Goal: Complete application form: Complete application form

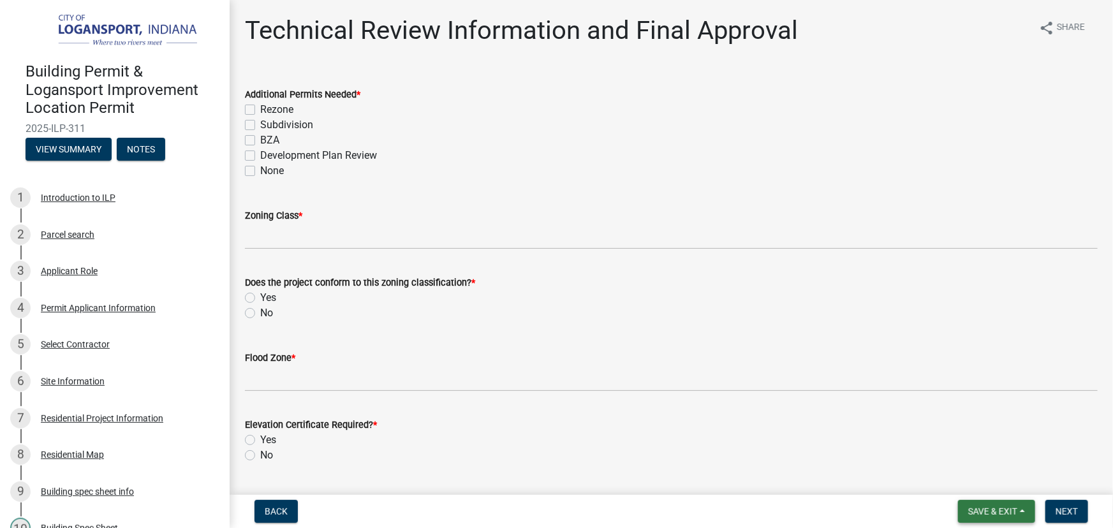
click at [1019, 514] on button "Save & Exit" at bounding box center [996, 511] width 77 height 23
click at [982, 476] on button "Save & Exit" at bounding box center [984, 478] width 102 height 31
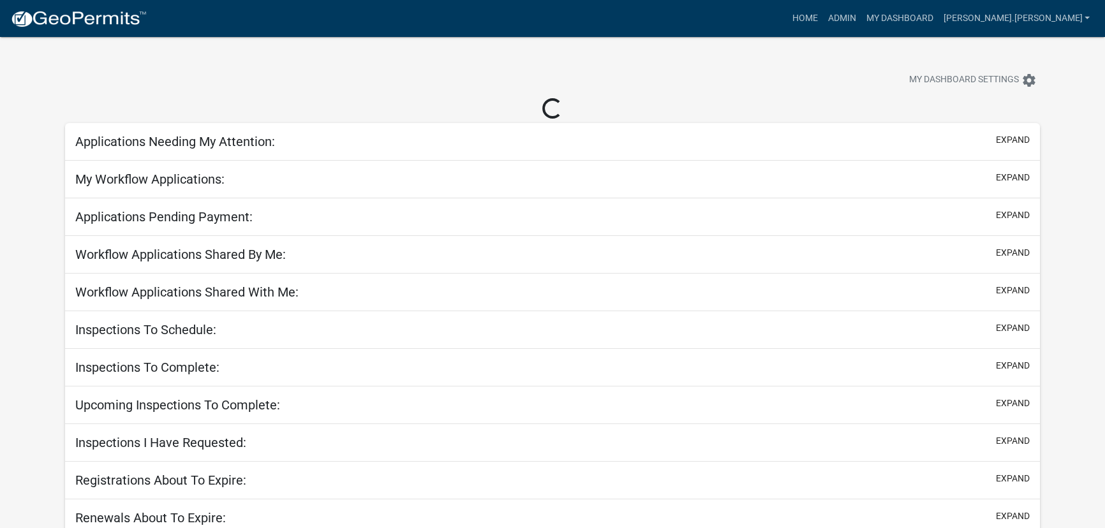
select select "3: 100"
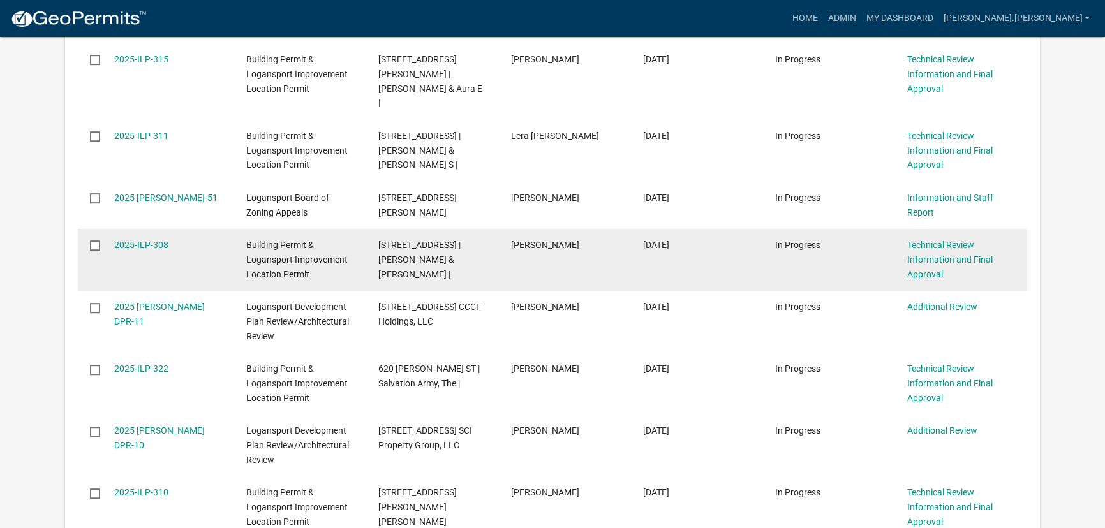
scroll to position [1043, 0]
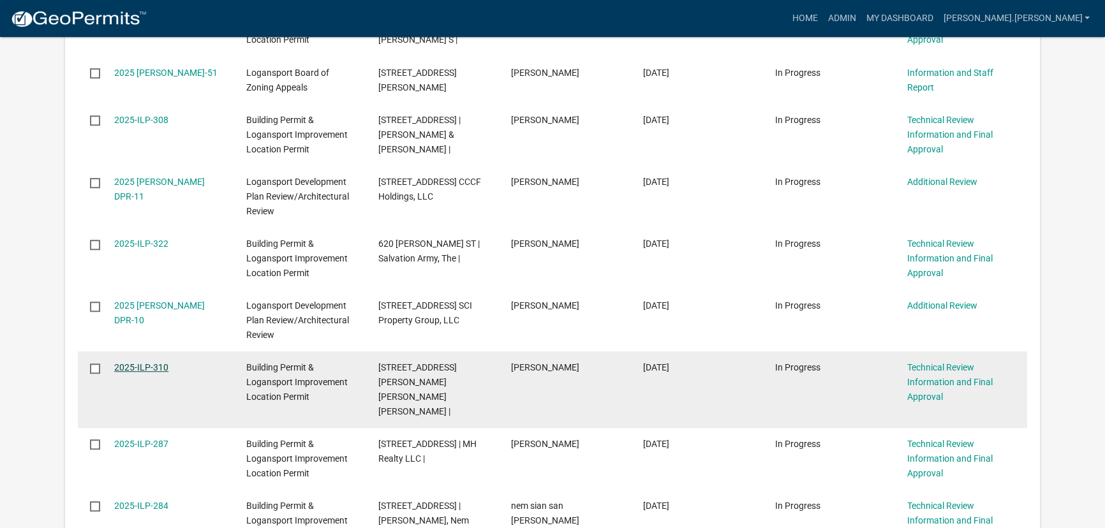
click at [145, 362] on link "2025-ILP-310" at bounding box center [141, 367] width 54 height 10
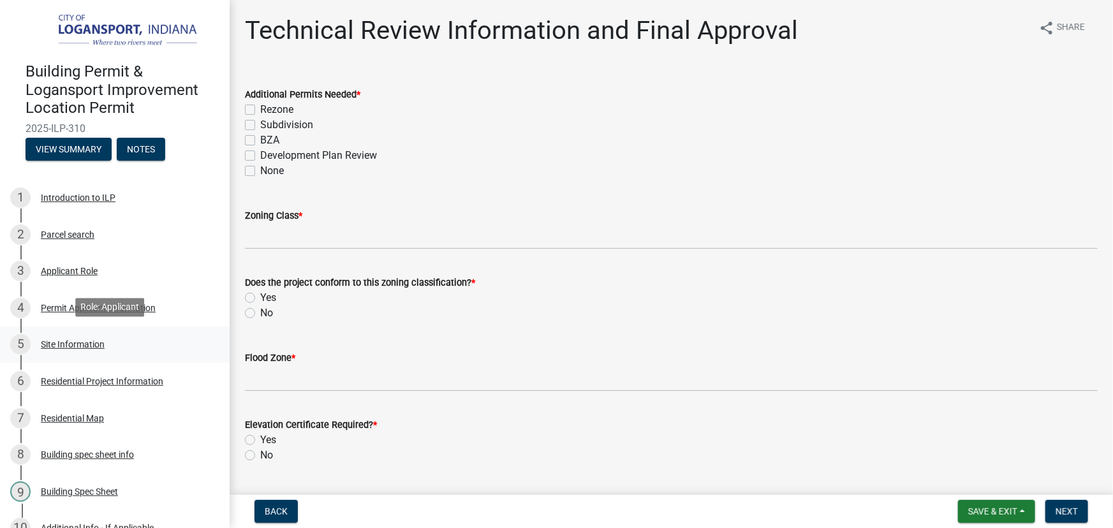
click at [80, 343] on div "Site Information" at bounding box center [73, 344] width 64 height 9
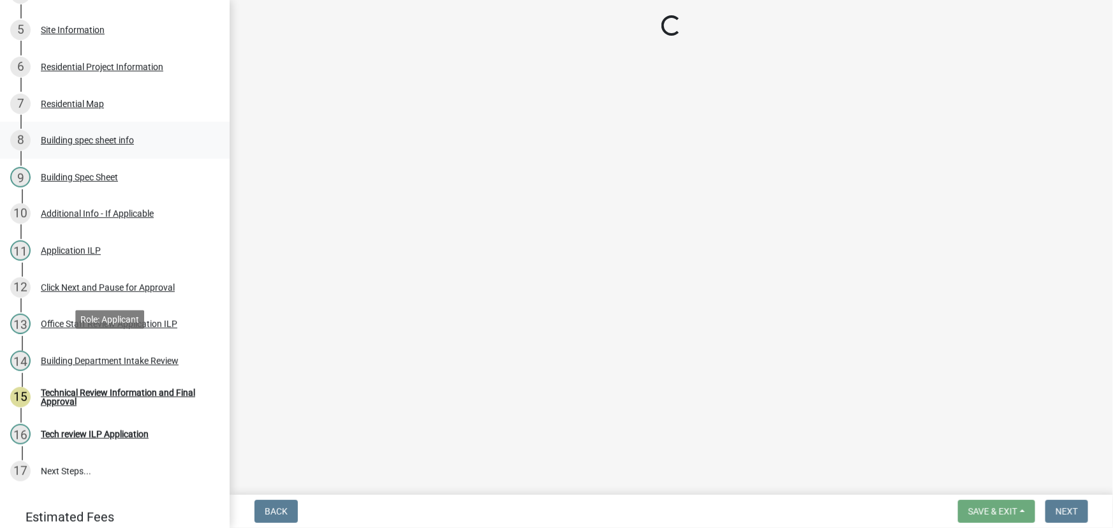
scroll to position [348, 0]
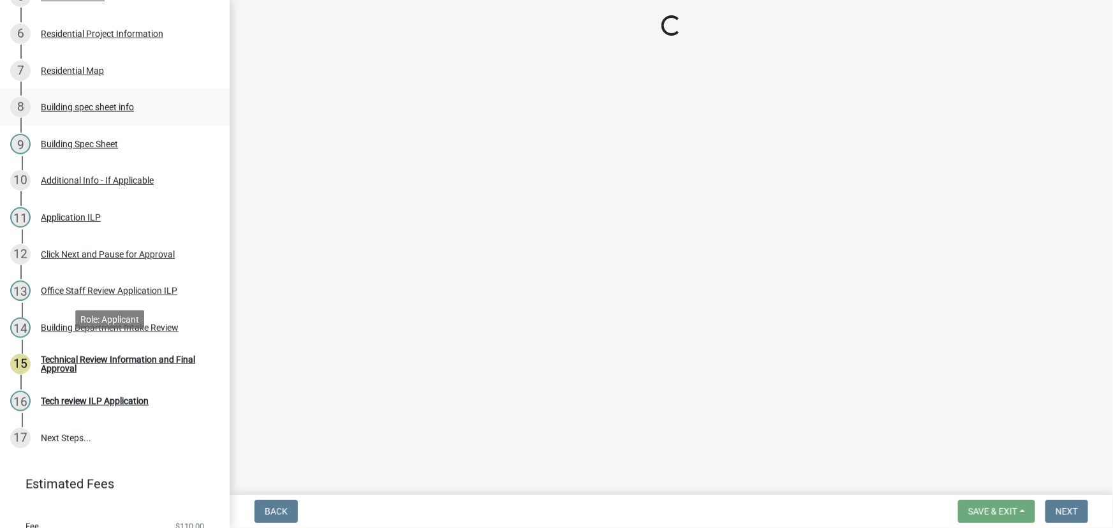
select select "62802869-e470-474a-8a4c-8dbe1ccdd5ac"
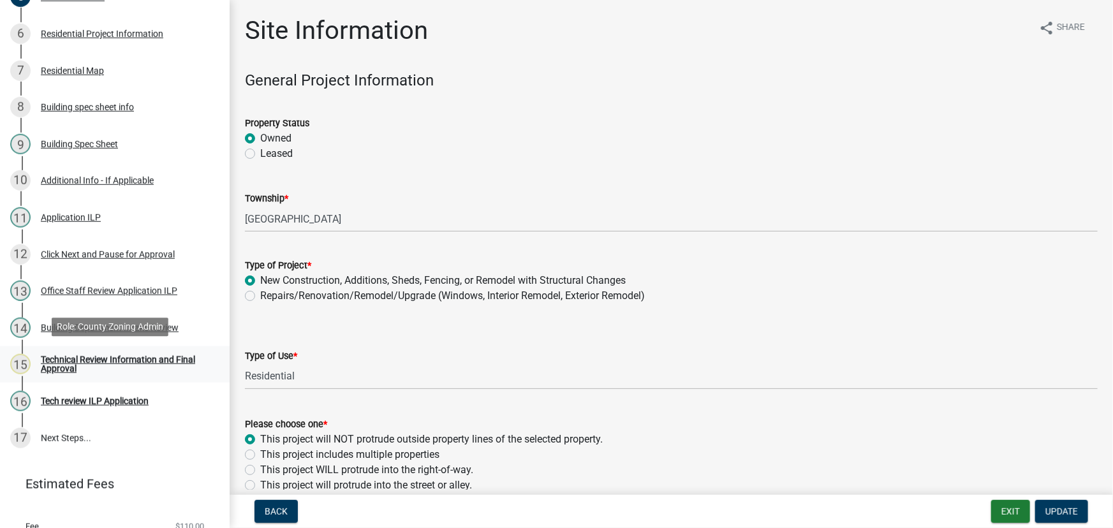
click at [83, 361] on div "Technical Review Information and Final Approval" at bounding box center [125, 364] width 168 height 18
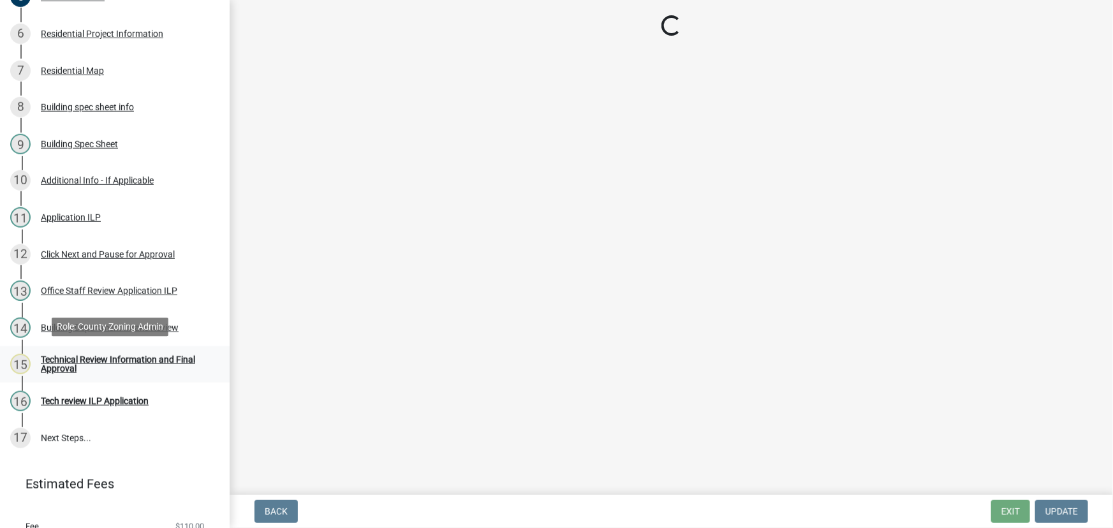
click at [112, 358] on div "Technical Review Information and Final Approval" at bounding box center [125, 364] width 168 height 18
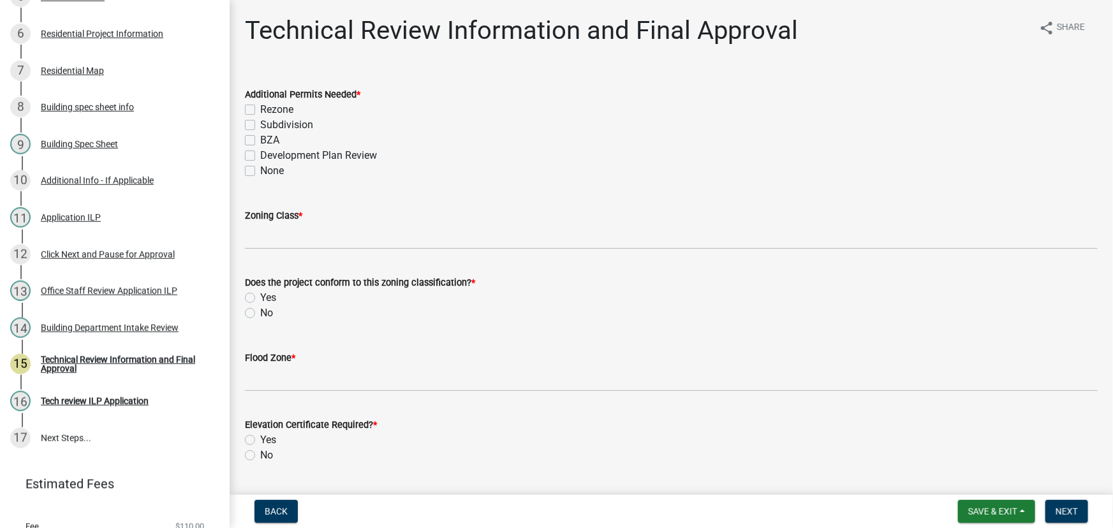
click at [260, 166] on label "None" at bounding box center [272, 170] width 24 height 15
click at [260, 166] on input "None" at bounding box center [264, 167] width 8 height 8
checkbox input "true"
checkbox input "false"
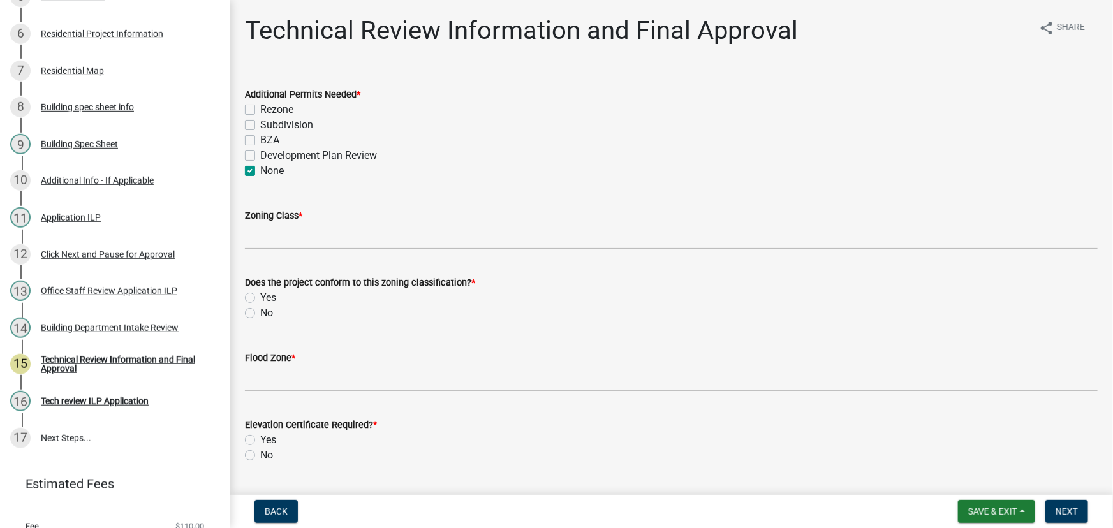
checkbox input "false"
checkbox input "true"
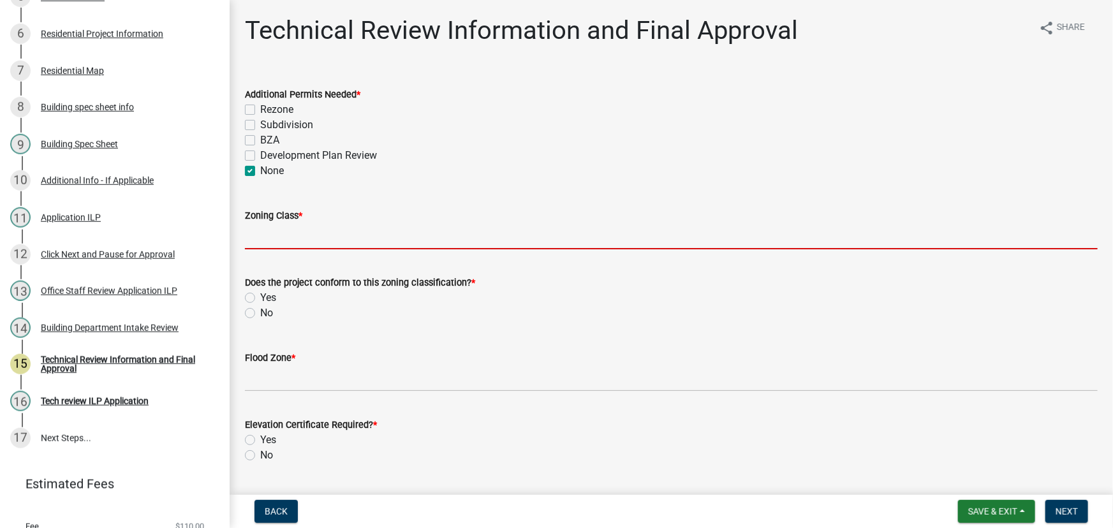
click at [291, 235] on input "Zoning Class *" at bounding box center [671, 236] width 853 height 26
type input "R3"
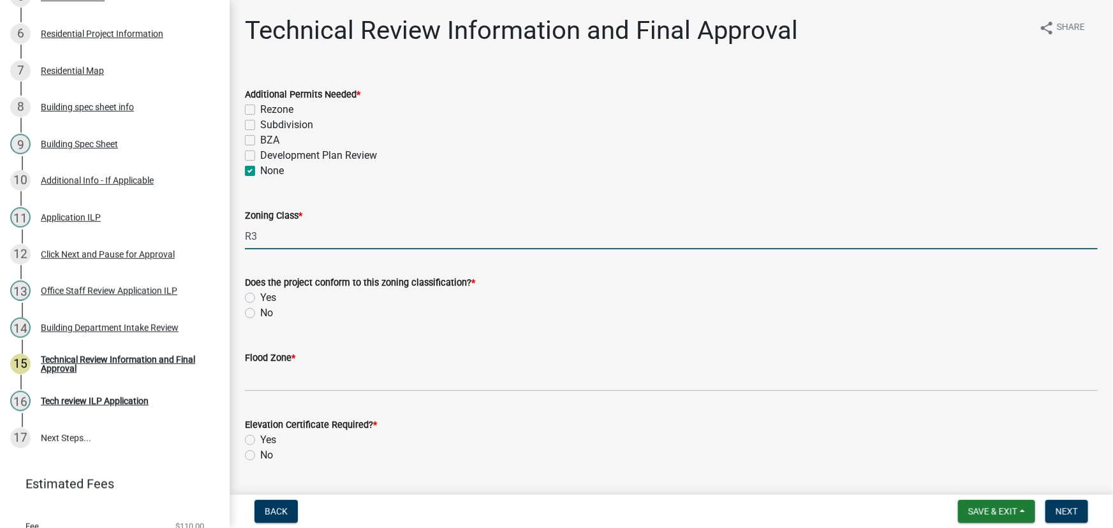
click at [260, 298] on label "Yes" at bounding box center [268, 297] width 16 height 15
click at [260, 298] on input "Yes" at bounding box center [264, 294] width 8 height 8
radio input "true"
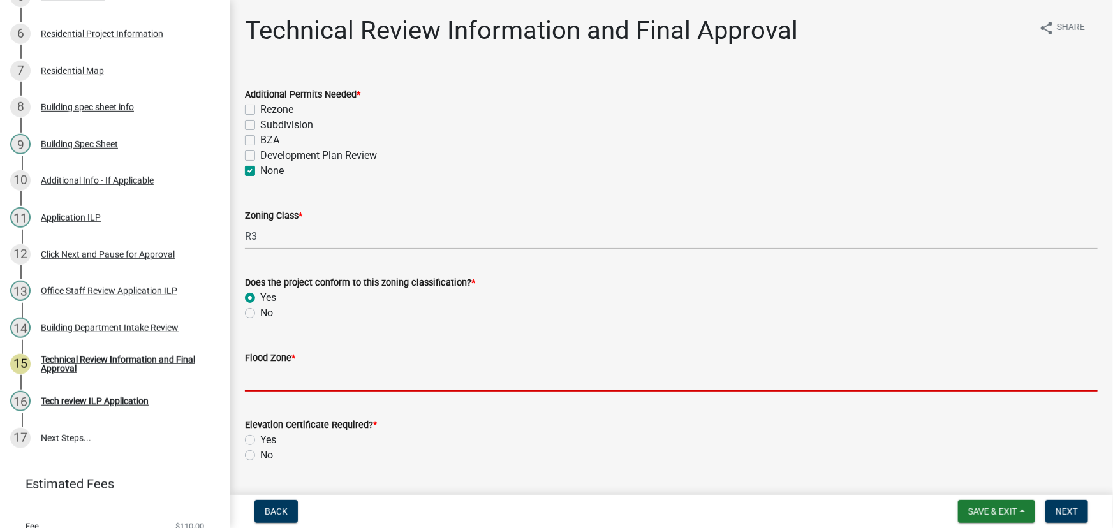
click at [274, 375] on input "Flood Zone *" at bounding box center [671, 378] width 853 height 26
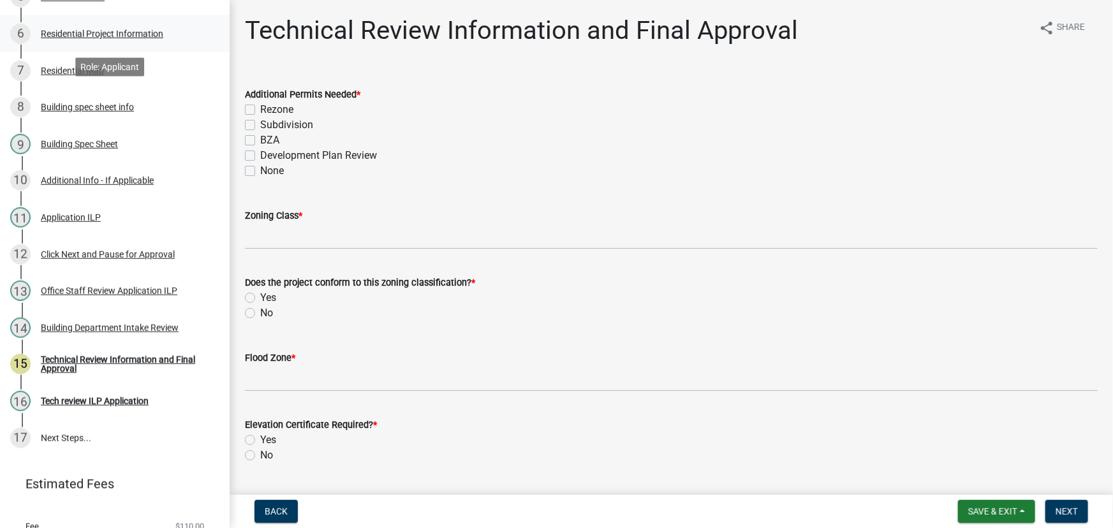
click at [102, 36] on div "Residential Project Information" at bounding box center [102, 33] width 122 height 9
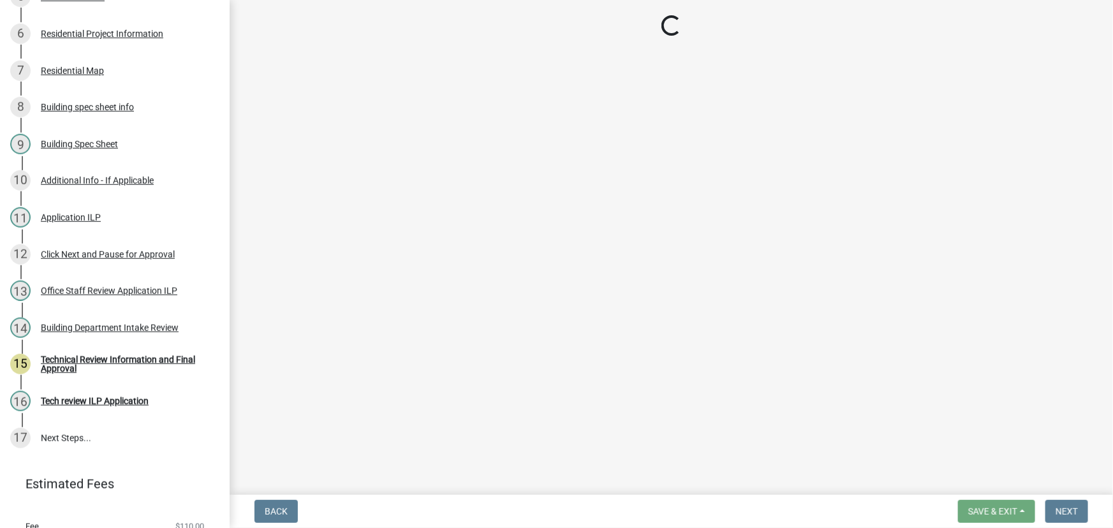
select select "10348b23-6364-40a0-8dca-30255dadf297"
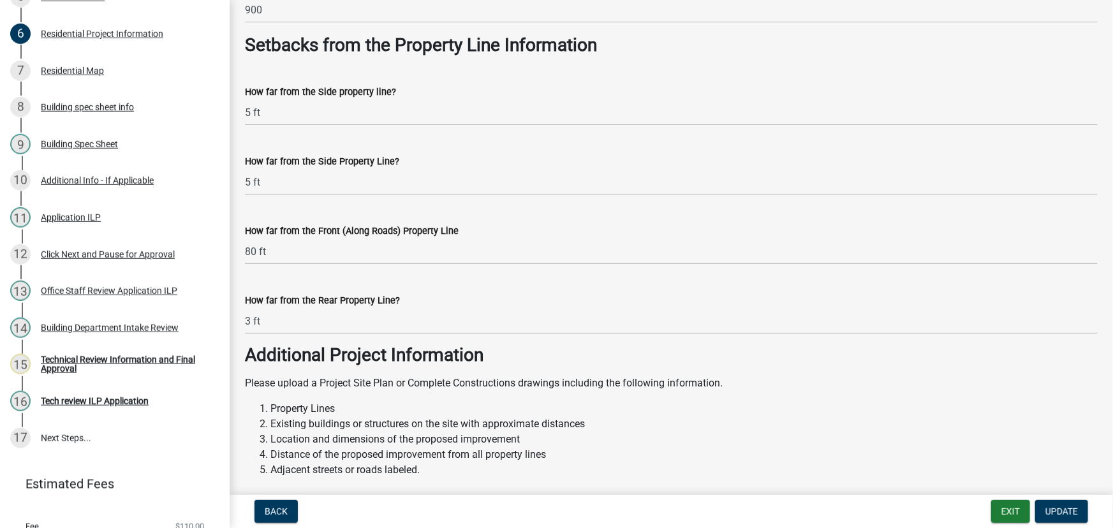
scroll to position [1043, 0]
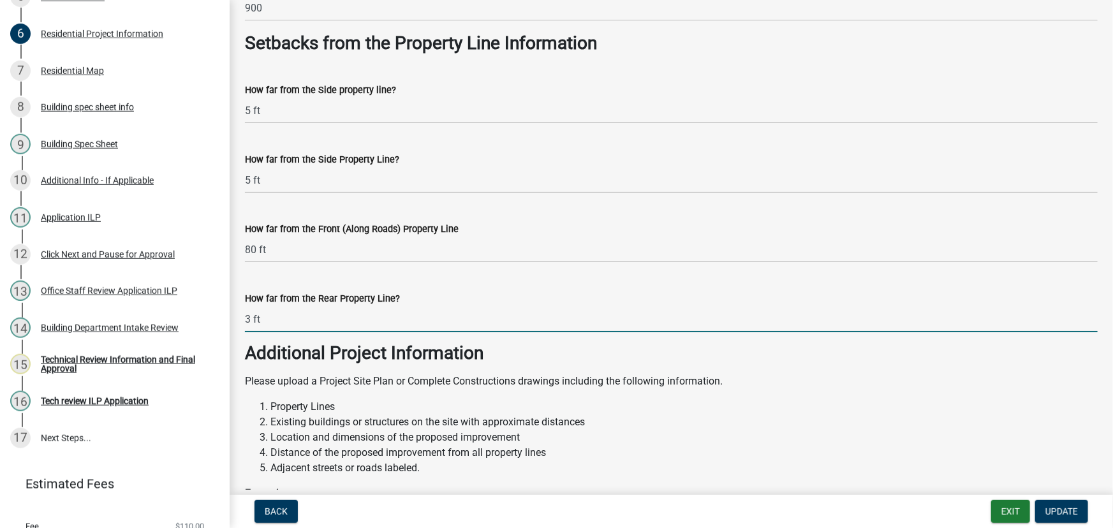
click at [283, 320] on input "3 ft" at bounding box center [671, 319] width 853 height 26
drag, startPoint x: 253, startPoint y: 319, endPoint x: 237, endPoint y: 319, distance: 16.6
click at [238, 319] on div "How far from the Rear Property Line? 3 ft" at bounding box center [671, 302] width 872 height 59
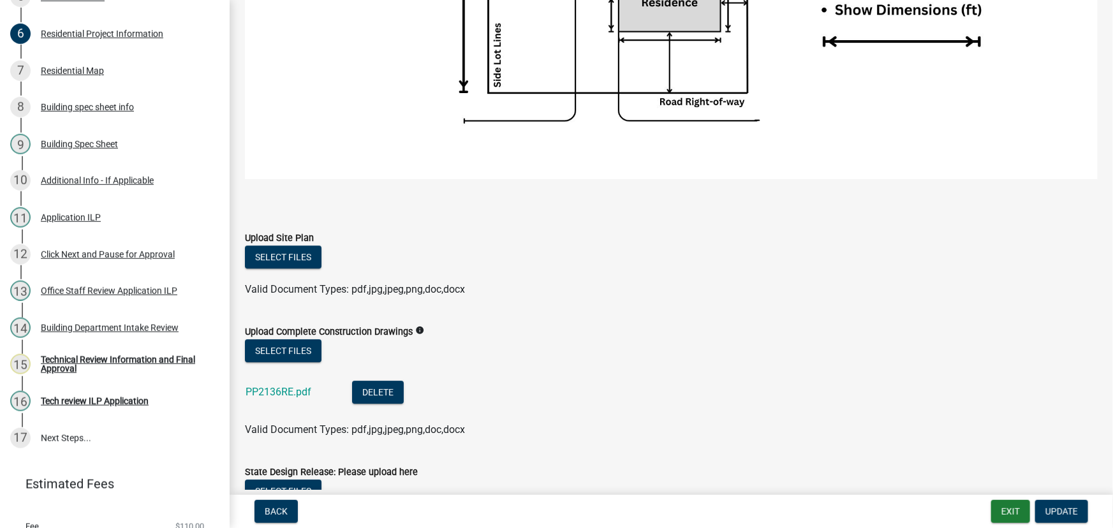
scroll to position [1913, 0]
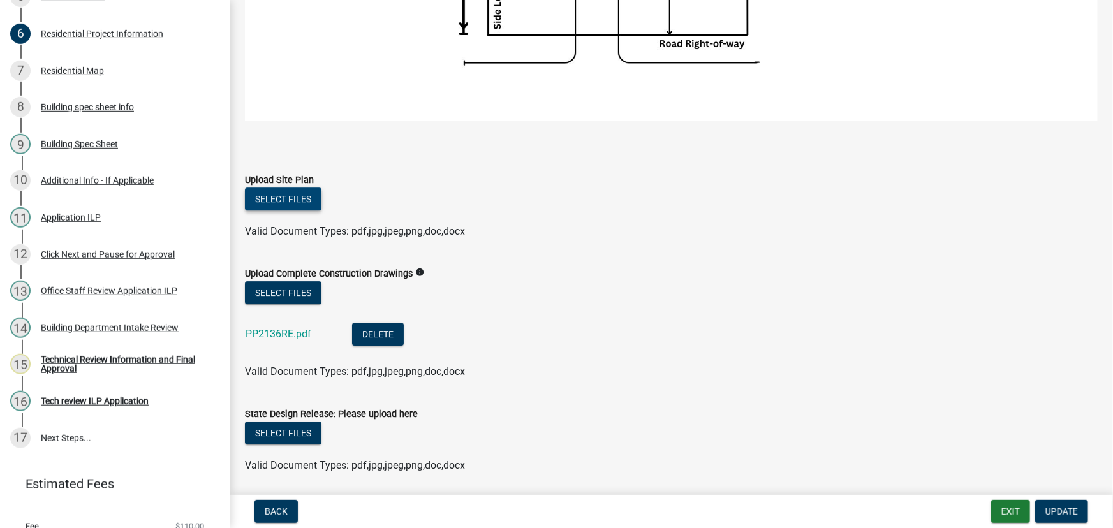
type input "approx 18 ft"
click at [282, 189] on button "Select files" at bounding box center [283, 199] width 77 height 23
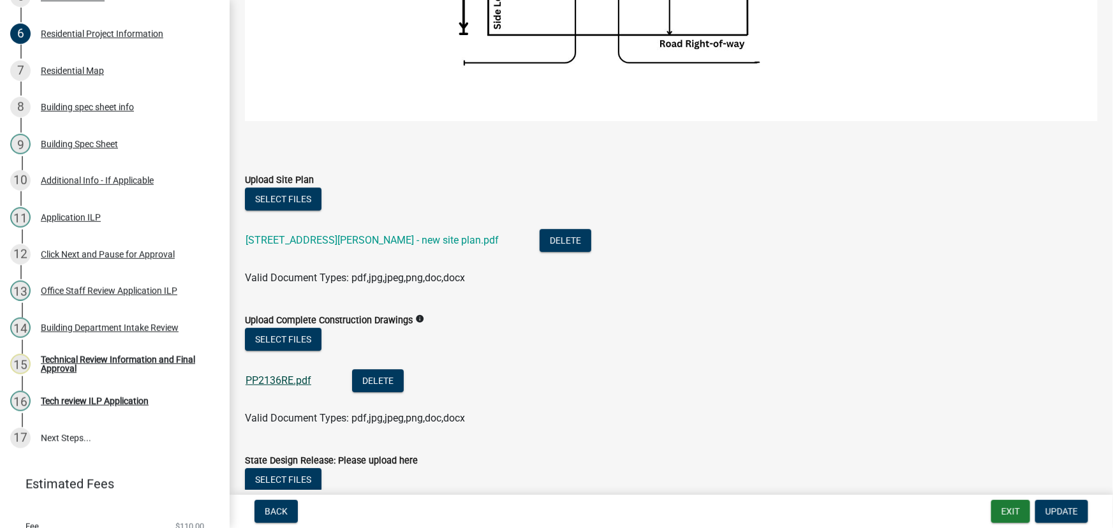
click at [277, 376] on link "PP2136RE.pdf" at bounding box center [279, 380] width 66 height 12
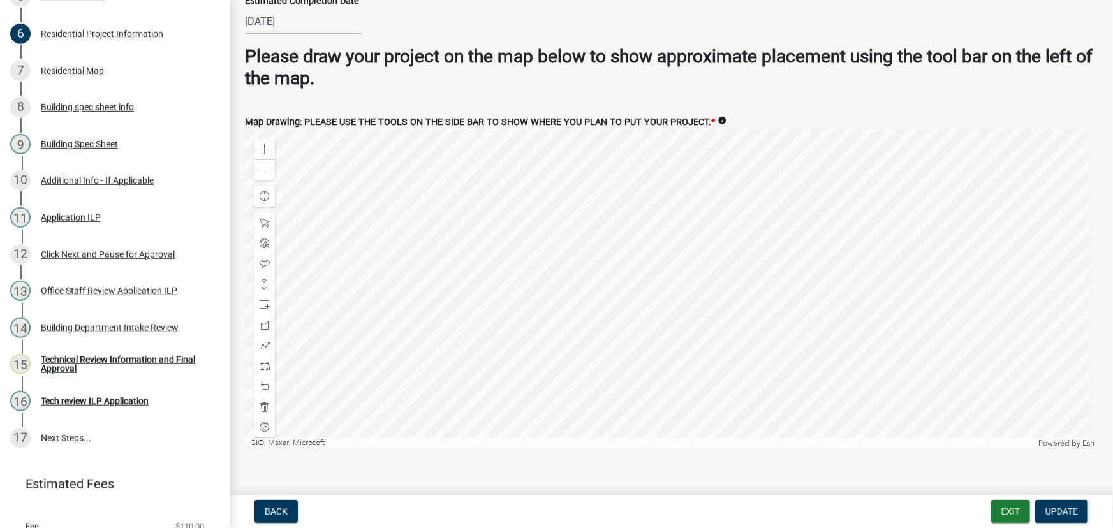
scroll to position [2484, 0]
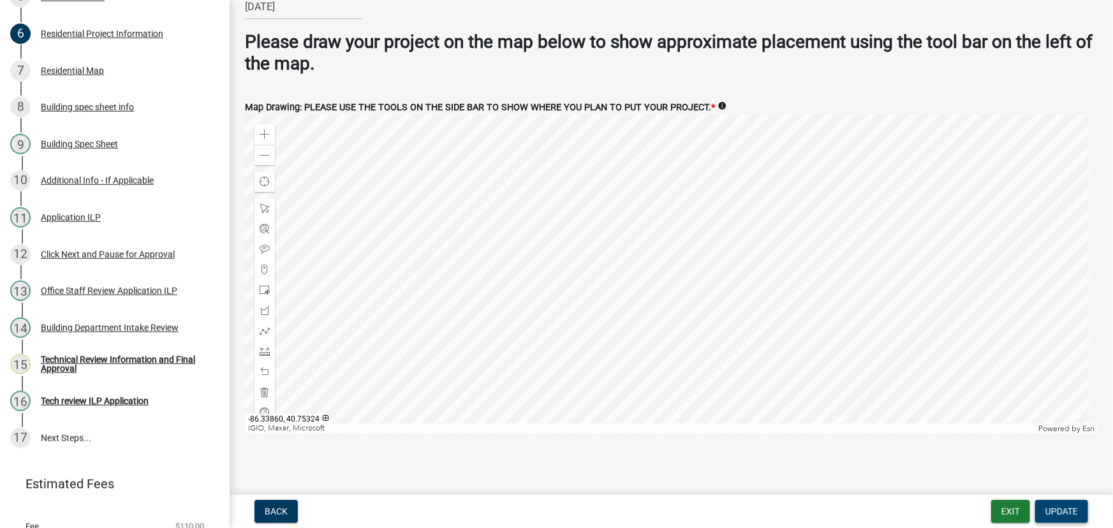
click at [1046, 510] on span "Update" at bounding box center [1061, 511] width 33 height 10
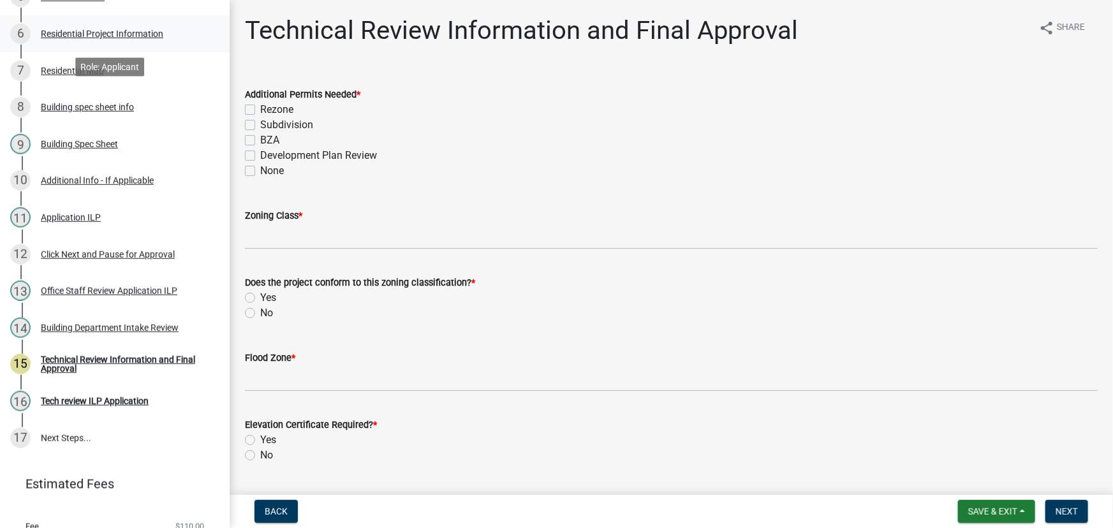
click at [84, 29] on div "Residential Project Information" at bounding box center [102, 33] width 122 height 9
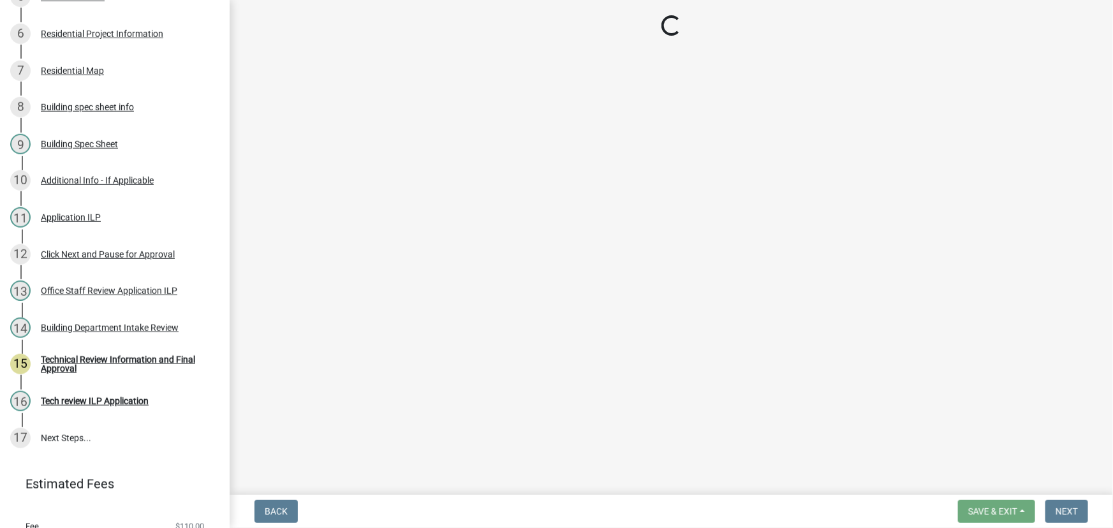
select select "10348b23-6364-40a0-8dca-30255dadf297"
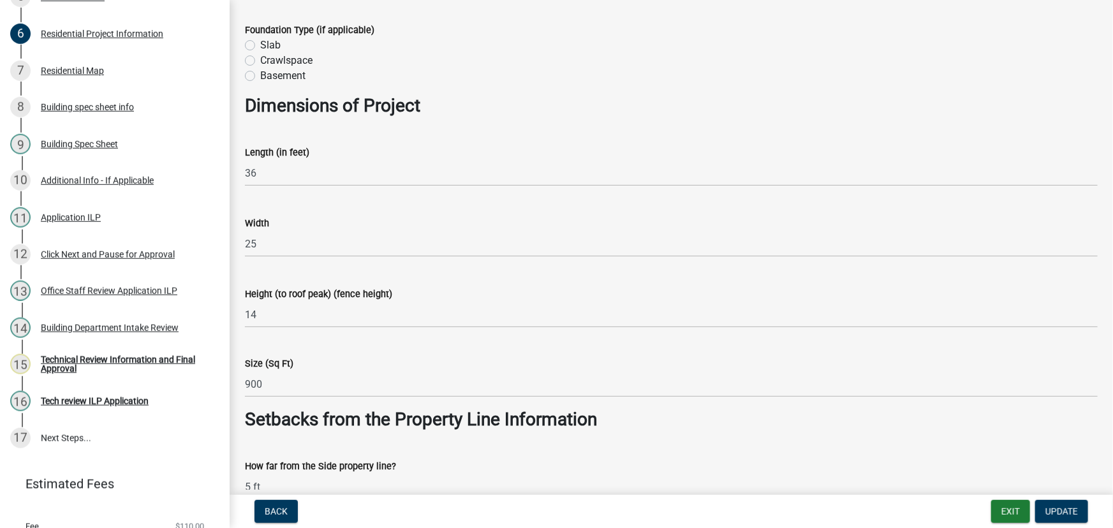
scroll to position [695, 0]
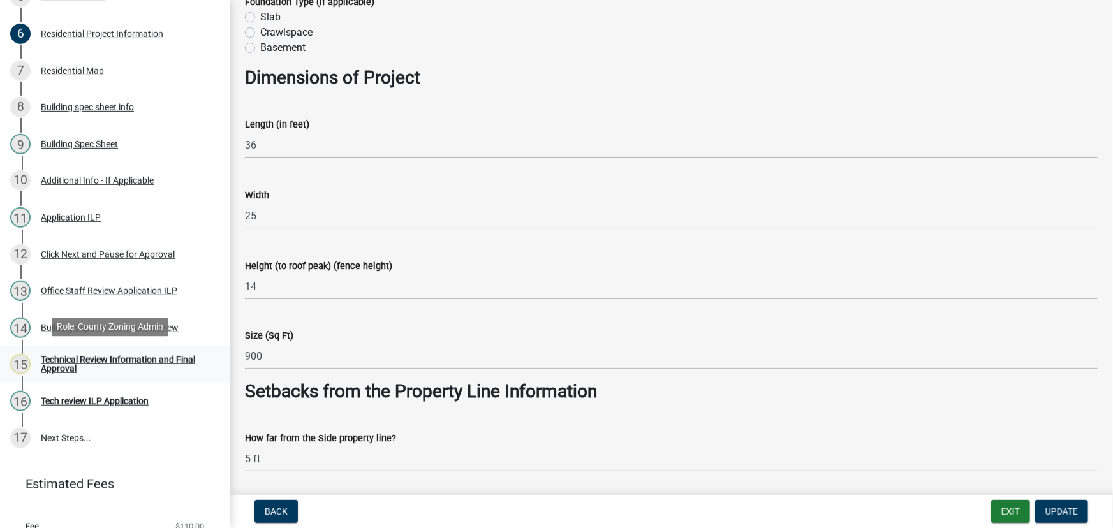
click at [98, 365] on div "Technical Review Information and Final Approval" at bounding box center [125, 364] width 168 height 18
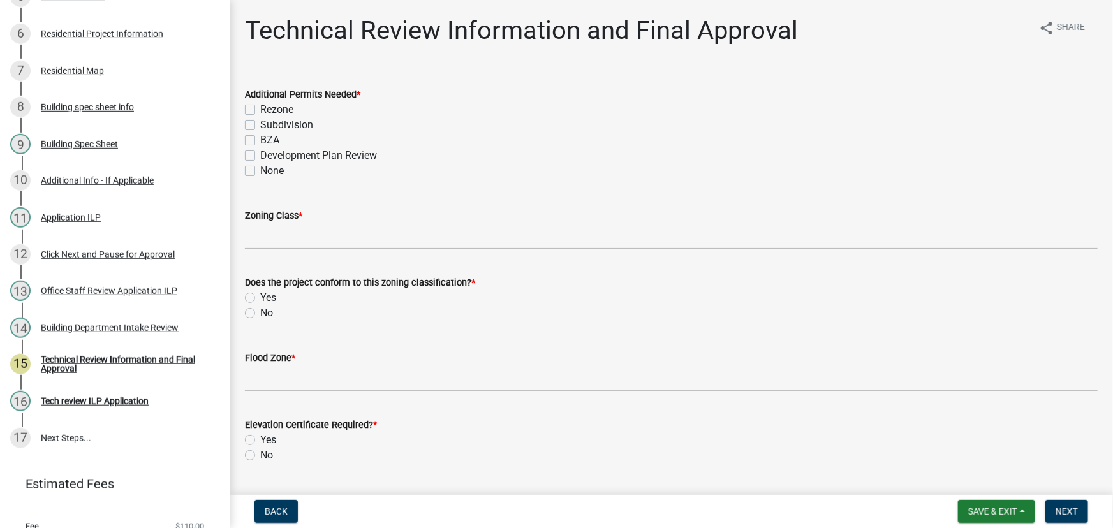
click at [260, 172] on label "None" at bounding box center [272, 170] width 24 height 15
click at [260, 172] on input "None" at bounding box center [264, 167] width 8 height 8
checkbox input "true"
checkbox input "false"
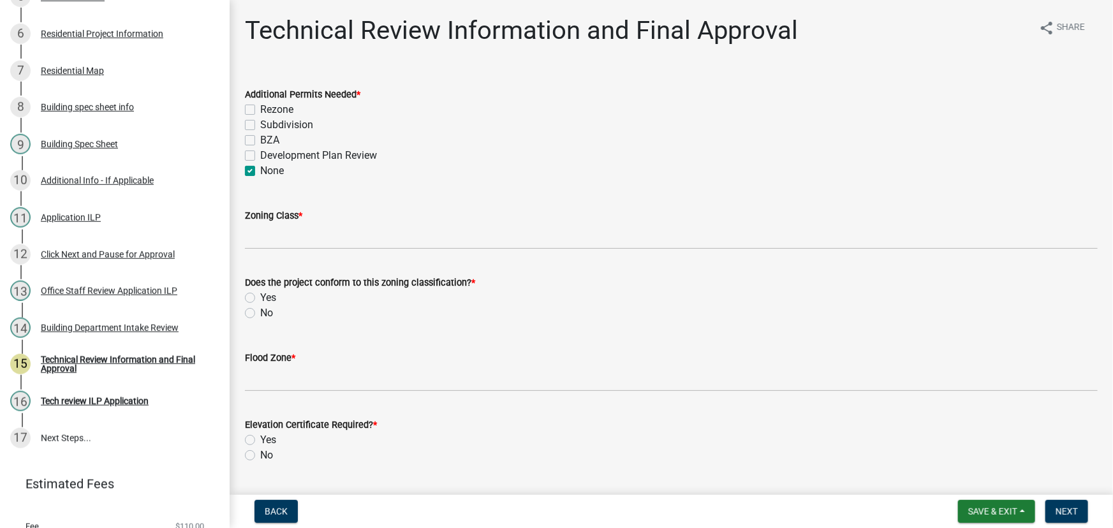
checkbox input "false"
checkbox input "true"
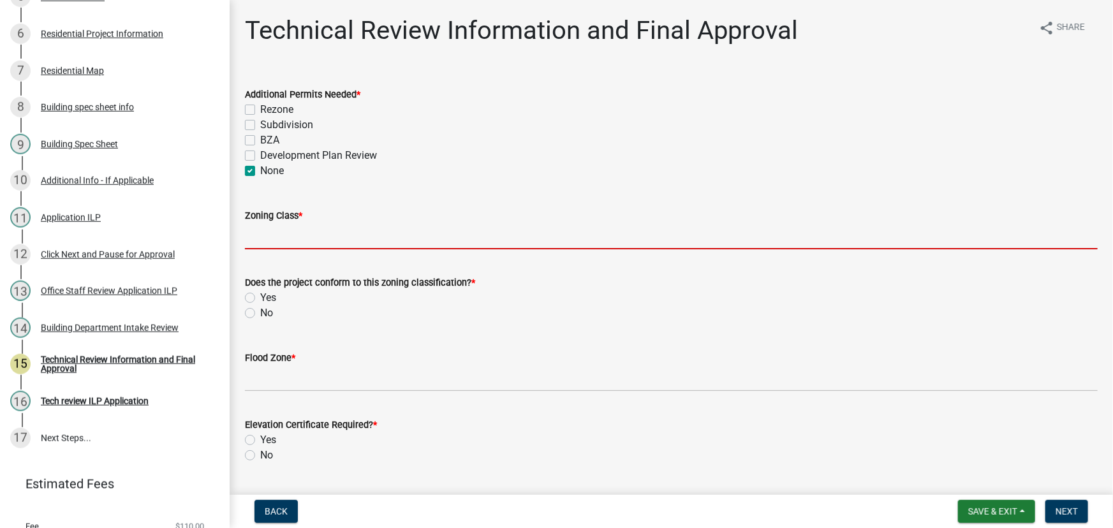
click at [281, 238] on input "Zoning Class *" at bounding box center [671, 236] width 853 height 26
type input "R3"
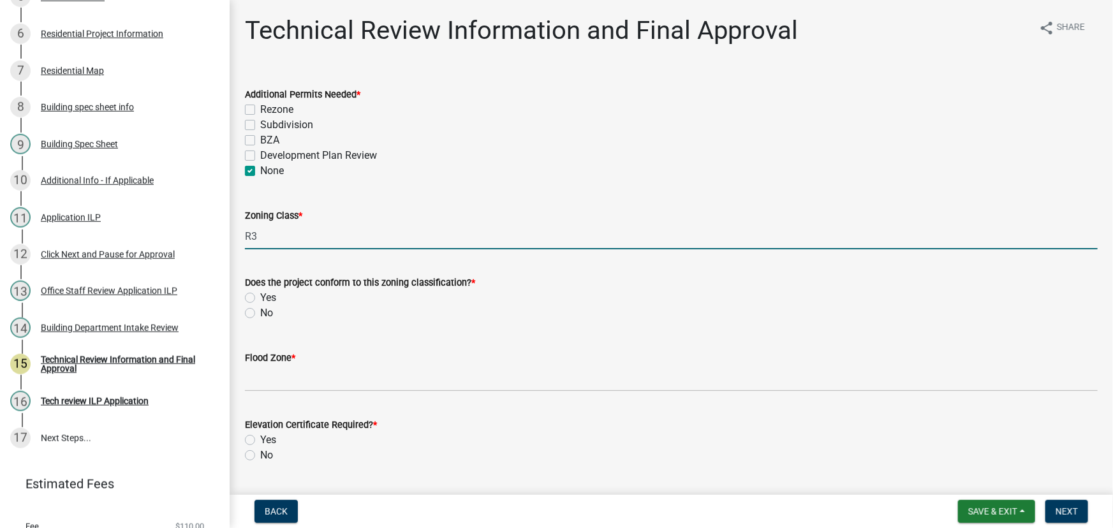
click at [260, 297] on label "Yes" at bounding box center [268, 297] width 16 height 15
click at [260, 297] on input "Yes" at bounding box center [264, 294] width 8 height 8
radio input "true"
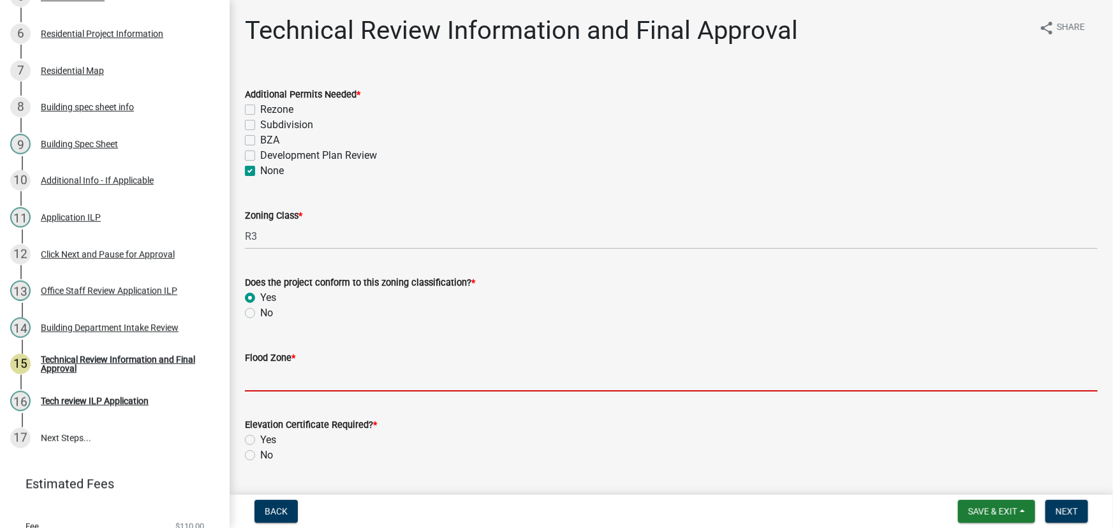
click at [280, 377] on input "Flood Zone *" at bounding box center [671, 378] width 853 height 26
type input "X"
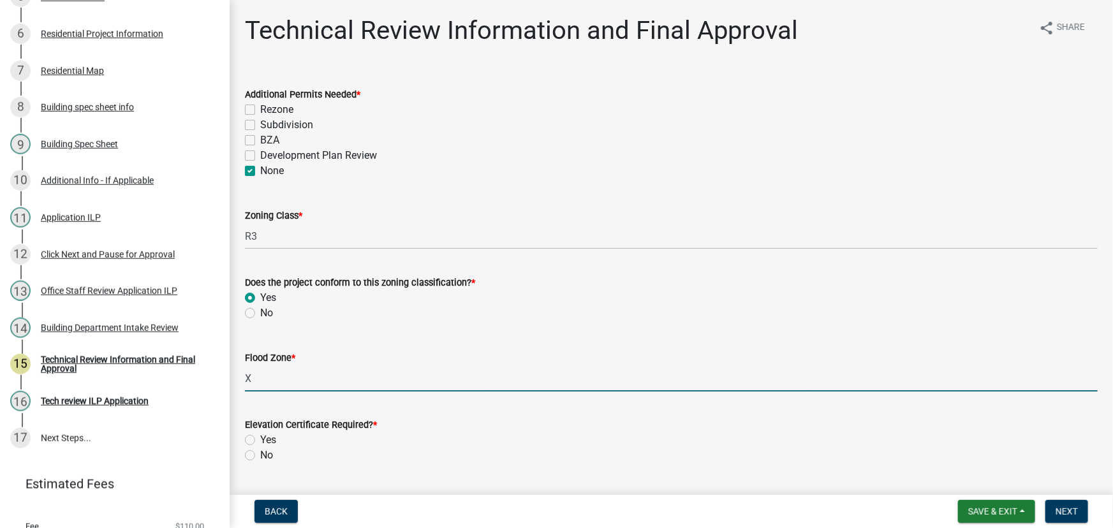
scroll to position [173, 0]
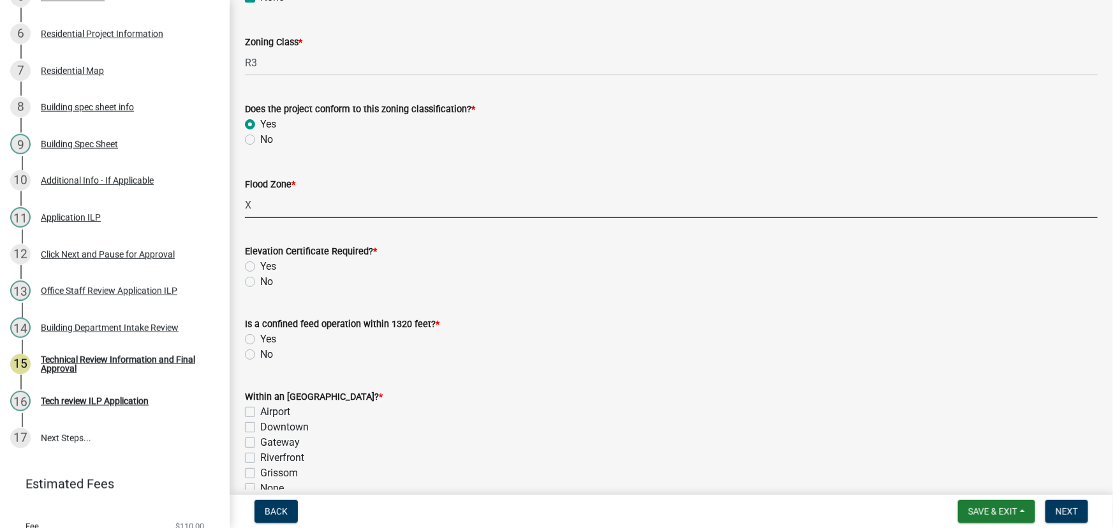
drag, startPoint x: 251, startPoint y: 283, endPoint x: 251, endPoint y: 313, distance: 30.0
click at [260, 283] on label "No" at bounding box center [266, 281] width 13 height 15
click at [260, 283] on input "No" at bounding box center [264, 278] width 8 height 8
radio input "true"
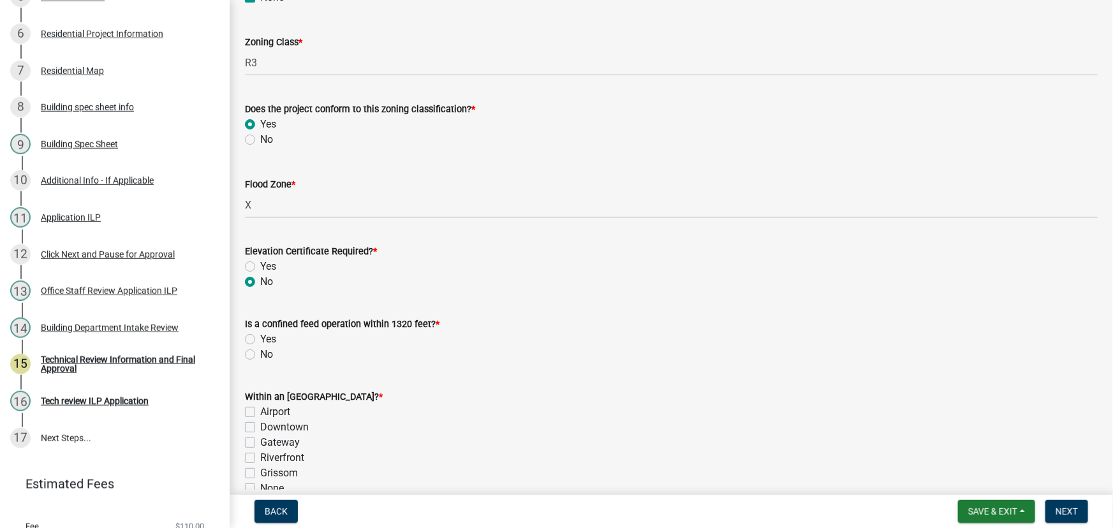
click at [260, 354] on label "No" at bounding box center [266, 354] width 13 height 15
click at [260, 354] on input "No" at bounding box center [264, 351] width 8 height 8
radio input "true"
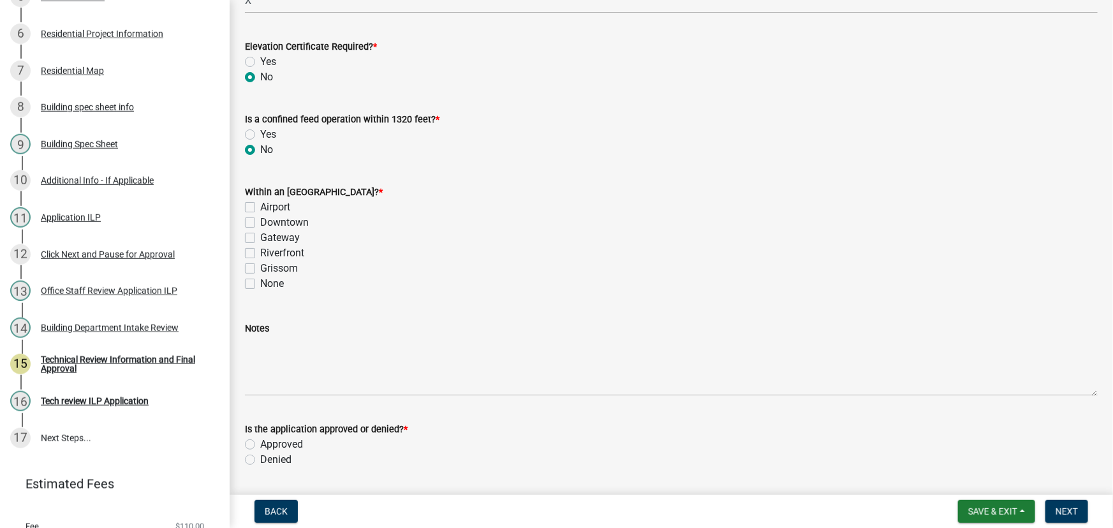
scroll to position [406, 0]
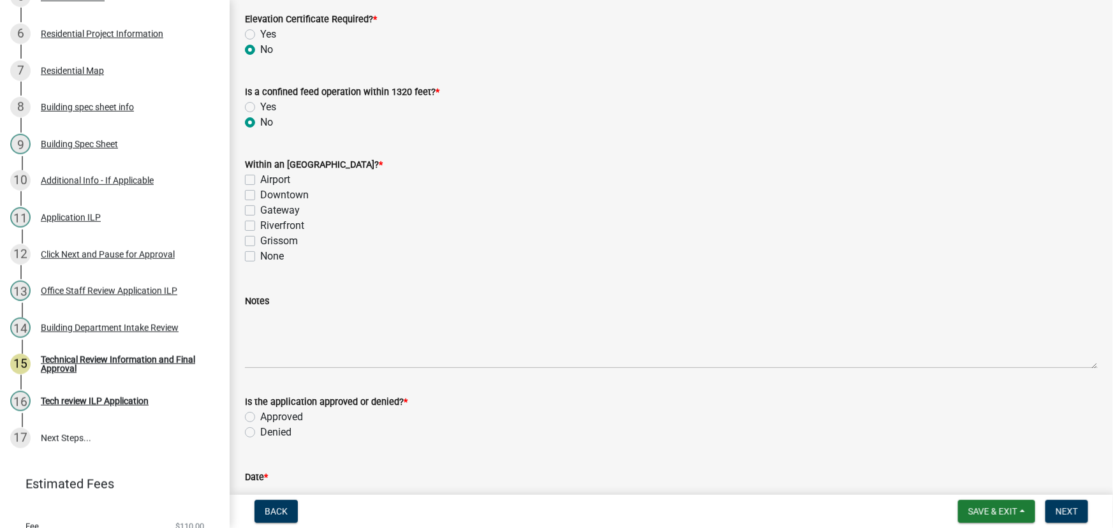
click at [260, 255] on label "None" at bounding box center [272, 256] width 24 height 15
click at [260, 255] on input "None" at bounding box center [264, 253] width 8 height 8
checkbox input "true"
checkbox input "false"
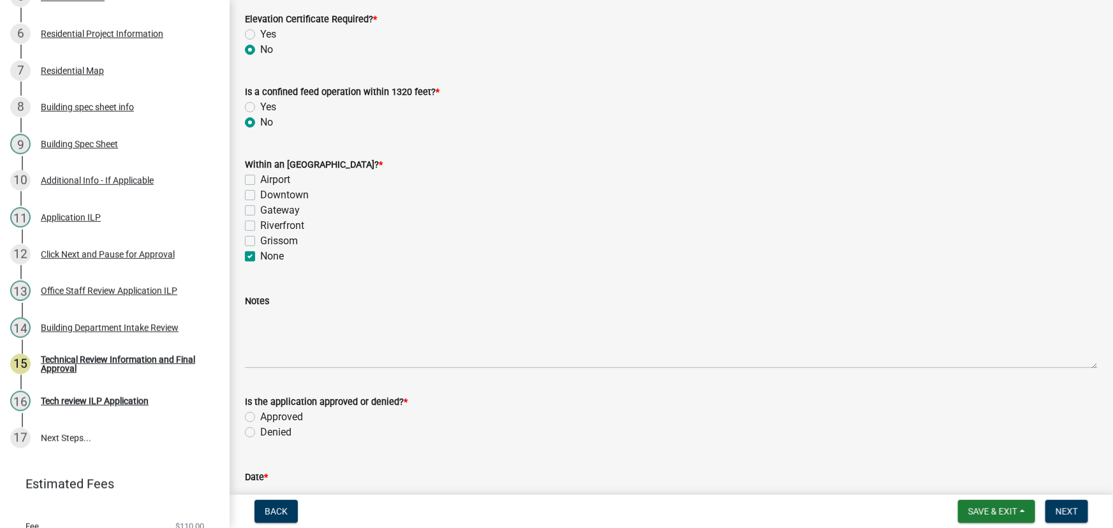
checkbox input "false"
checkbox input "true"
click at [260, 415] on label "Approved" at bounding box center [281, 416] width 43 height 15
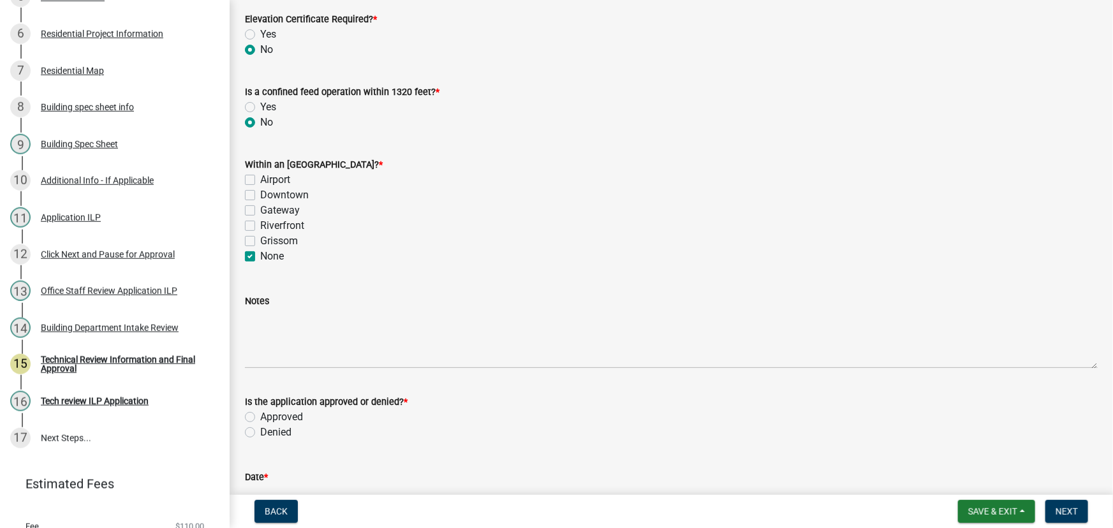
click at [260, 415] on input "Approved" at bounding box center [264, 413] width 8 height 8
radio input "true"
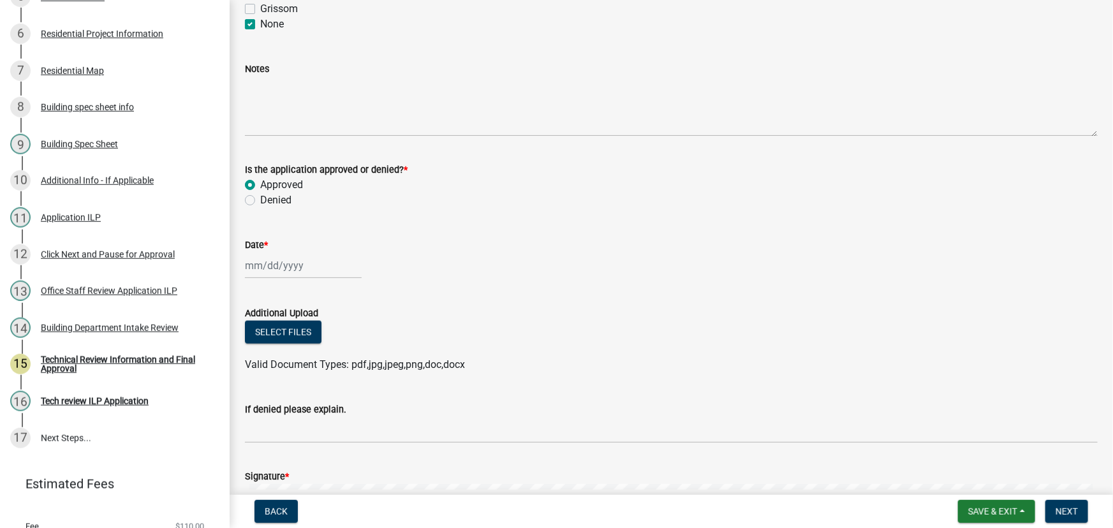
scroll to position [753, 0]
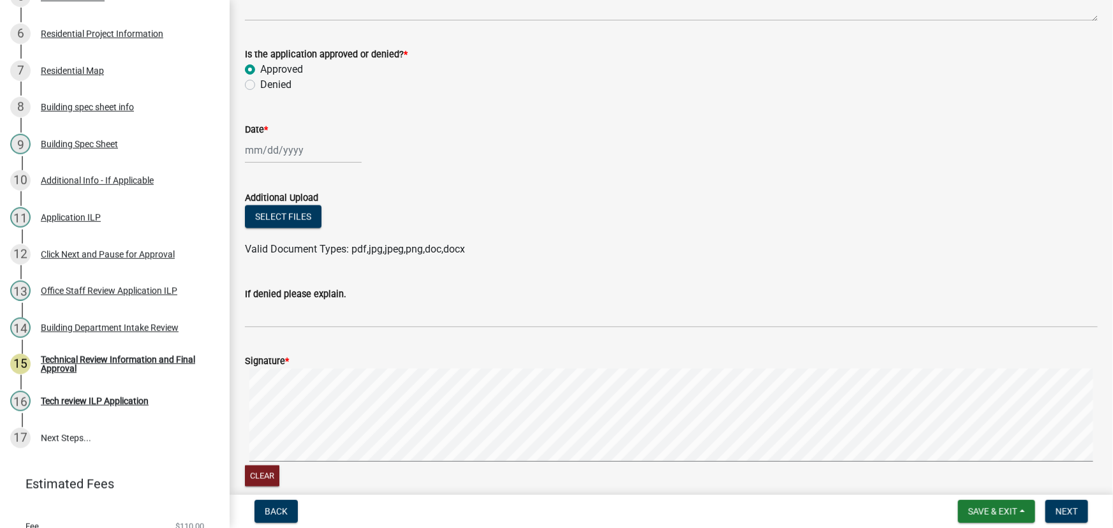
click at [282, 153] on div at bounding box center [303, 150] width 117 height 26
select select "9"
select select "2025"
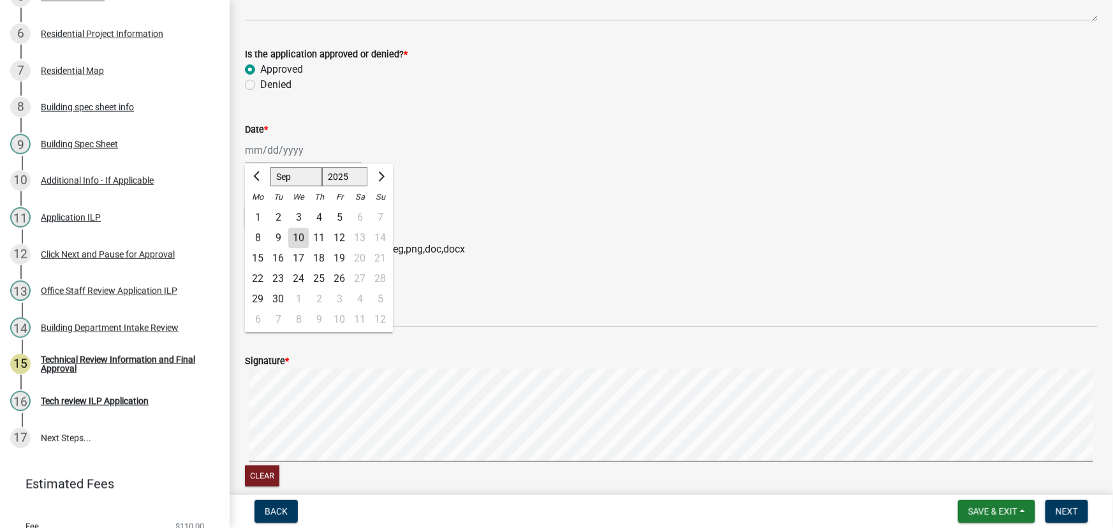
click at [297, 237] on div "10" at bounding box center [298, 238] width 20 height 20
type input "[DATE]"
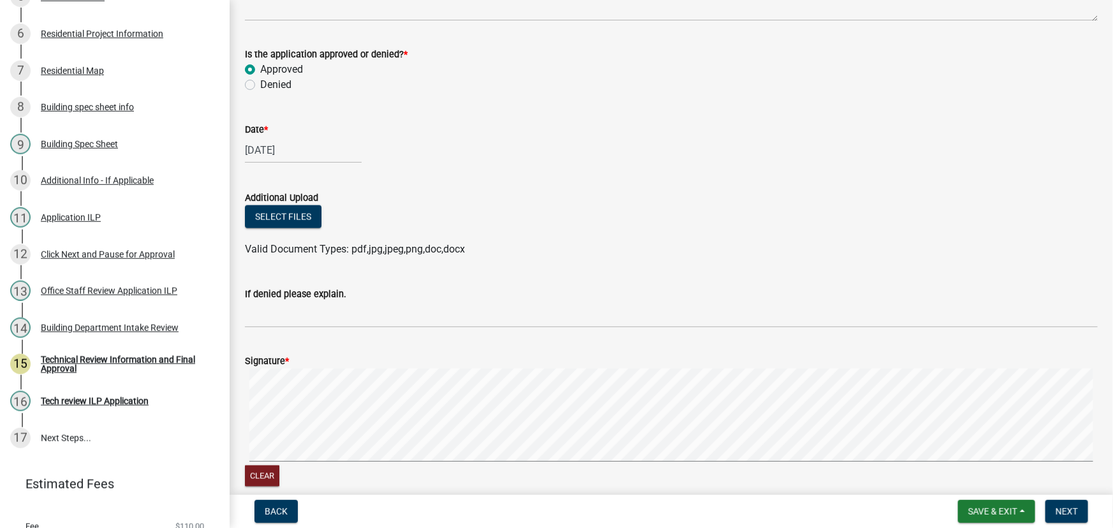
click at [372, 365] on form "Signature * Clear" at bounding box center [671, 413] width 853 height 151
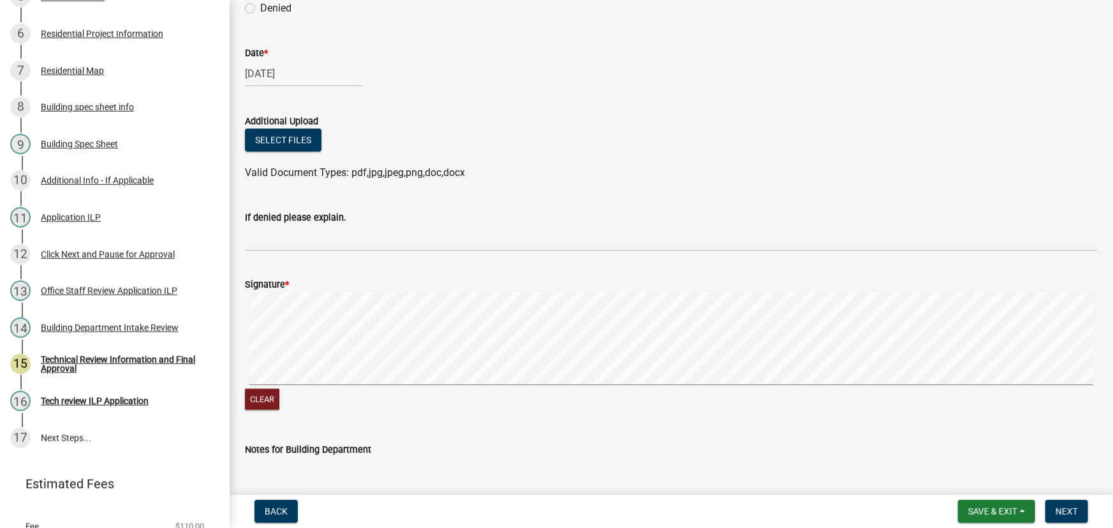
scroll to position [916, 0]
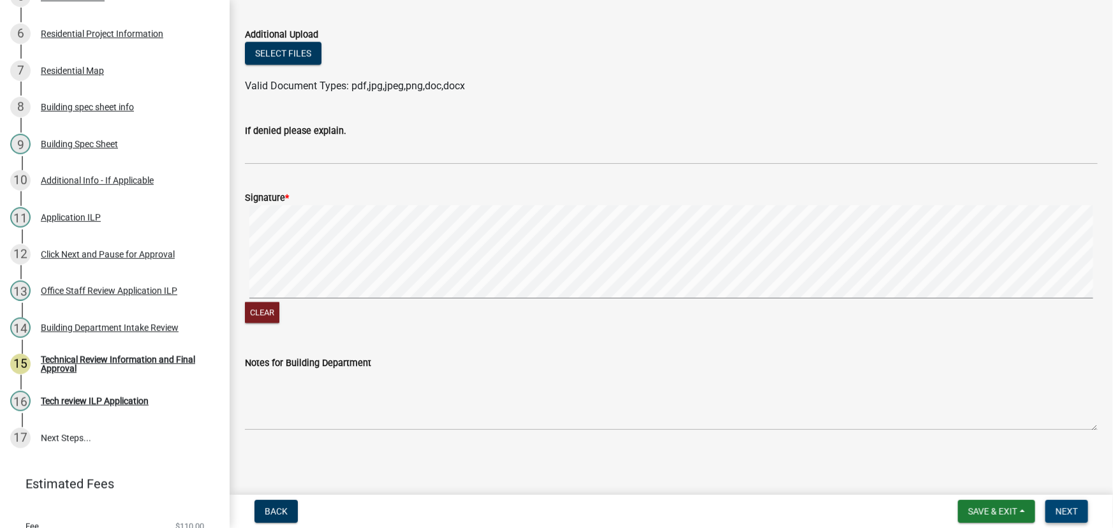
click at [1073, 510] on span "Next" at bounding box center [1067, 511] width 22 height 10
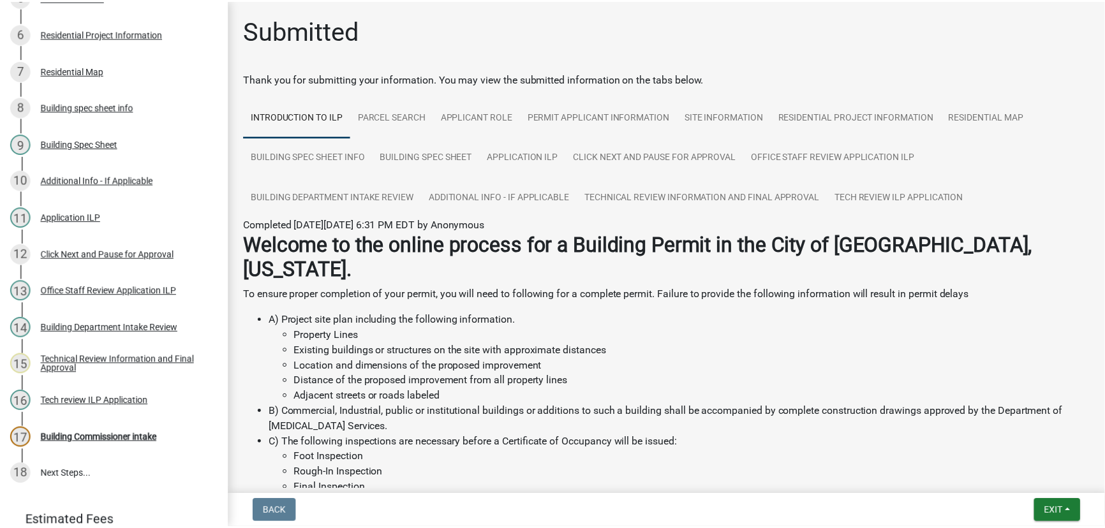
scroll to position [384, 0]
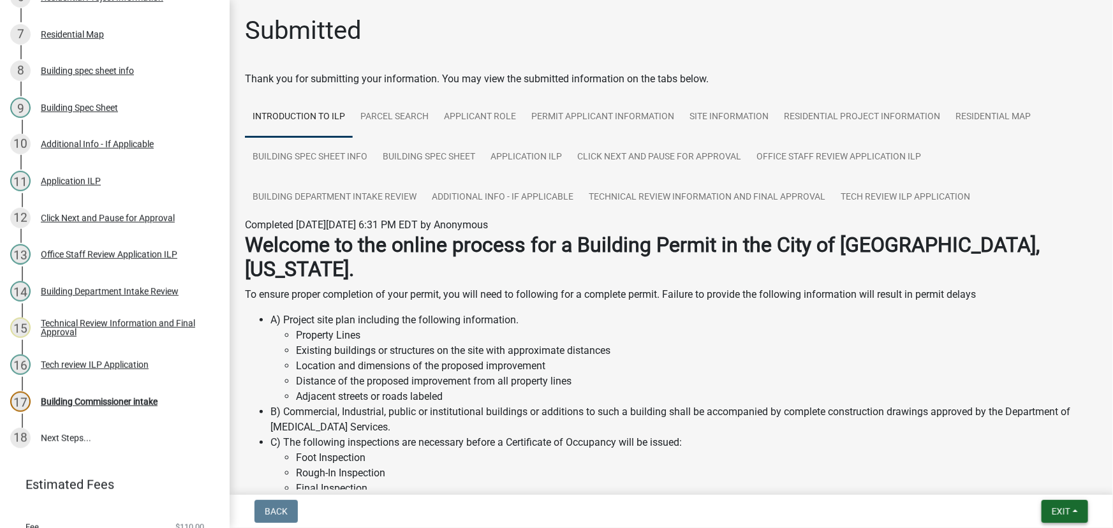
click at [1074, 508] on button "Exit" at bounding box center [1064, 511] width 47 height 23
click at [1041, 483] on button "Save & Exit" at bounding box center [1037, 478] width 102 height 31
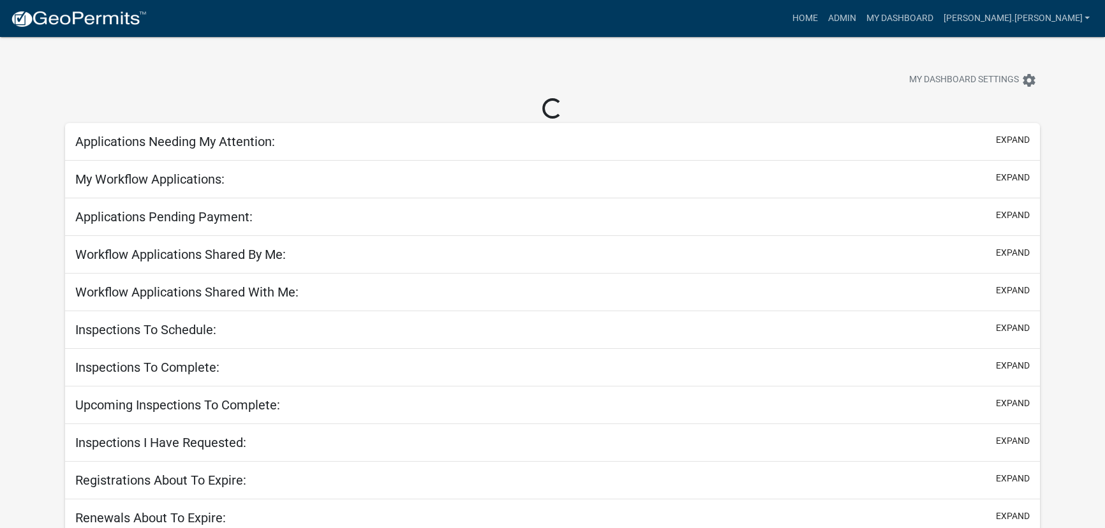
select select "3: 100"
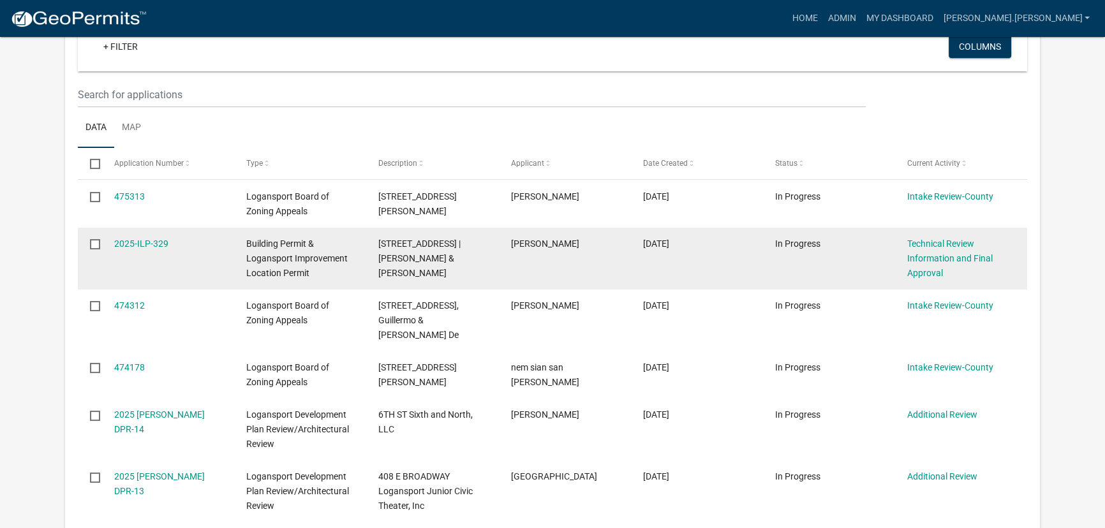
scroll to position [232, 0]
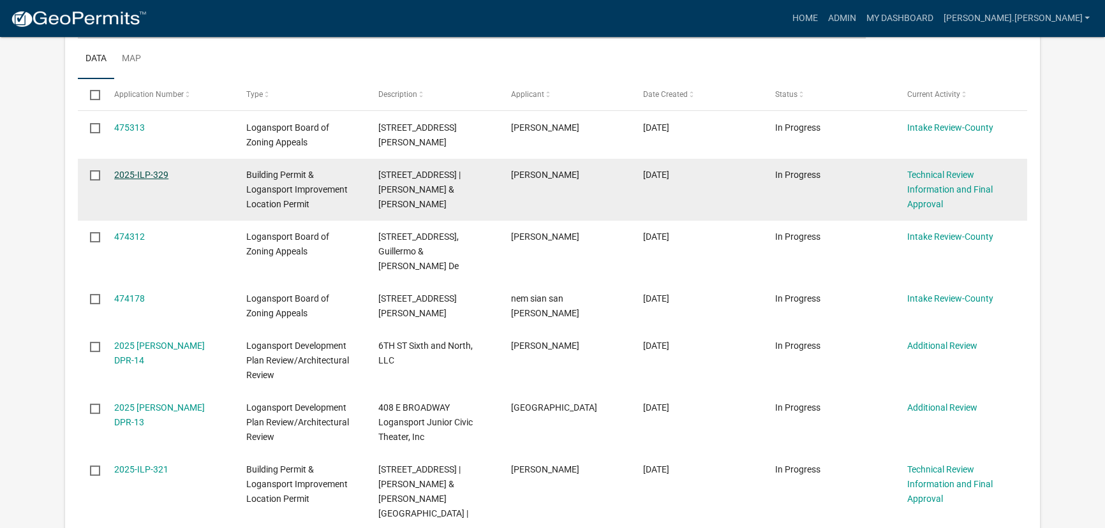
click at [138, 173] on link "2025-ILP-329" at bounding box center [141, 175] width 54 height 10
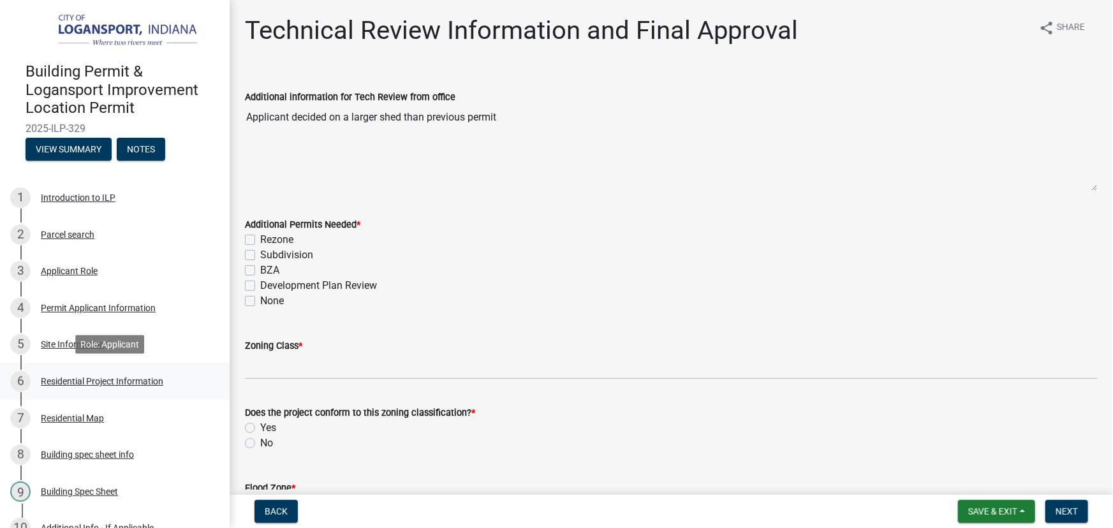
click at [105, 377] on div "Residential Project Information" at bounding box center [102, 381] width 122 height 9
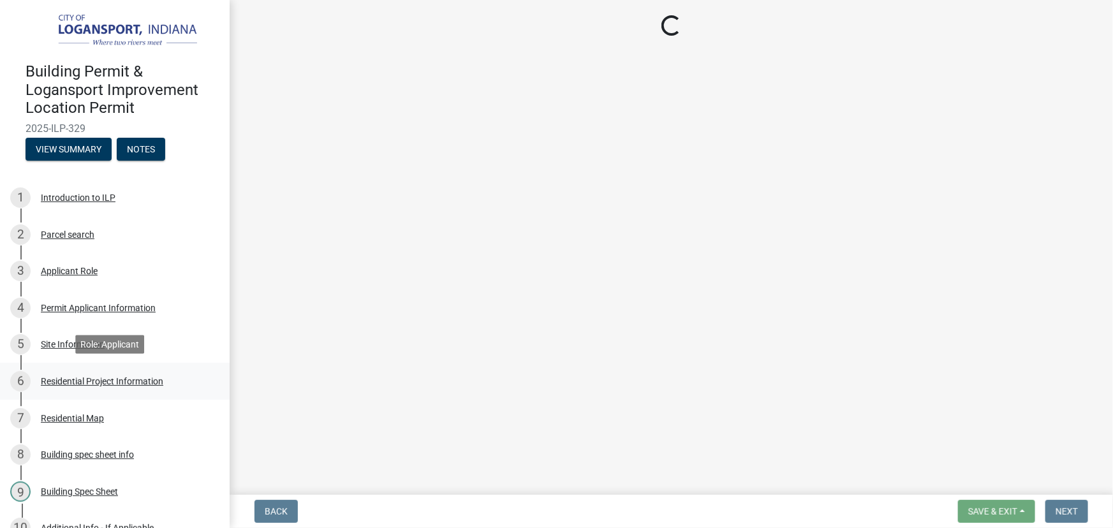
select select "379f7339-6ec9-4c1f-82ba-971c465cc0e0"
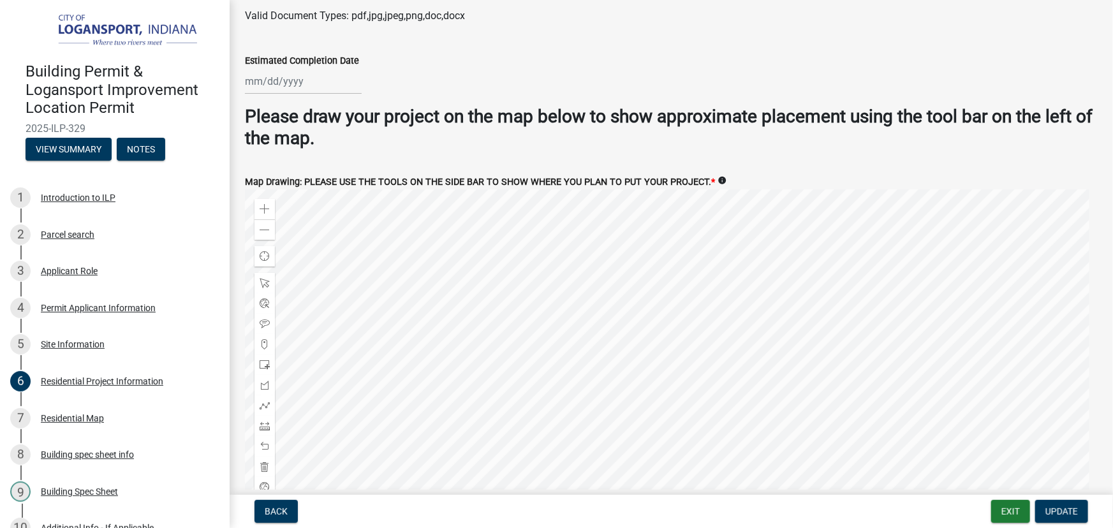
scroll to position [2463, 0]
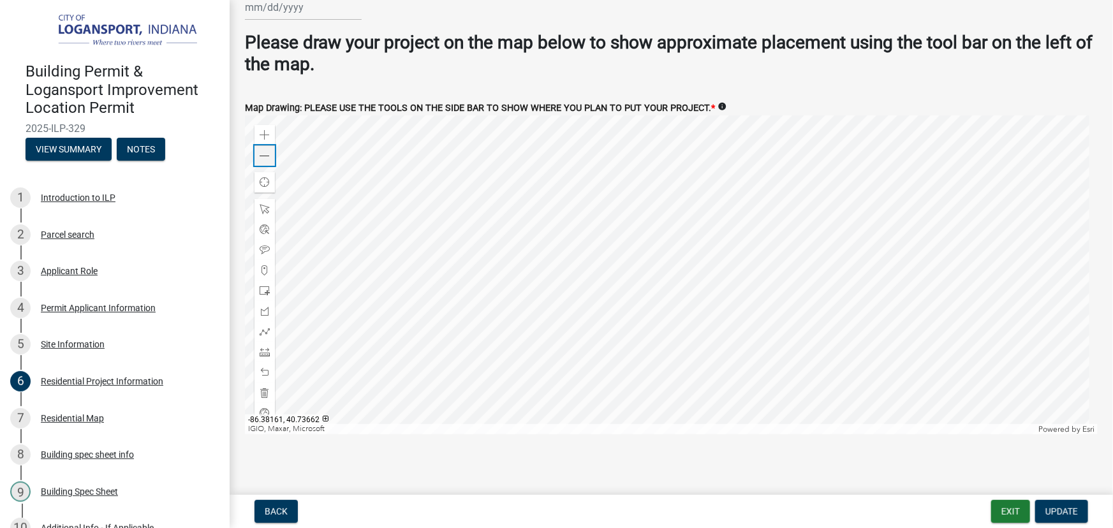
click at [267, 151] on span at bounding box center [265, 156] width 10 height 10
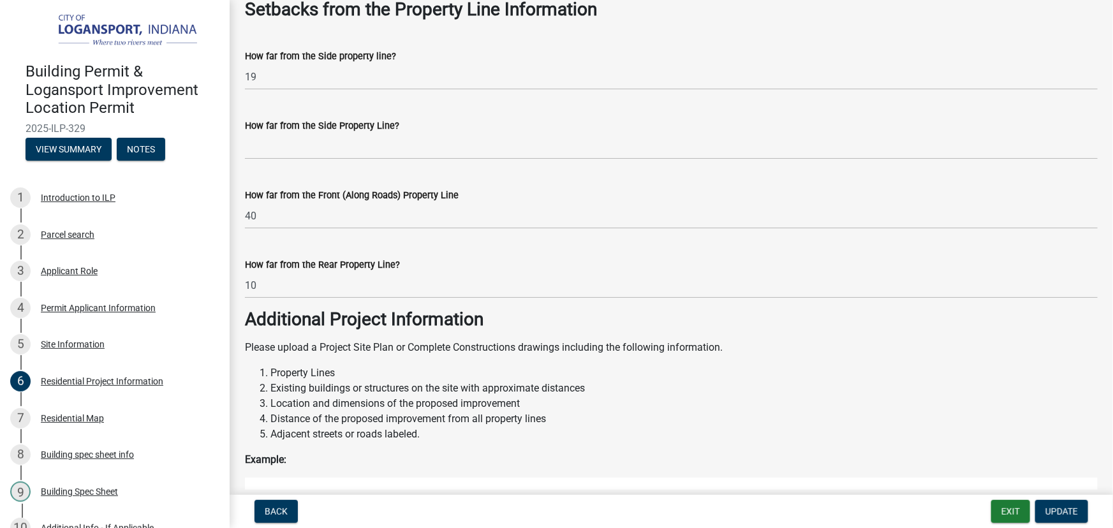
scroll to position [1129, 0]
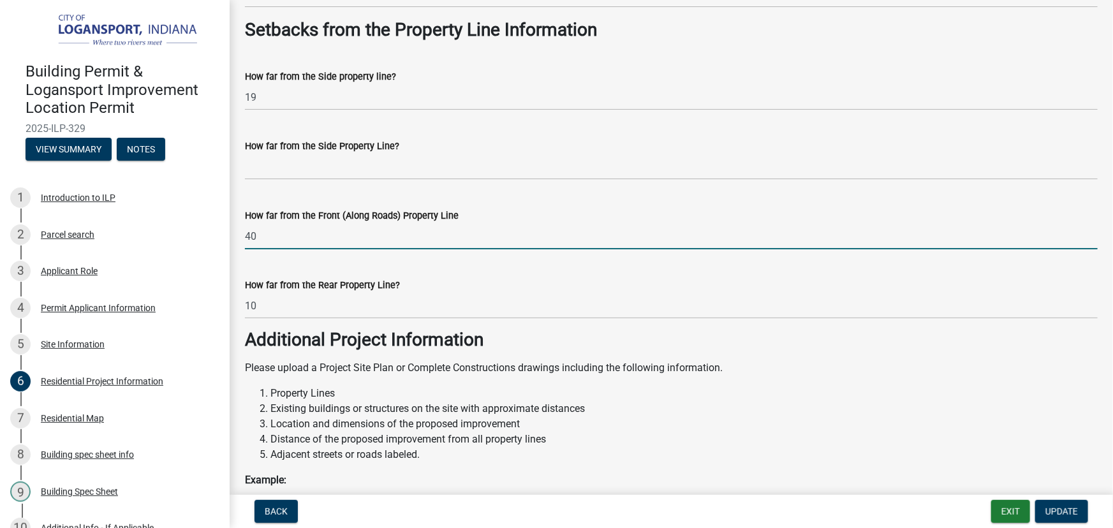
drag, startPoint x: 323, startPoint y: 233, endPoint x: 614, endPoint y: 271, distance: 293.2
click at [614, 271] on div "How far from the Rear Property Line? 10" at bounding box center [671, 289] width 853 height 59
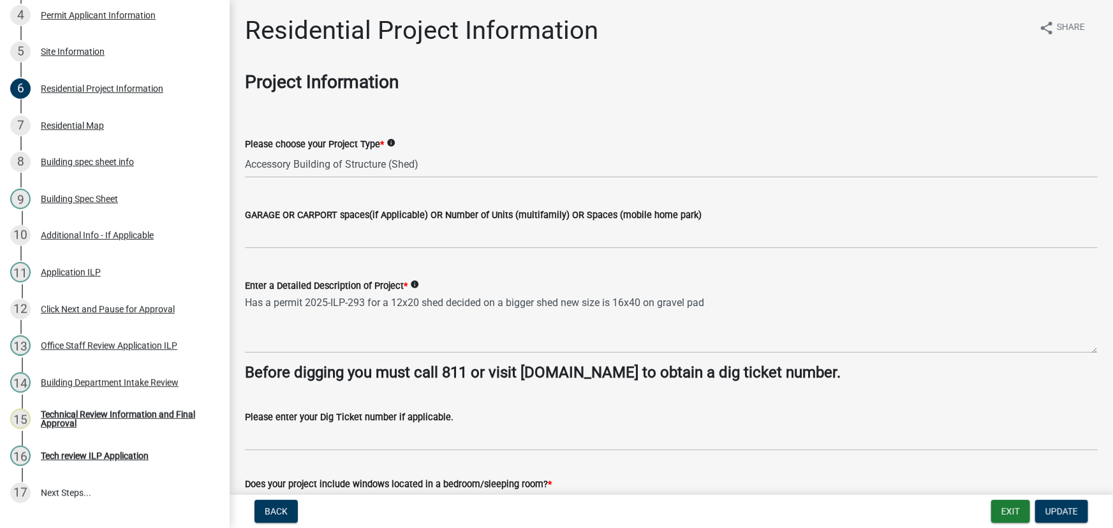
scroll to position [392, 0]
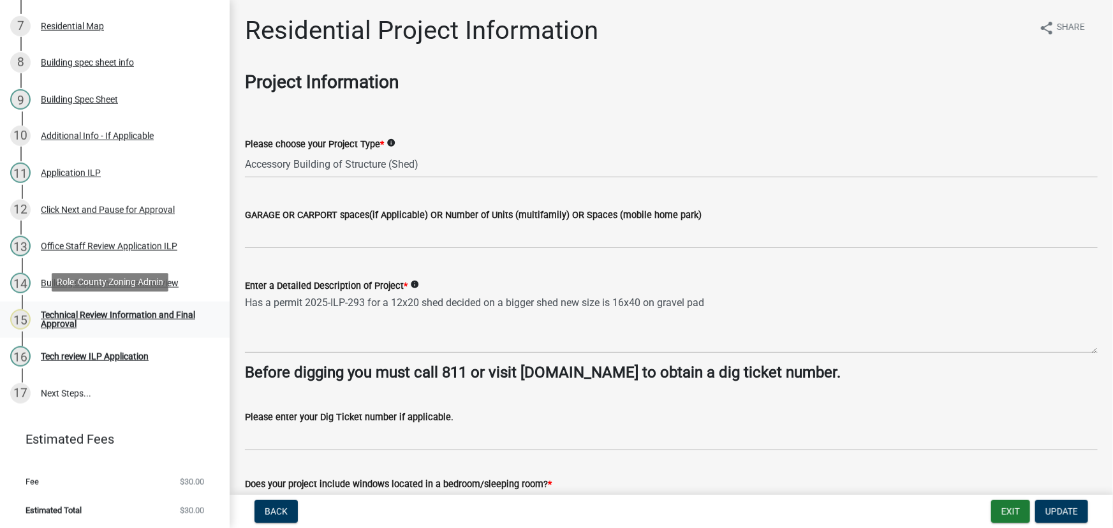
click at [126, 320] on div "Technical Review Information and Final Approval" at bounding box center [125, 320] width 168 height 18
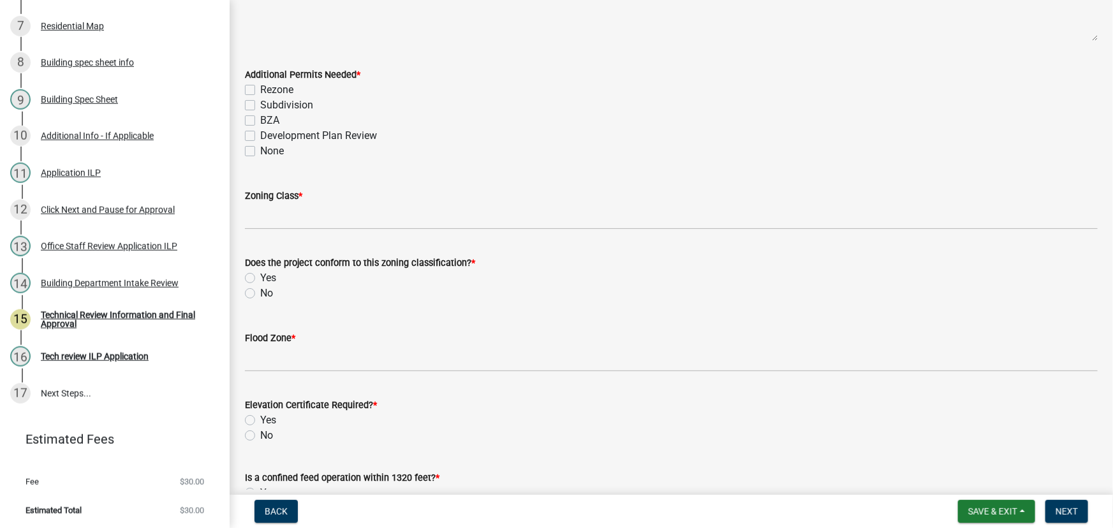
scroll to position [173, 0]
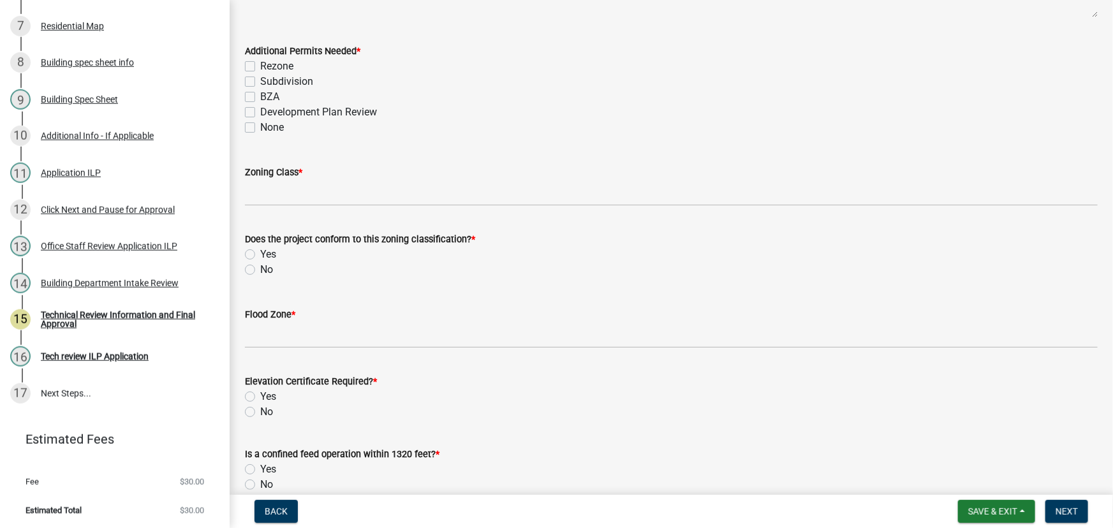
click at [260, 127] on label "None" at bounding box center [272, 127] width 24 height 15
click at [260, 127] on input "None" at bounding box center [264, 124] width 8 height 8
checkbox input "true"
checkbox input "false"
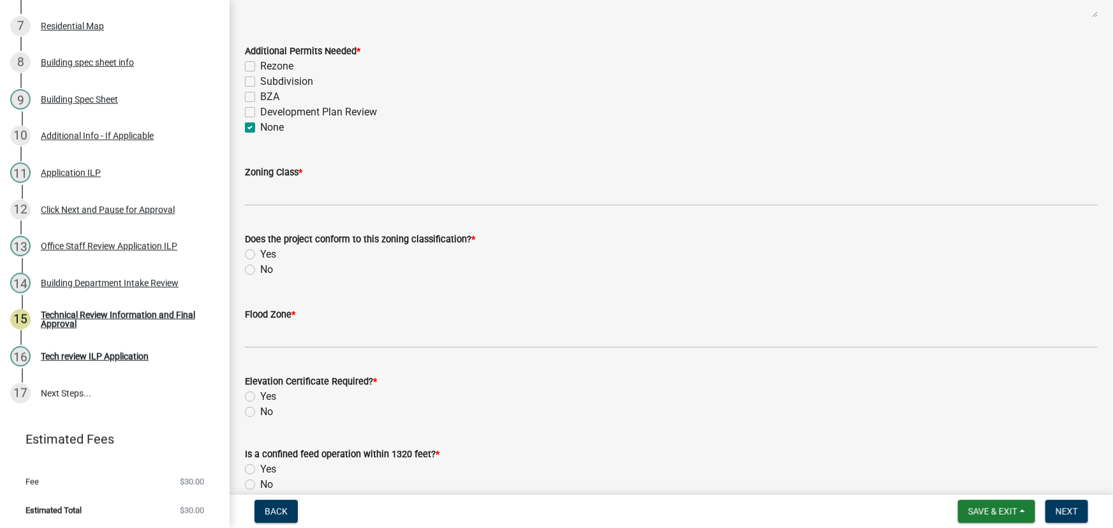
checkbox input "false"
checkbox input "true"
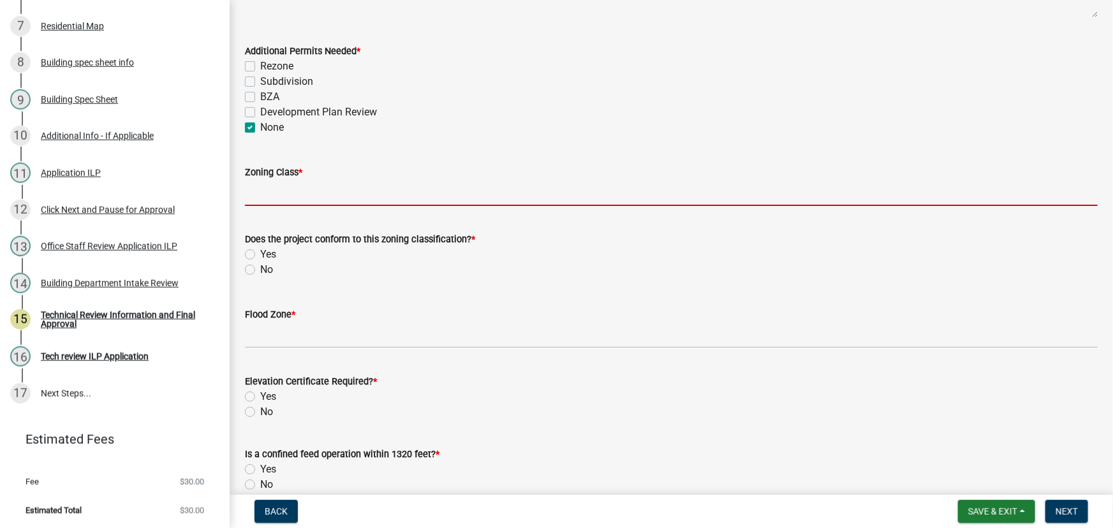
click at [276, 190] on input "Zoning Class *" at bounding box center [671, 193] width 853 height 26
type input "R2"
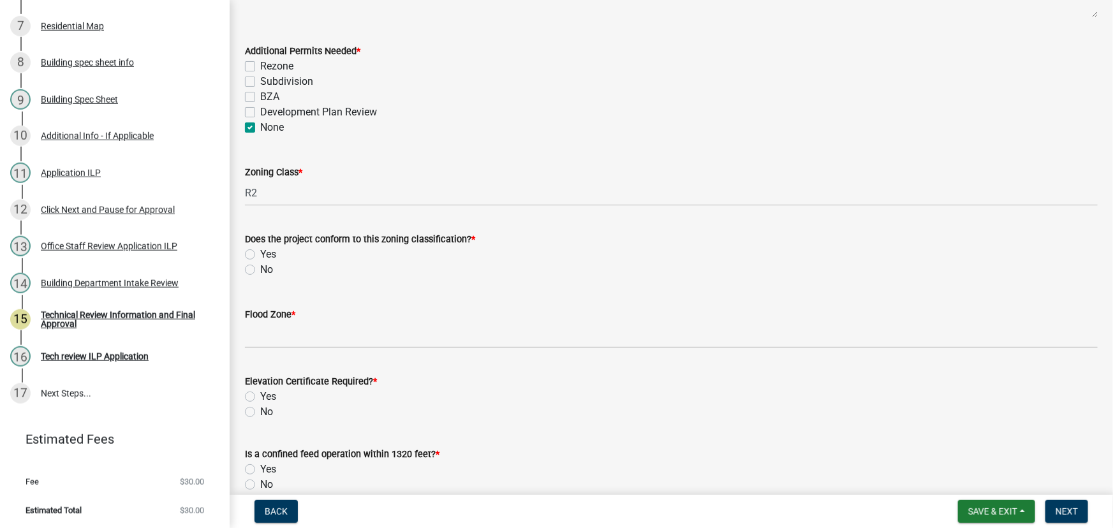
click at [260, 253] on label "Yes" at bounding box center [268, 254] width 16 height 15
click at [260, 253] on input "Yes" at bounding box center [264, 251] width 8 height 8
radio input "true"
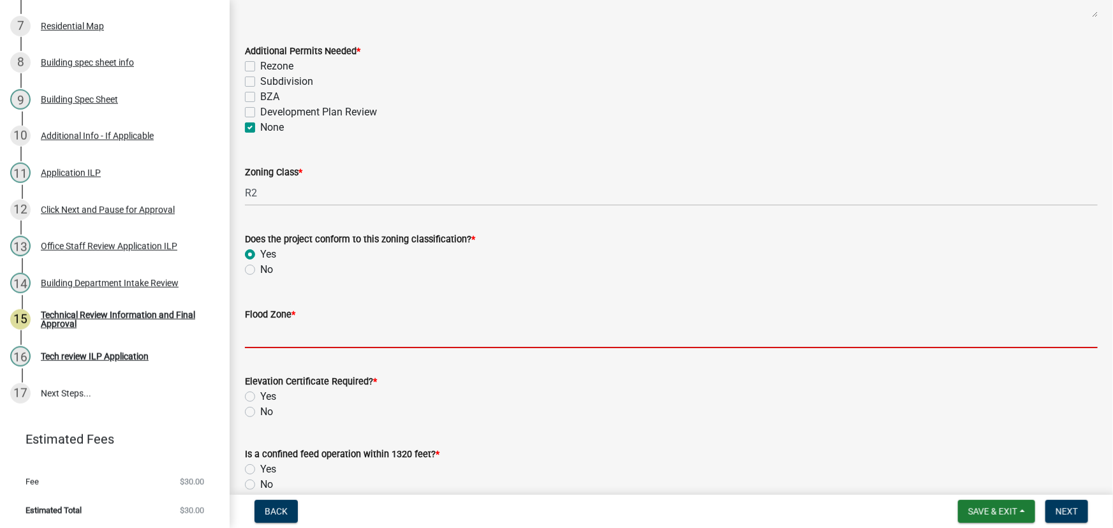
click at [269, 338] on input "Flood Zone *" at bounding box center [671, 335] width 853 height 26
type input "X"
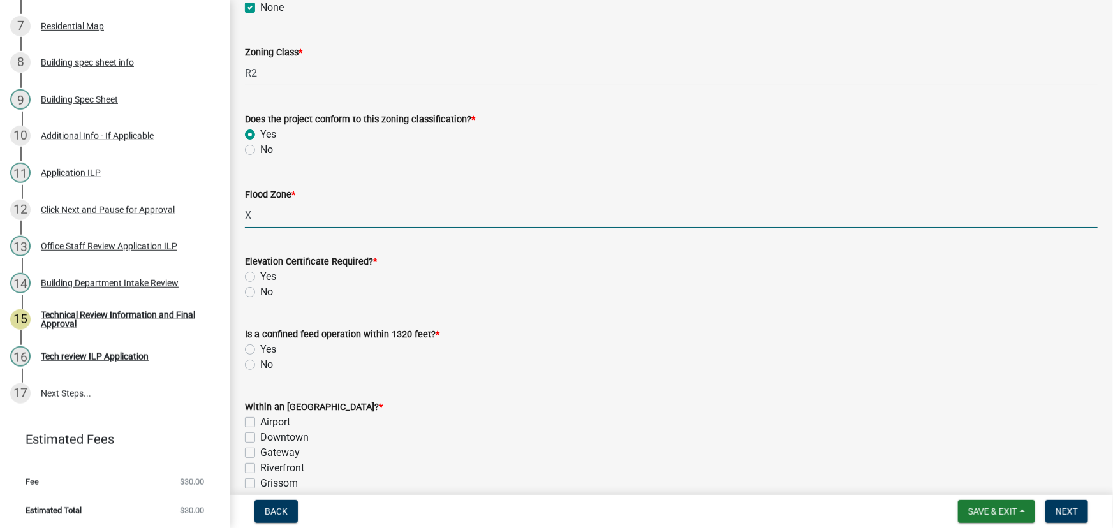
scroll to position [348, 0]
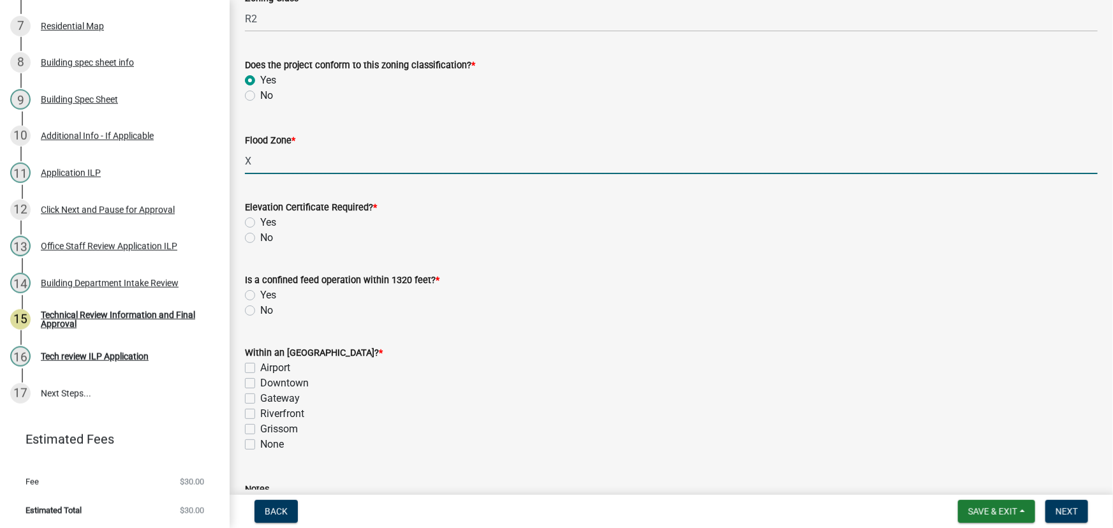
click at [260, 237] on label "No" at bounding box center [266, 237] width 13 height 15
click at [260, 237] on input "No" at bounding box center [264, 234] width 8 height 8
radio input "true"
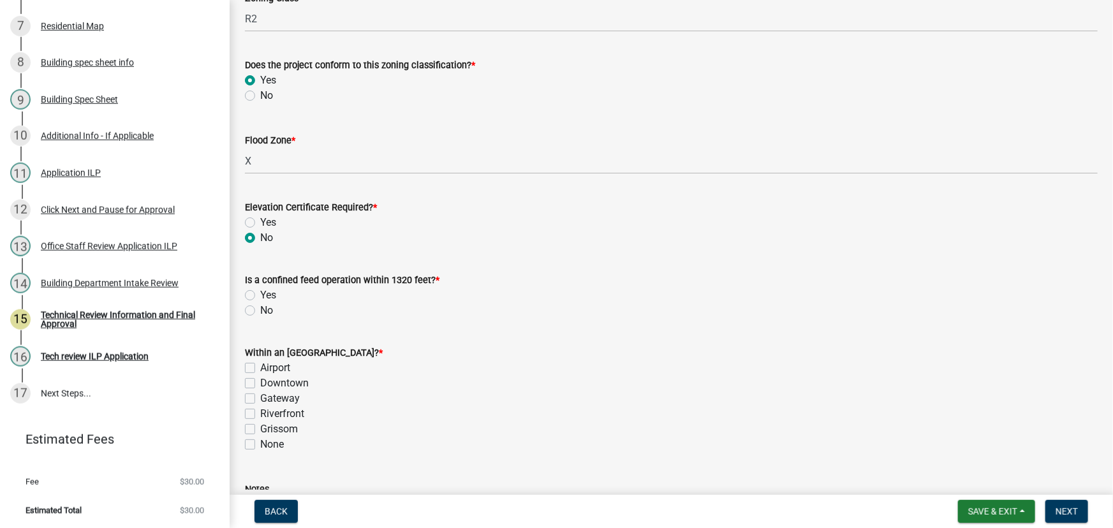
click at [260, 310] on label "No" at bounding box center [266, 310] width 13 height 15
click at [260, 310] on input "No" at bounding box center [264, 307] width 8 height 8
radio input "true"
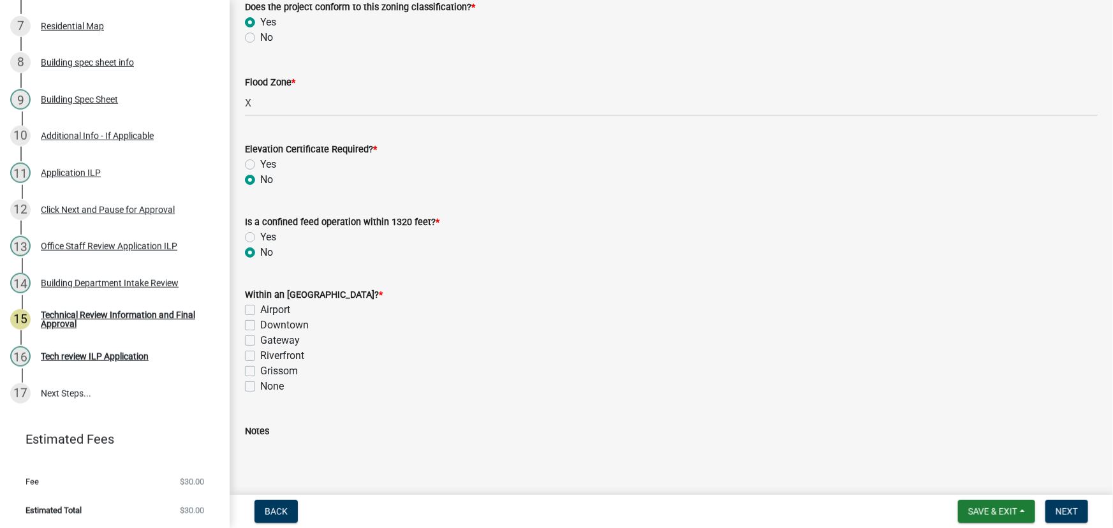
scroll to position [522, 0]
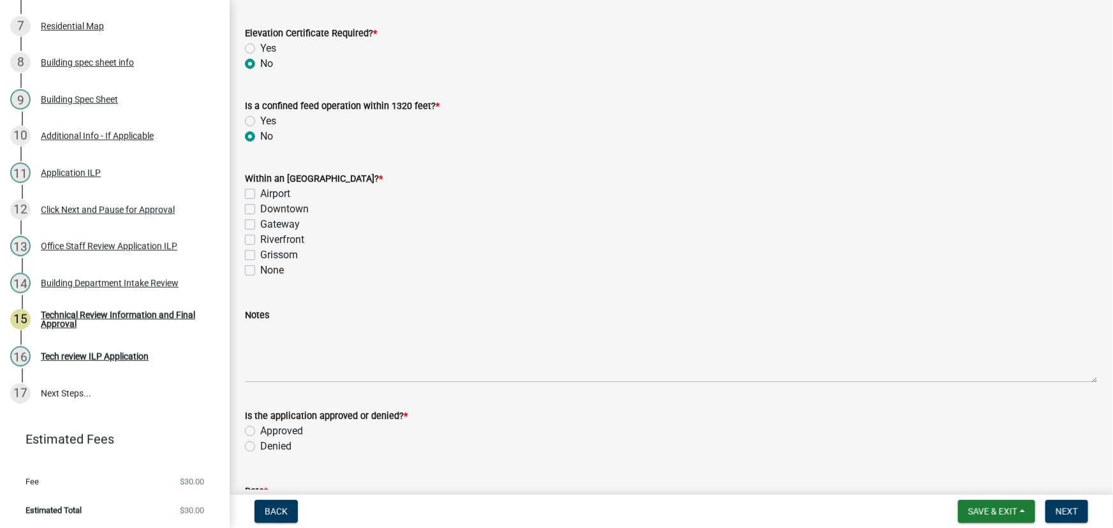
click at [260, 270] on label "None" at bounding box center [272, 270] width 24 height 15
click at [260, 270] on input "None" at bounding box center [264, 267] width 8 height 8
checkbox input "true"
checkbox input "false"
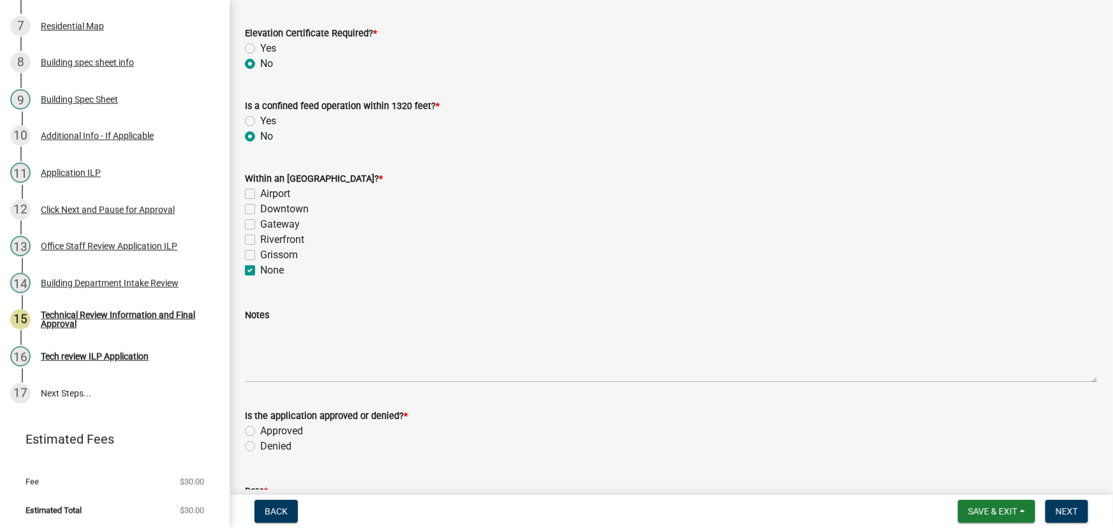
checkbox input "false"
checkbox input "true"
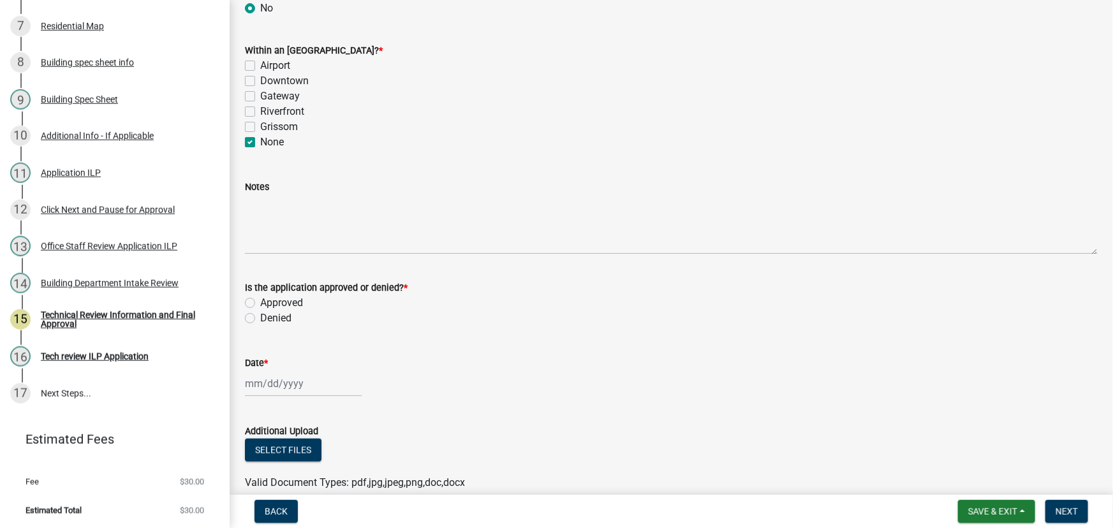
scroll to position [695, 0]
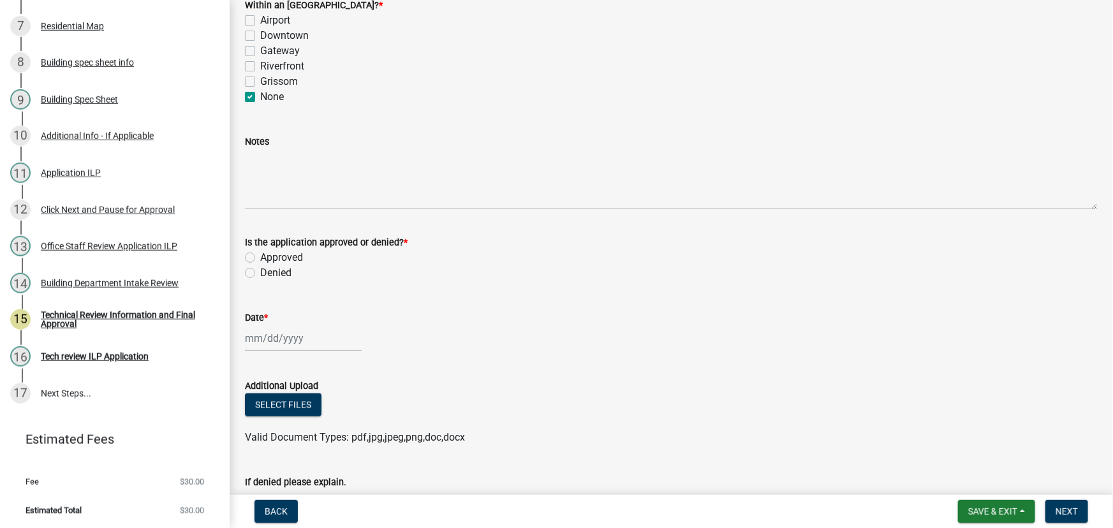
click at [260, 255] on label "Approved" at bounding box center [281, 257] width 43 height 15
click at [260, 255] on input "Approved" at bounding box center [264, 254] width 8 height 8
radio input "true"
click at [291, 344] on div at bounding box center [303, 338] width 117 height 26
select select "9"
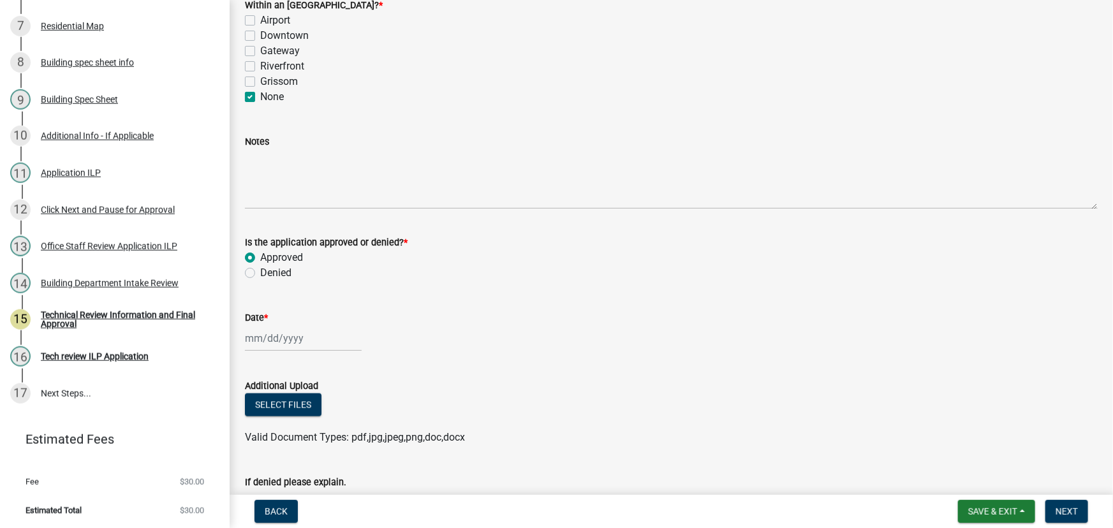
select select "2025"
click at [294, 230] on div "10" at bounding box center [298, 229] width 20 height 20
type input "[DATE]"
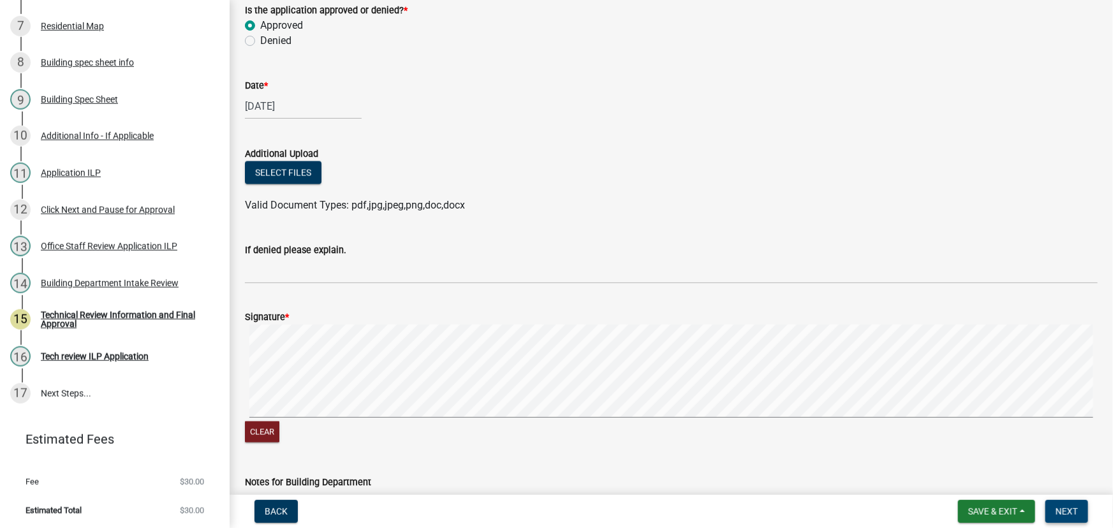
click at [1065, 508] on span "Next" at bounding box center [1067, 511] width 22 height 10
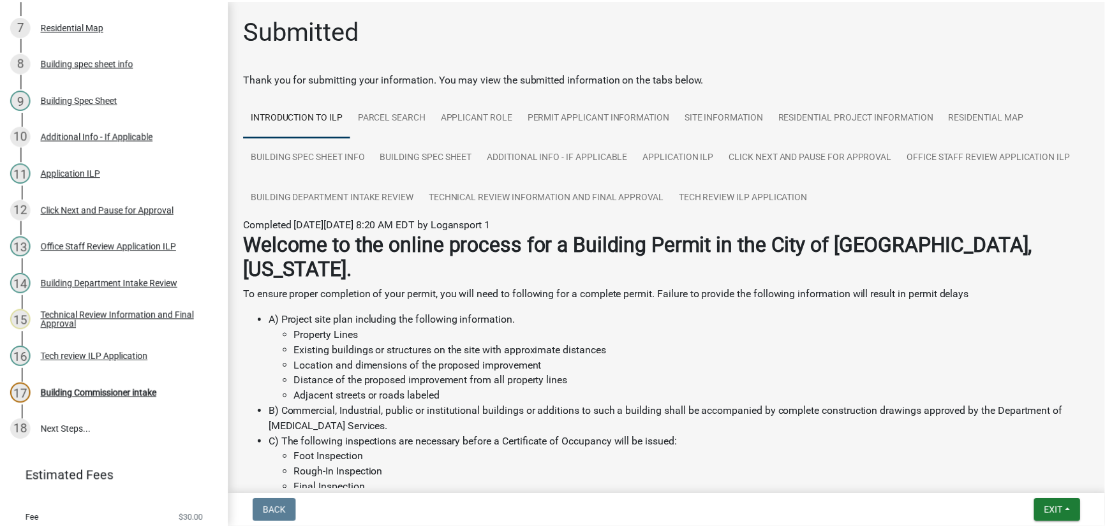
scroll to position [429, 0]
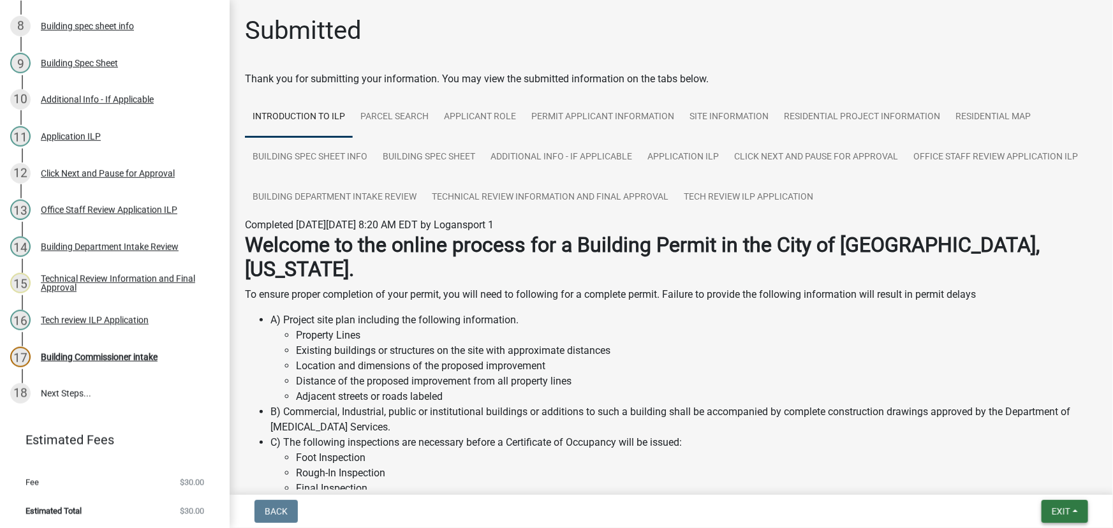
click at [1070, 508] on span "Exit" at bounding box center [1061, 511] width 18 height 10
click at [1040, 478] on button "Save & Exit" at bounding box center [1037, 478] width 102 height 31
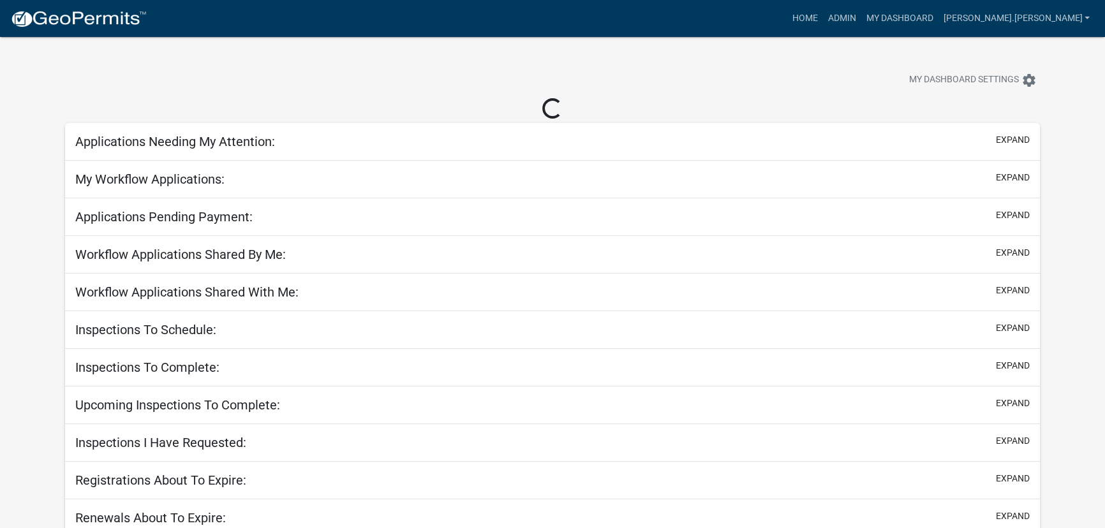
select select "3: 100"
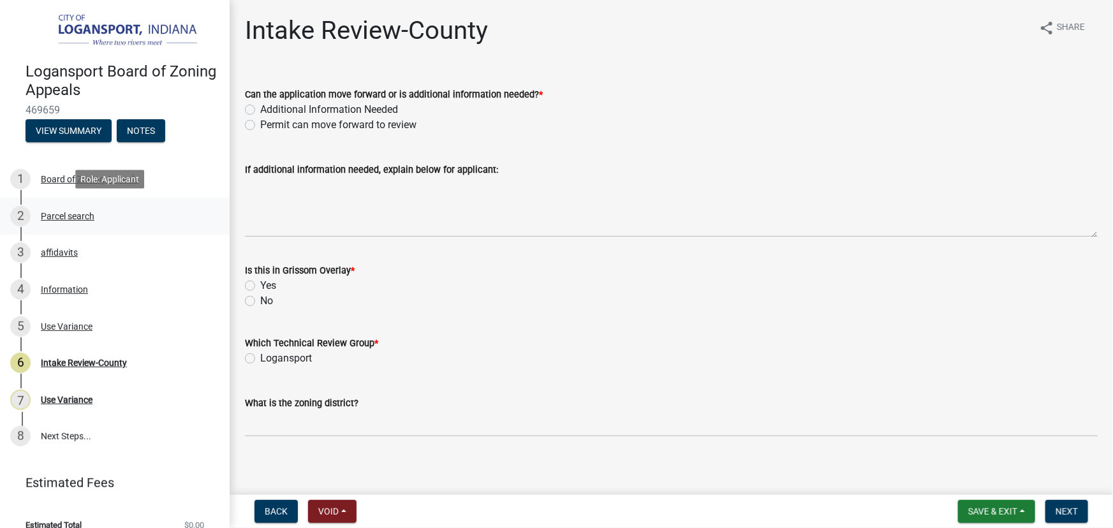
click at [61, 215] on div "Parcel search" at bounding box center [68, 216] width 54 height 9
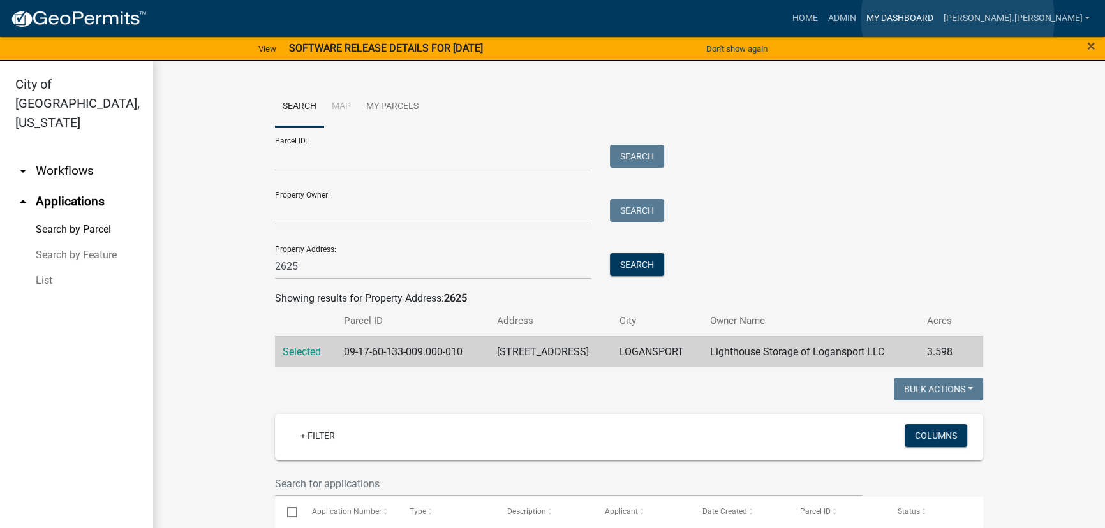
click at [938, 18] on link "My Dashboard" at bounding box center [898, 18] width 77 height 24
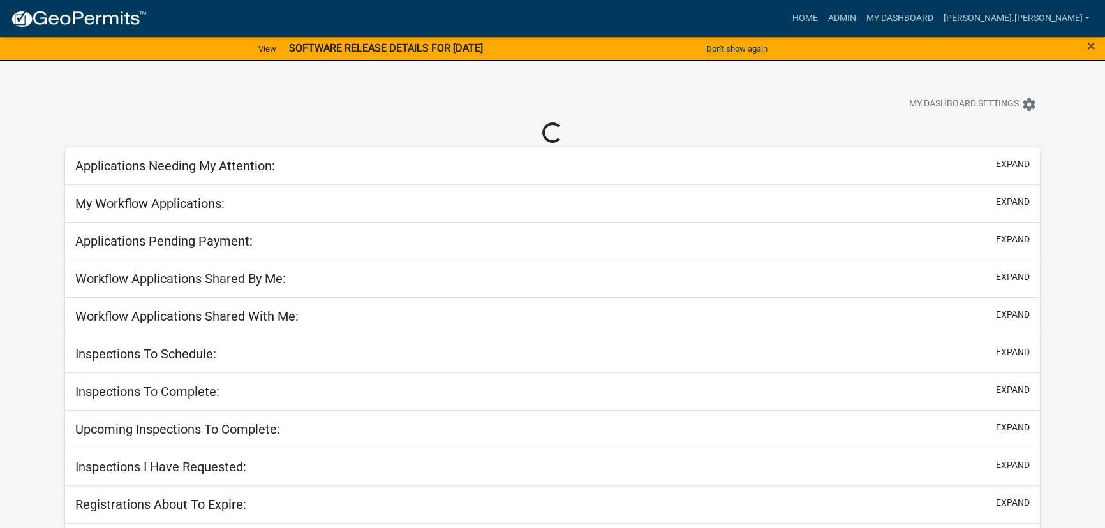
select select "3: 100"
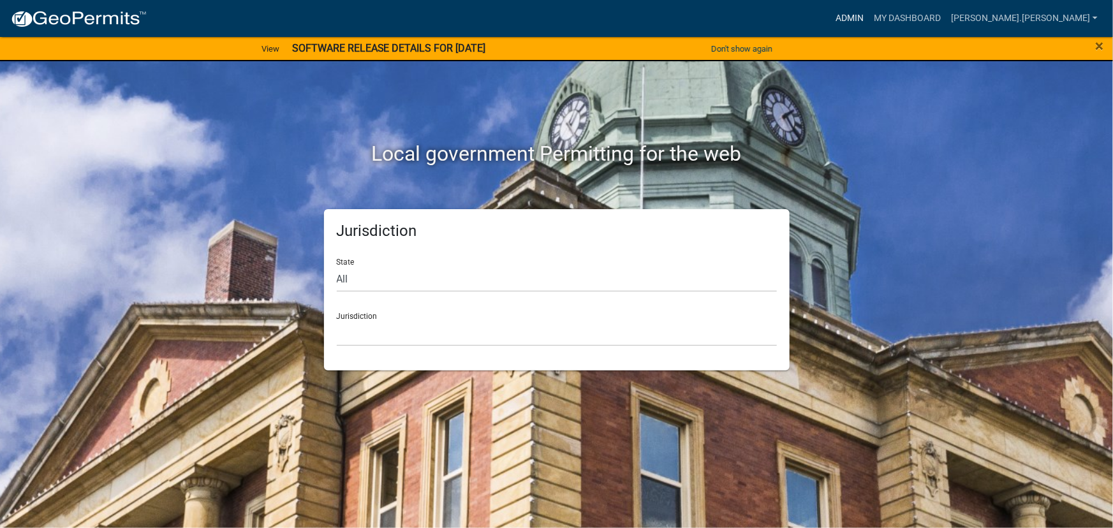
click at [869, 18] on link "Admin" at bounding box center [849, 18] width 38 height 24
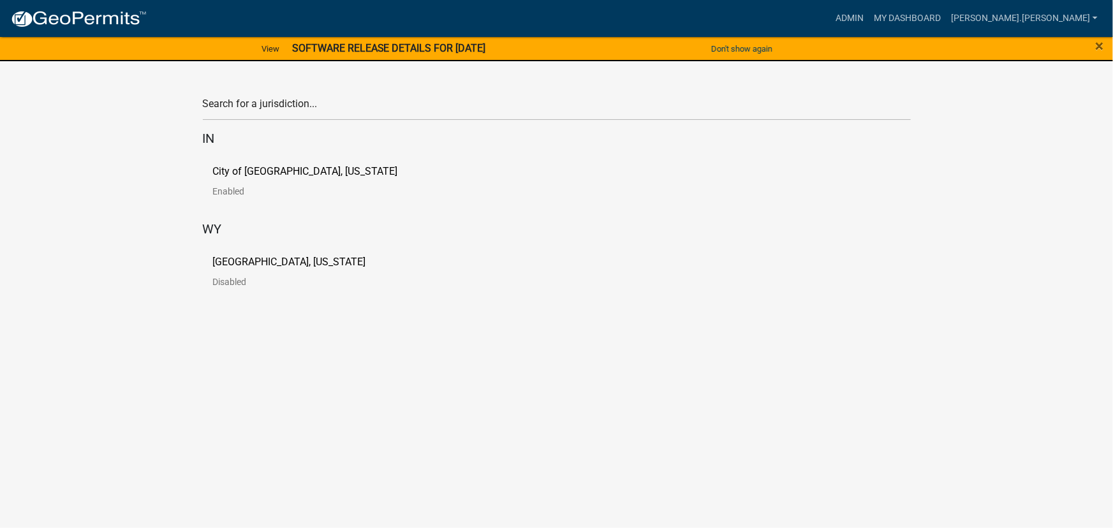
click at [244, 185] on link "City of [GEOGRAPHIC_DATA], [US_STATE] Enabled" at bounding box center [315, 186] width 205 height 40
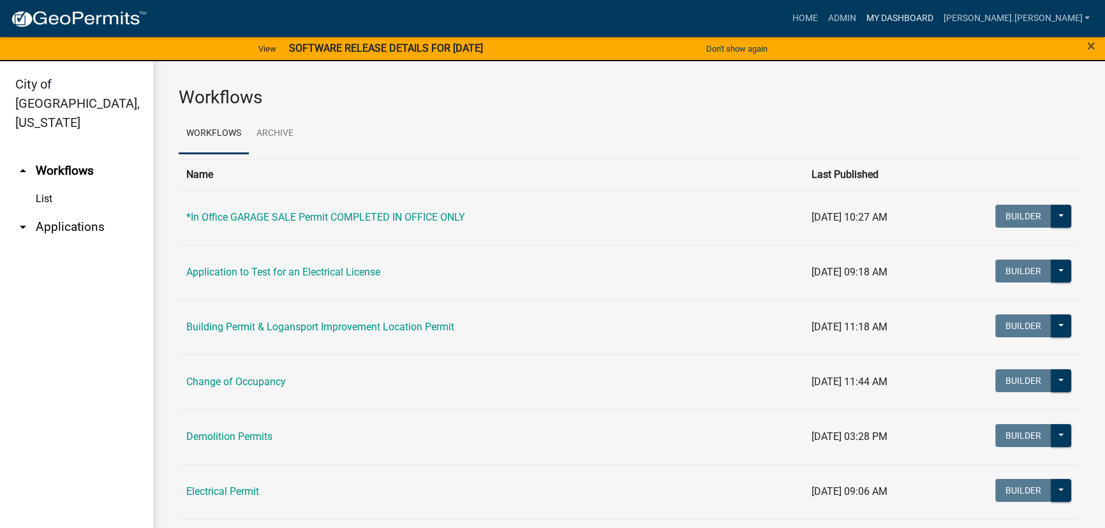
click at [938, 17] on link "My Dashboard" at bounding box center [898, 18] width 77 height 24
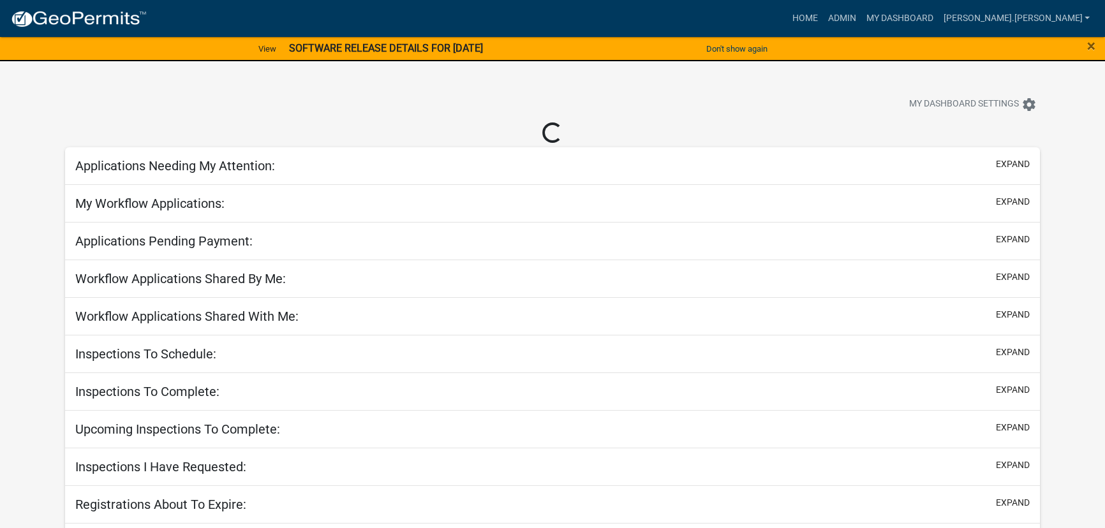
select select "3: 100"
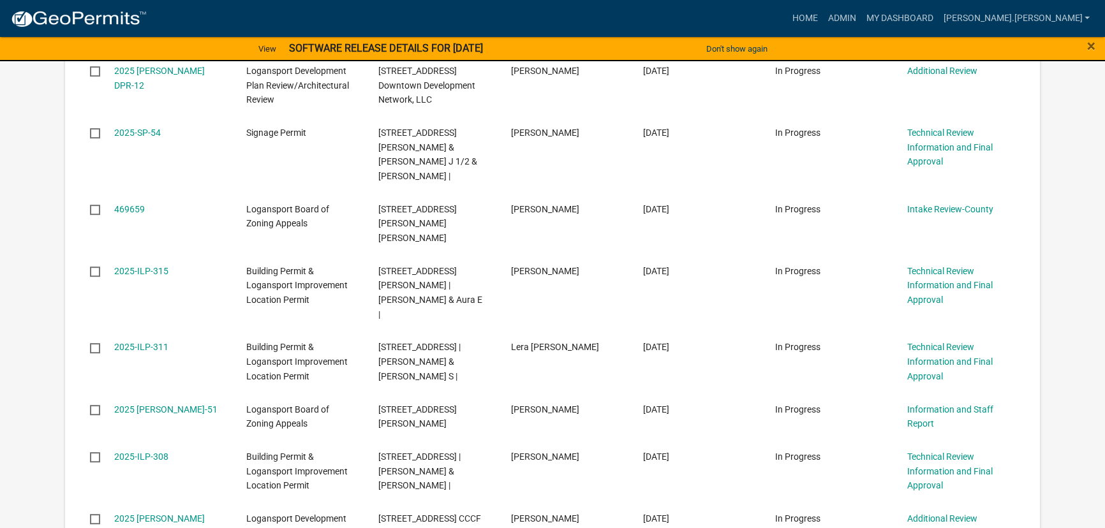
scroll to position [811, 0]
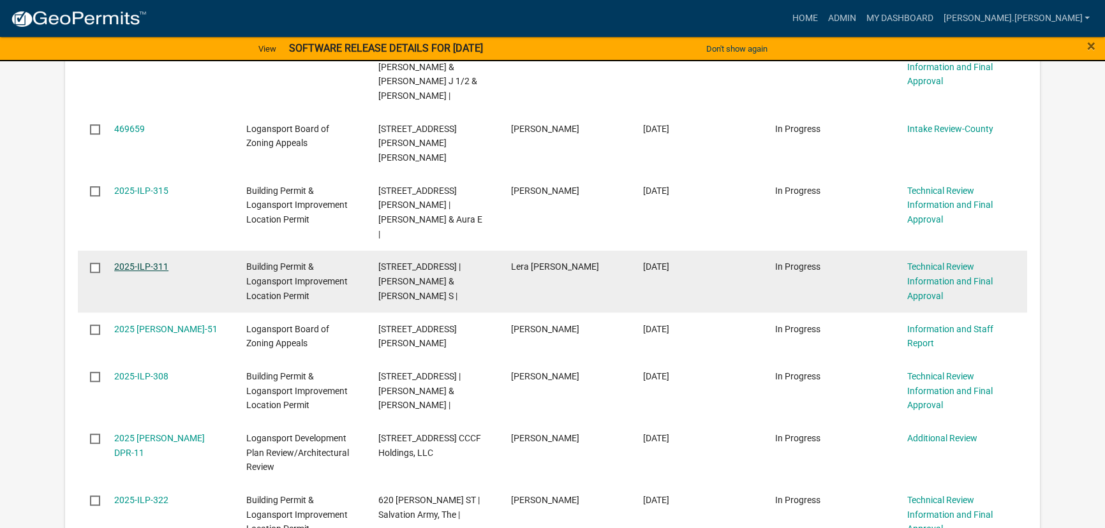
click at [153, 261] on link "2025-ILP-311" at bounding box center [141, 266] width 54 height 10
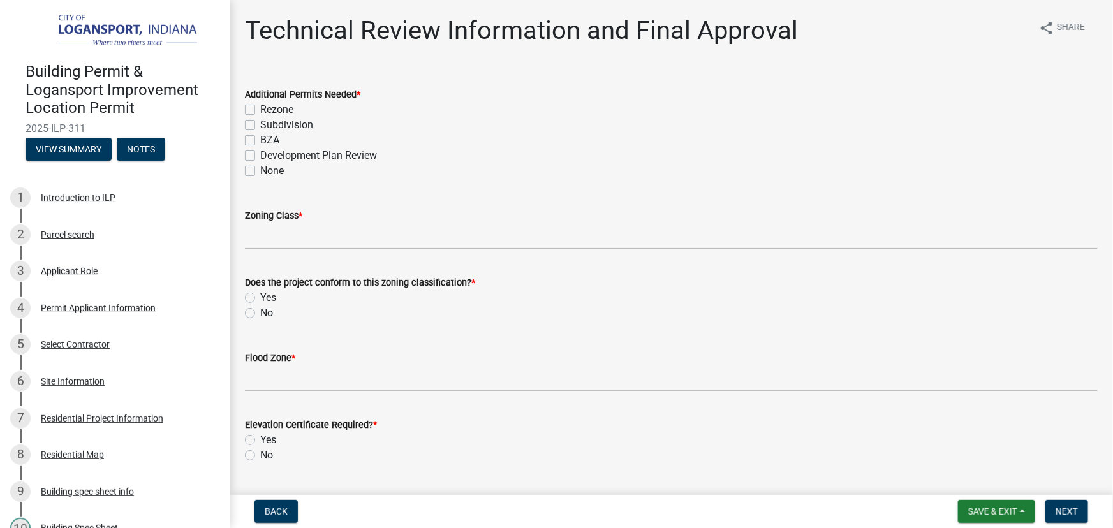
click at [567, 201] on div "Zoning Class *" at bounding box center [671, 219] width 853 height 59
click at [84, 408] on div "7 Residential Project Information" at bounding box center [109, 418] width 199 height 20
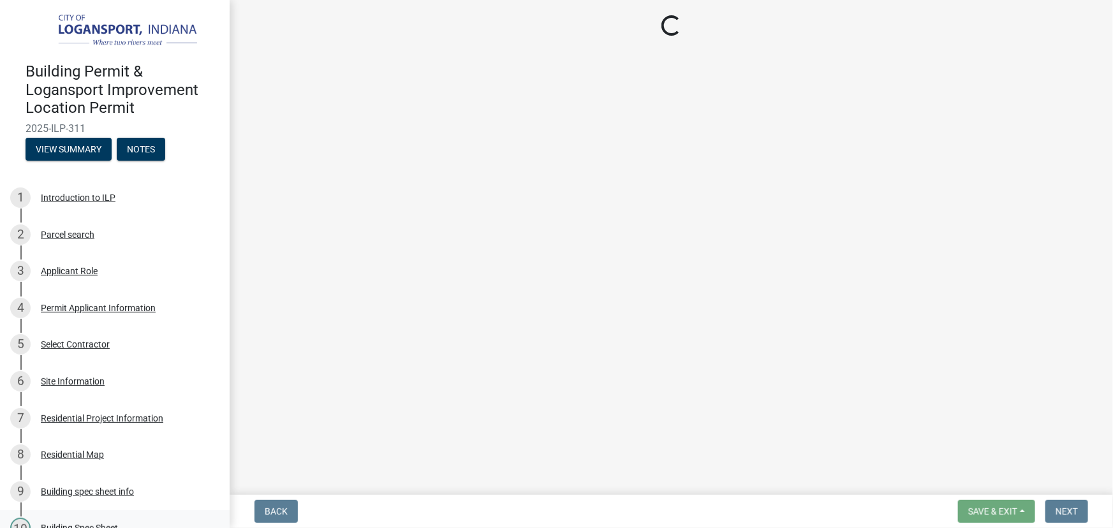
select select "10348b23-6364-40a0-8dca-30255dadf297"
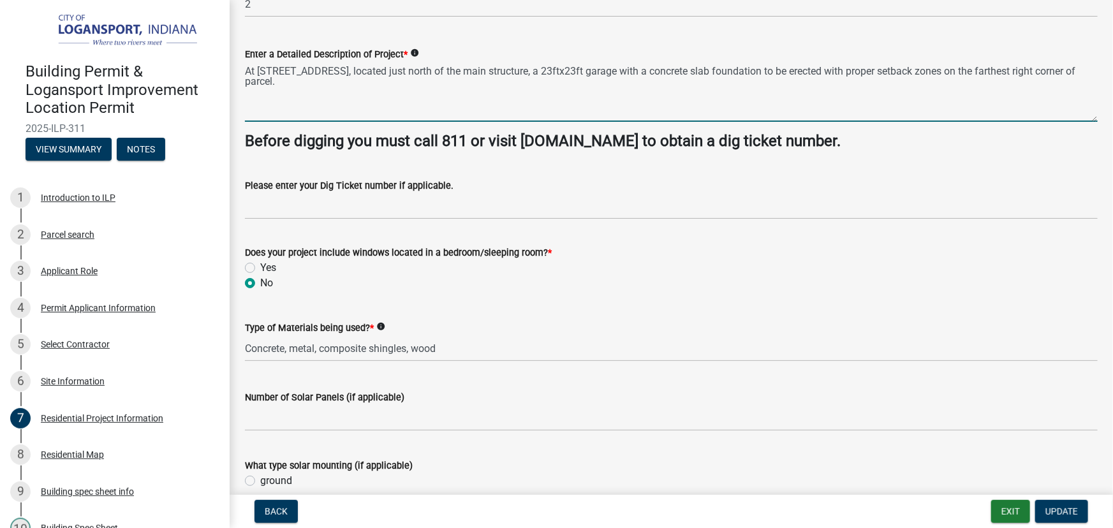
drag, startPoint x: 563, startPoint y: 74, endPoint x: 579, endPoint y: 70, distance: 17.2
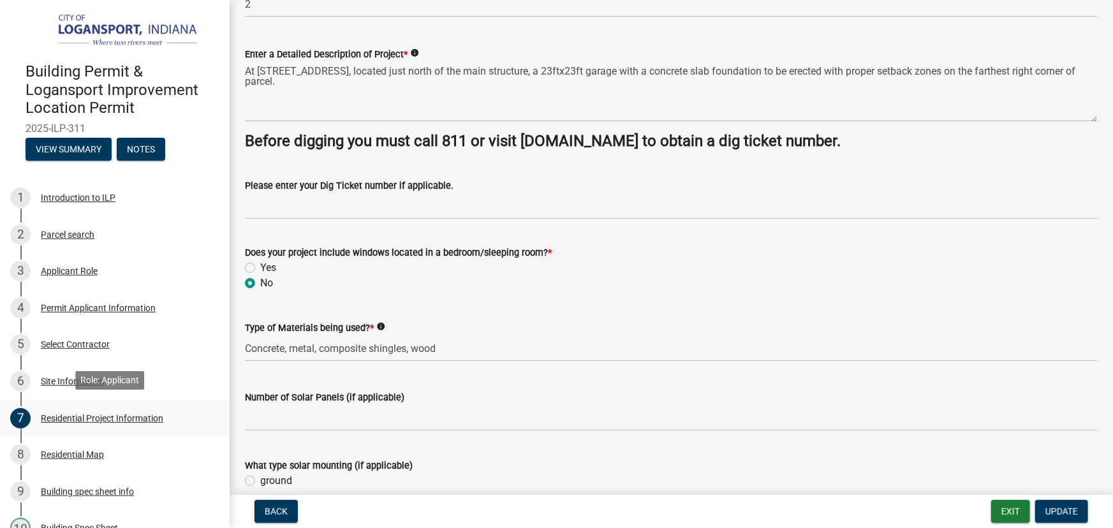
scroll to position [290, 0]
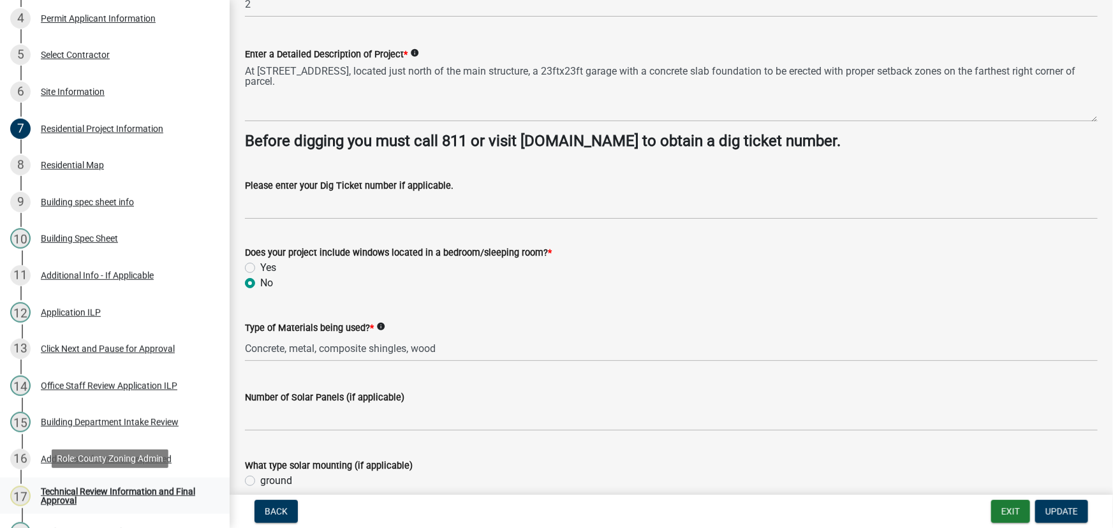
click at [73, 491] on div "Technical Review Information and Final Approval" at bounding box center [125, 496] width 168 height 18
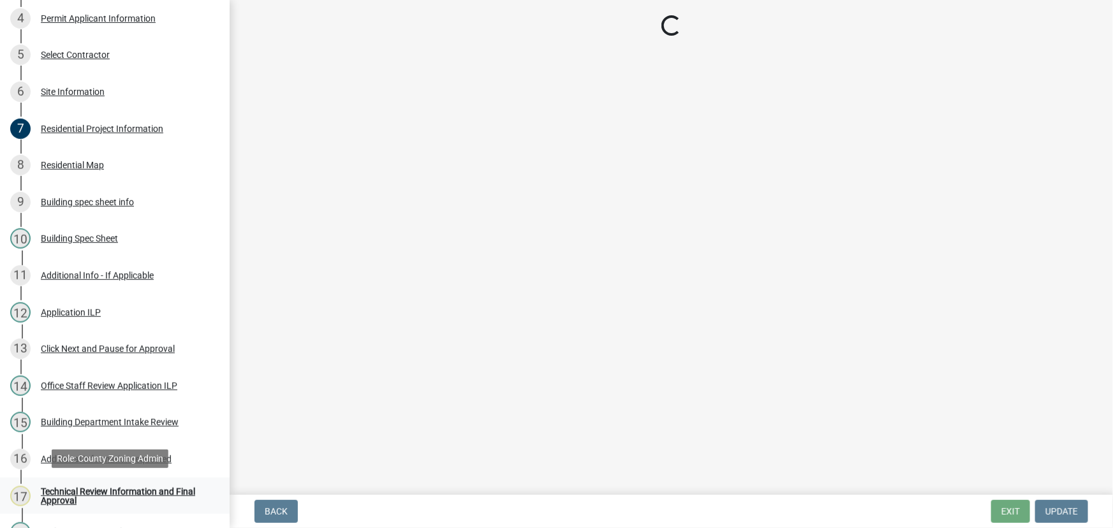
scroll to position [0, 0]
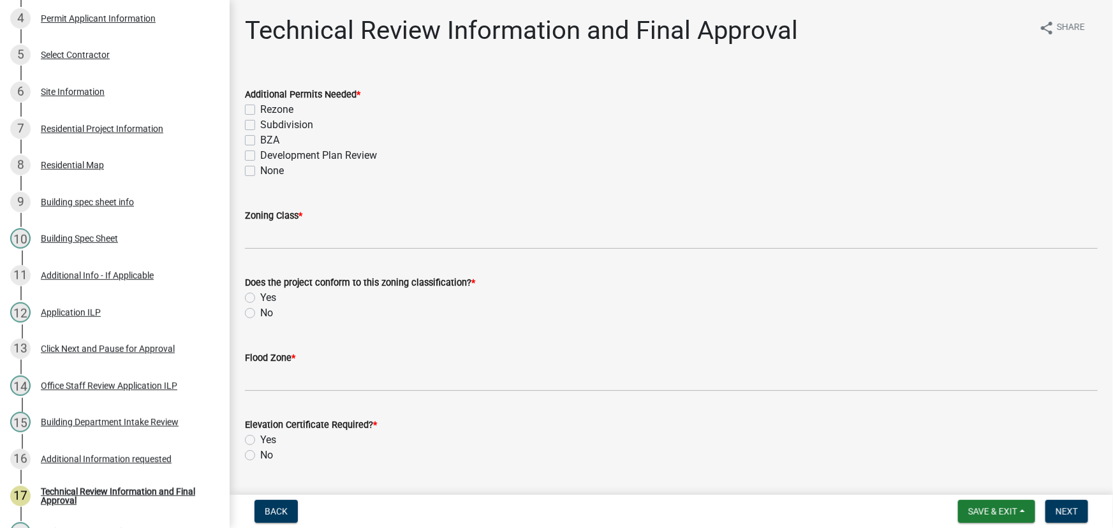
click at [260, 172] on label "None" at bounding box center [272, 170] width 24 height 15
click at [260, 172] on input "None" at bounding box center [264, 167] width 8 height 8
checkbox input "true"
checkbox input "false"
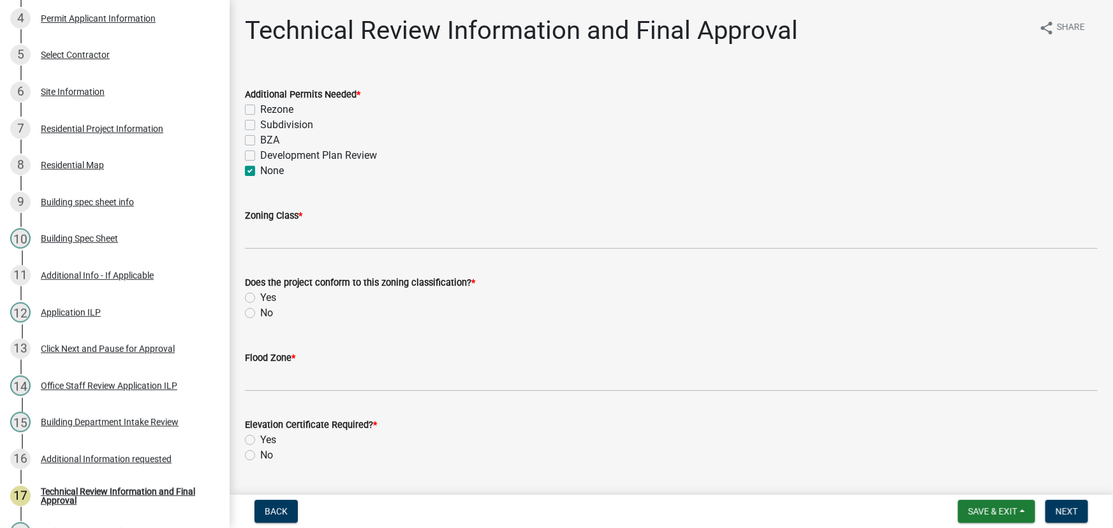
checkbox input "false"
checkbox input "true"
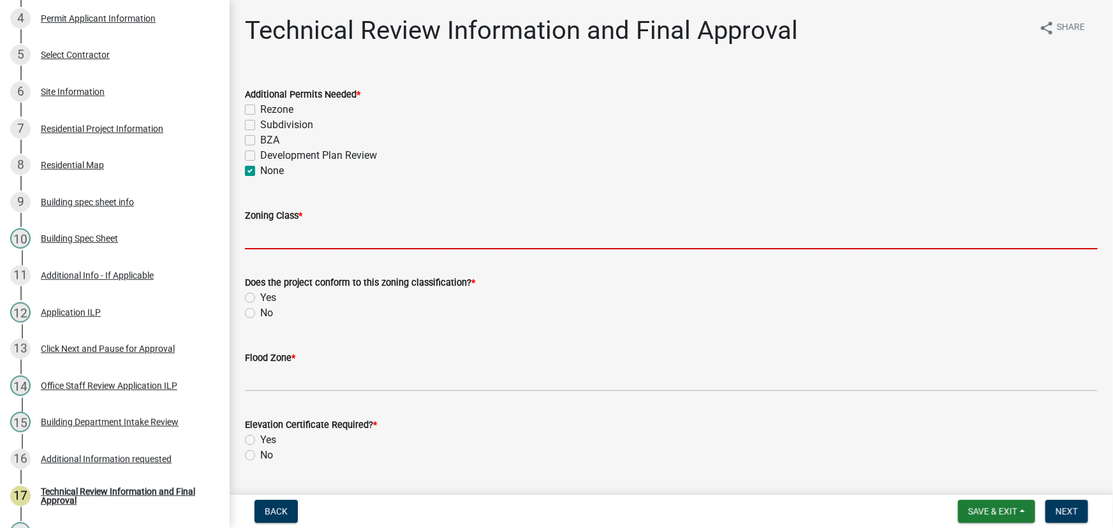
click at [269, 235] on input "Zoning Class *" at bounding box center [671, 236] width 853 height 26
type input "R3"
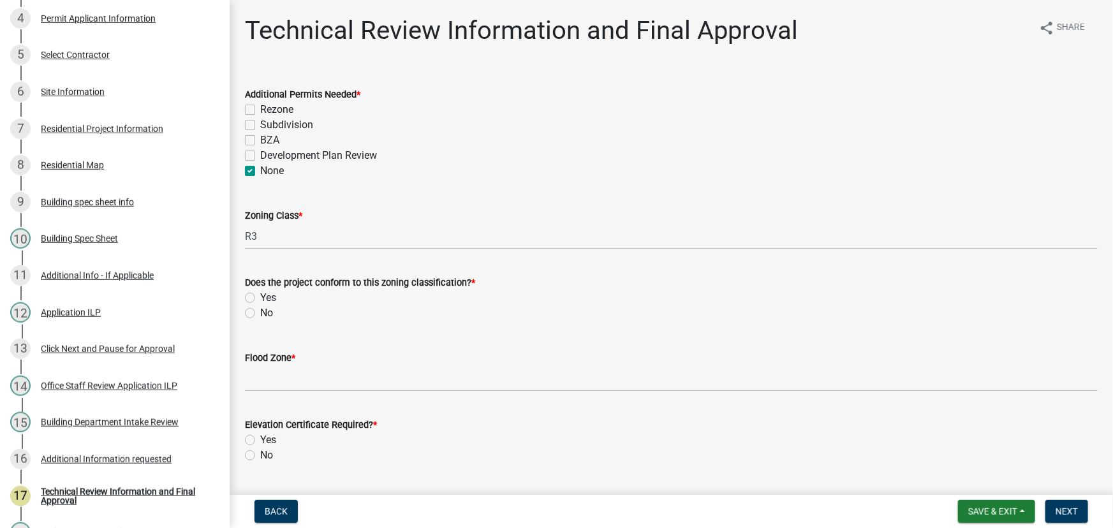
click at [260, 297] on label "Yes" at bounding box center [268, 297] width 16 height 15
click at [260, 297] on input "Yes" at bounding box center [264, 294] width 8 height 8
radio input "true"
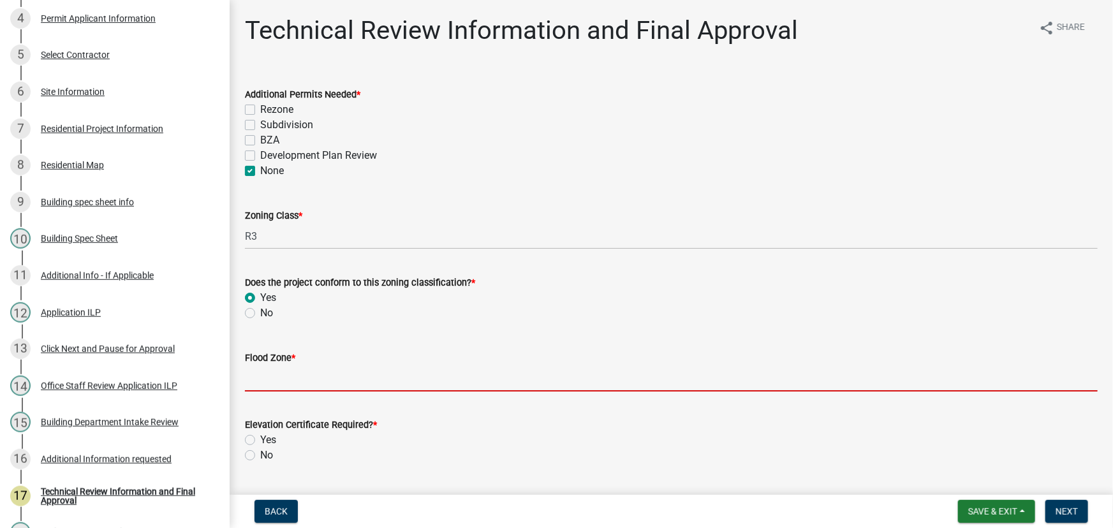
click at [269, 376] on input "Flood Zone *" at bounding box center [671, 378] width 853 height 26
type input "X"
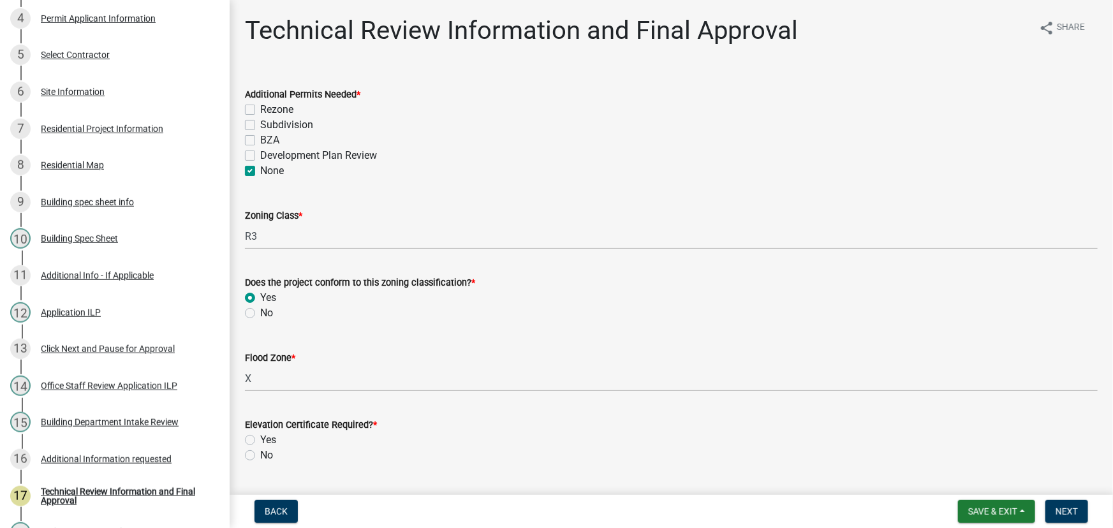
click at [260, 456] on label "No" at bounding box center [266, 455] width 13 height 15
click at [260, 456] on input "No" at bounding box center [264, 452] width 8 height 8
radio input "true"
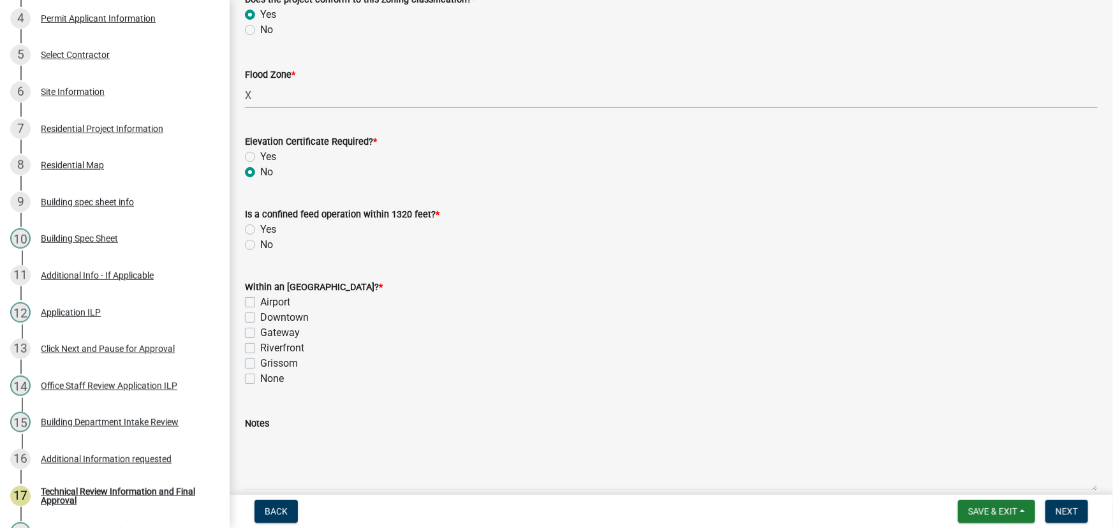
scroll to position [348, 0]
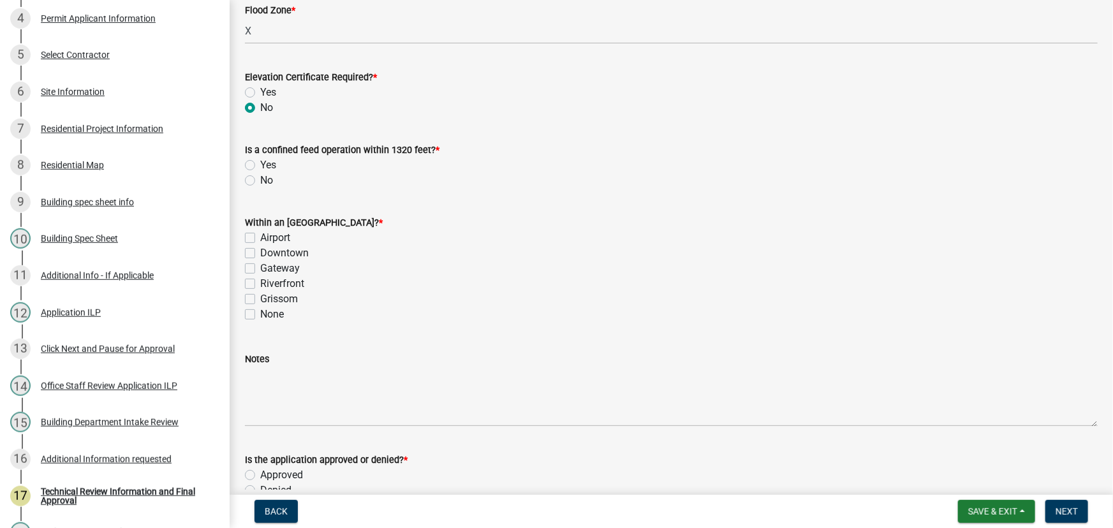
click at [260, 180] on label "No" at bounding box center [266, 180] width 13 height 15
click at [260, 180] on input "No" at bounding box center [264, 177] width 8 height 8
radio input "true"
click at [260, 312] on label "None" at bounding box center [272, 314] width 24 height 15
click at [260, 312] on input "None" at bounding box center [264, 311] width 8 height 8
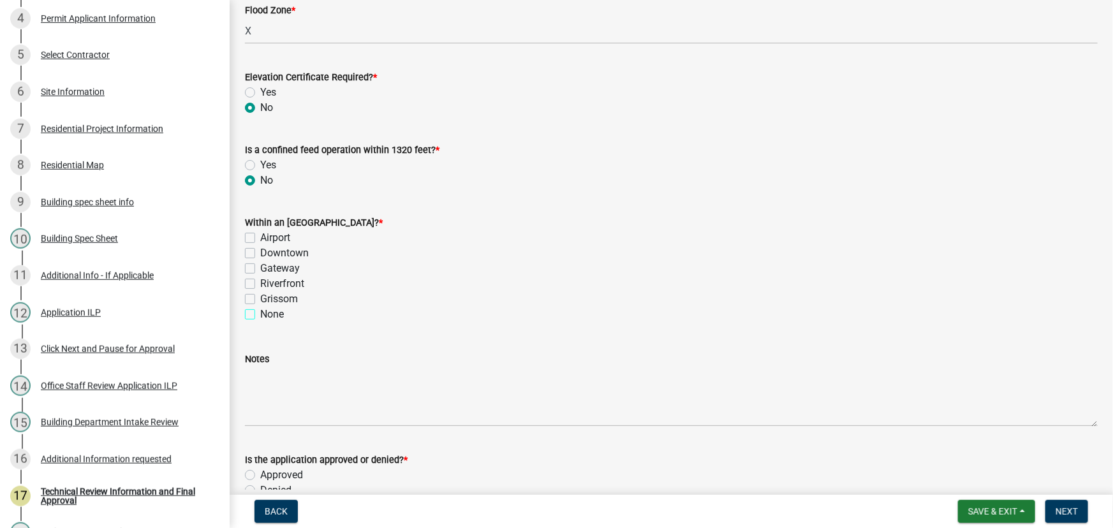
checkbox input "true"
checkbox input "false"
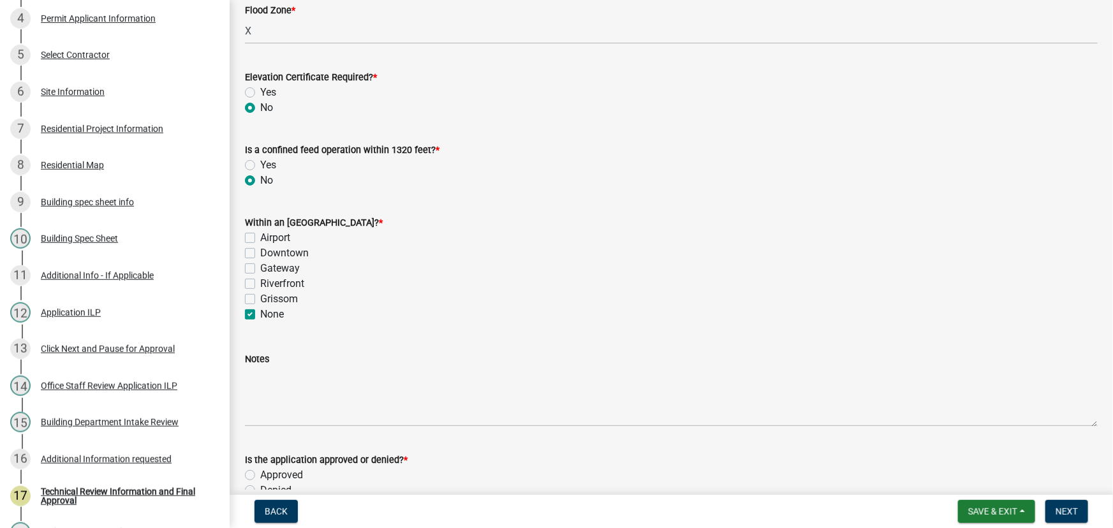
checkbox input "false"
checkbox input "true"
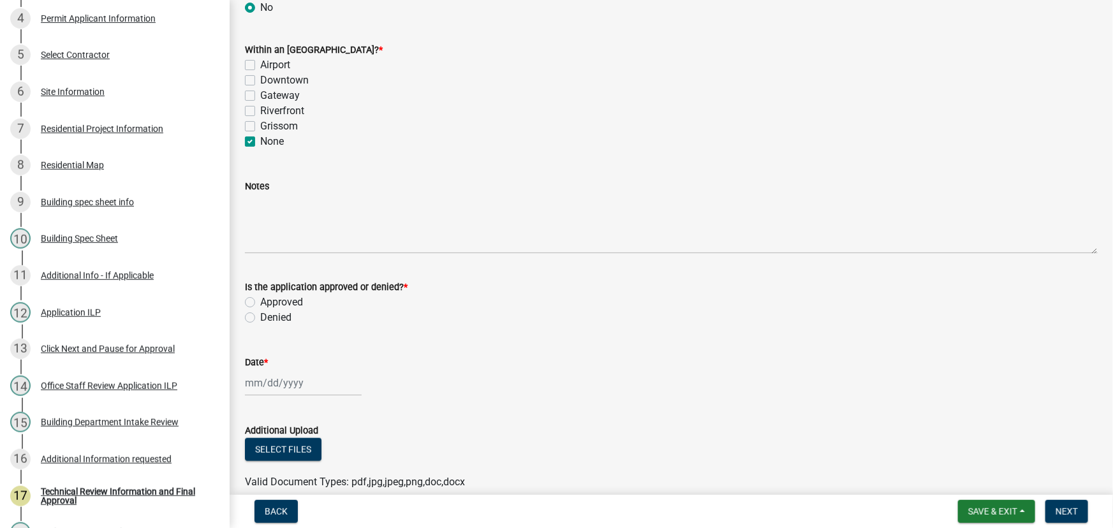
scroll to position [522, 0]
click at [980, 513] on span "Save & Exit" at bounding box center [992, 511] width 49 height 10
click at [962, 446] on button "Save" at bounding box center [984, 447] width 102 height 31
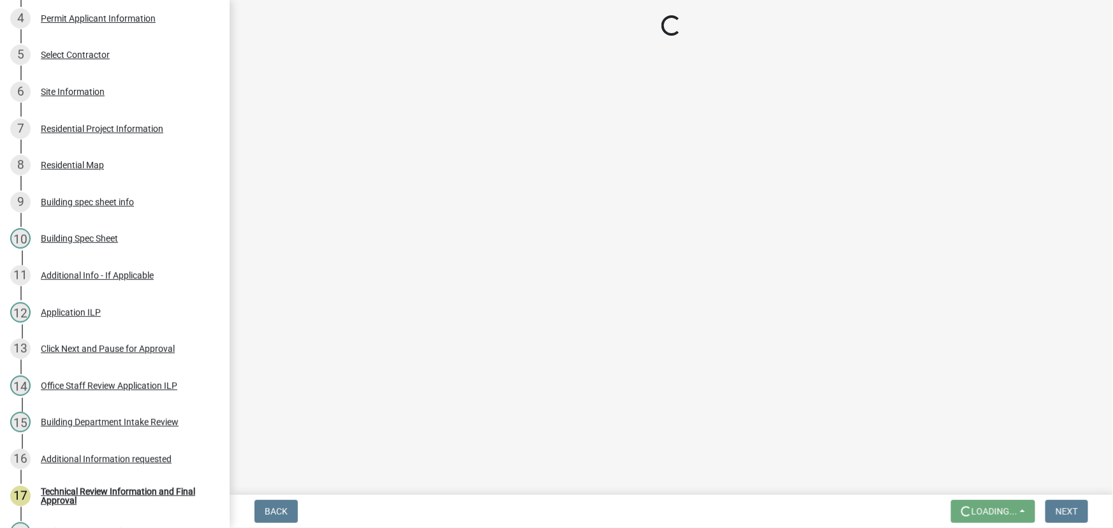
scroll to position [0, 0]
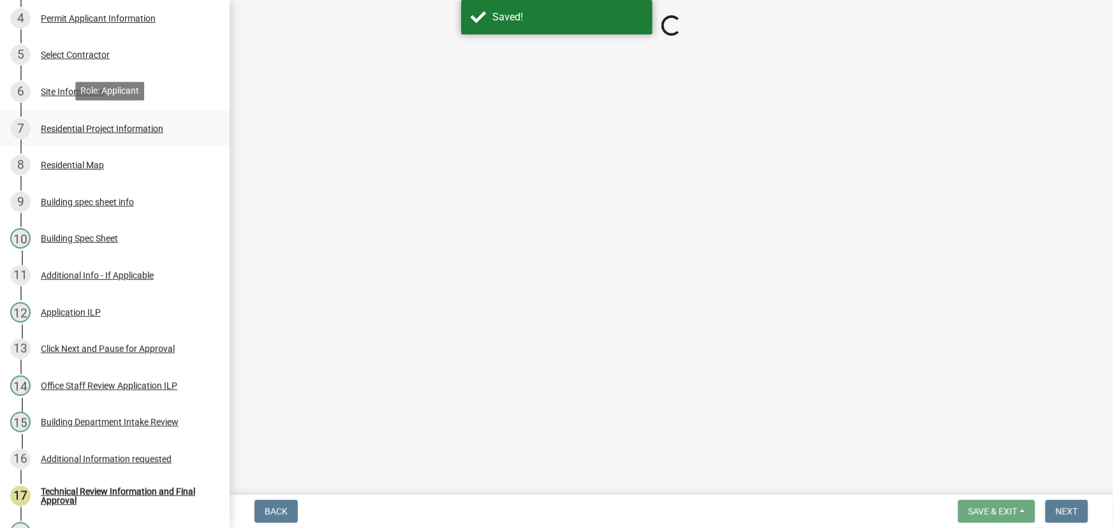
click at [87, 128] on div "Residential Project Information" at bounding box center [102, 128] width 122 height 9
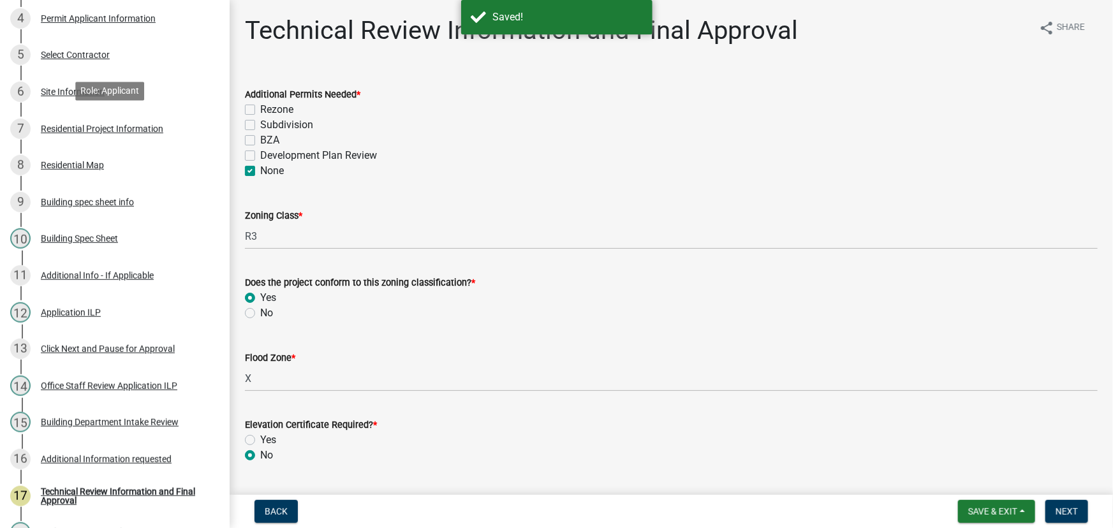
click at [87, 128] on div "Residential Project Information" at bounding box center [102, 128] width 122 height 9
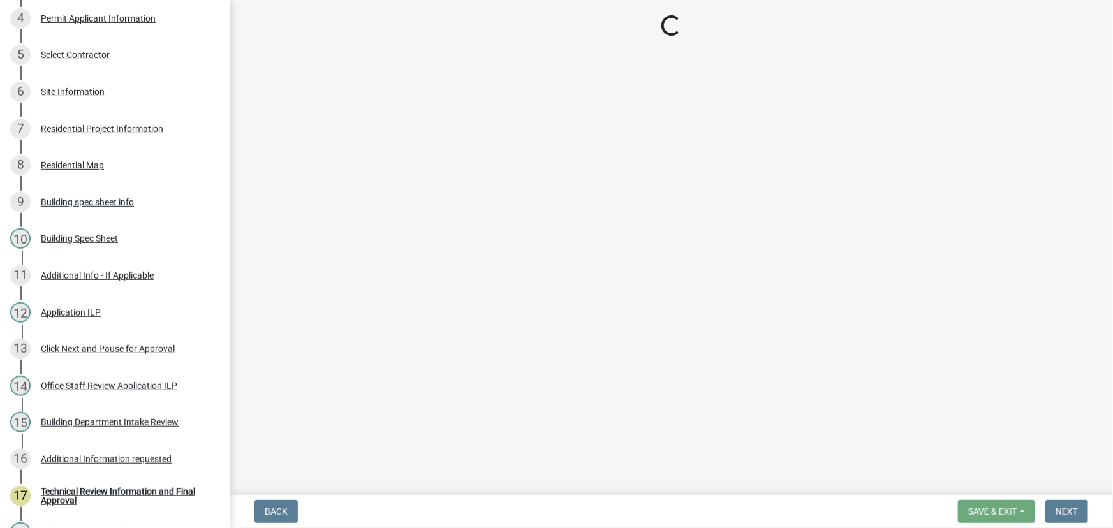
select select "10348b23-6364-40a0-8dca-30255dadf297"
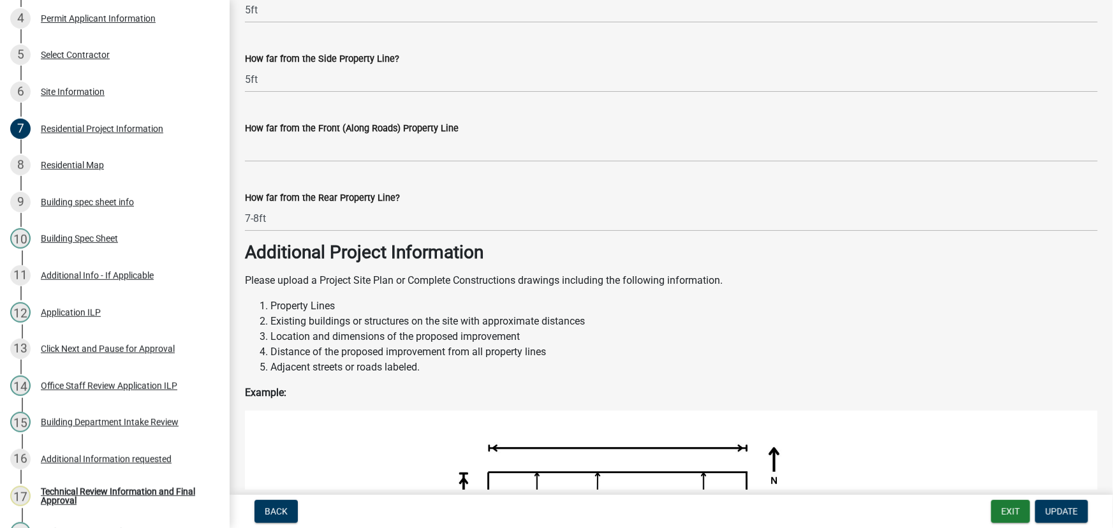
scroll to position [1217, 0]
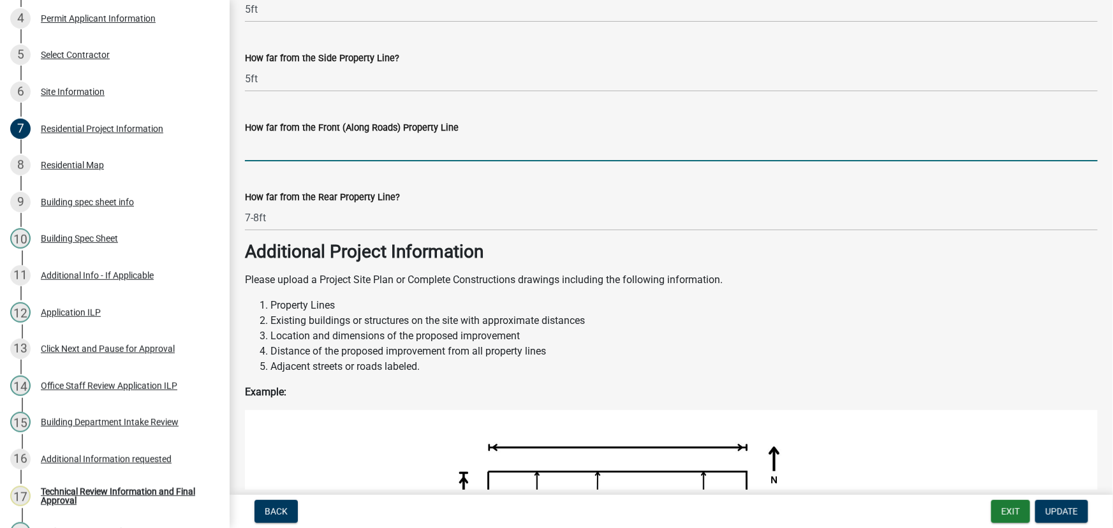
click at [258, 144] on input "How far from the Front (Along Roads) Property Line" at bounding box center [671, 148] width 853 height 26
type input "28ft toward [PERSON_NAME][GEOGRAPHIC_DATA]"
click at [1059, 508] on span "Update" at bounding box center [1061, 511] width 33 height 10
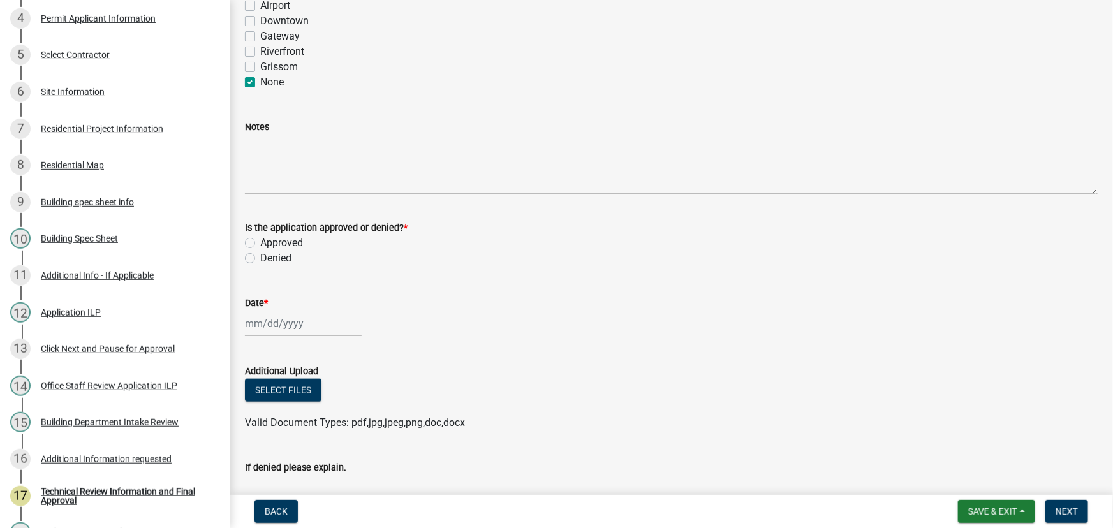
scroll to position [695, 0]
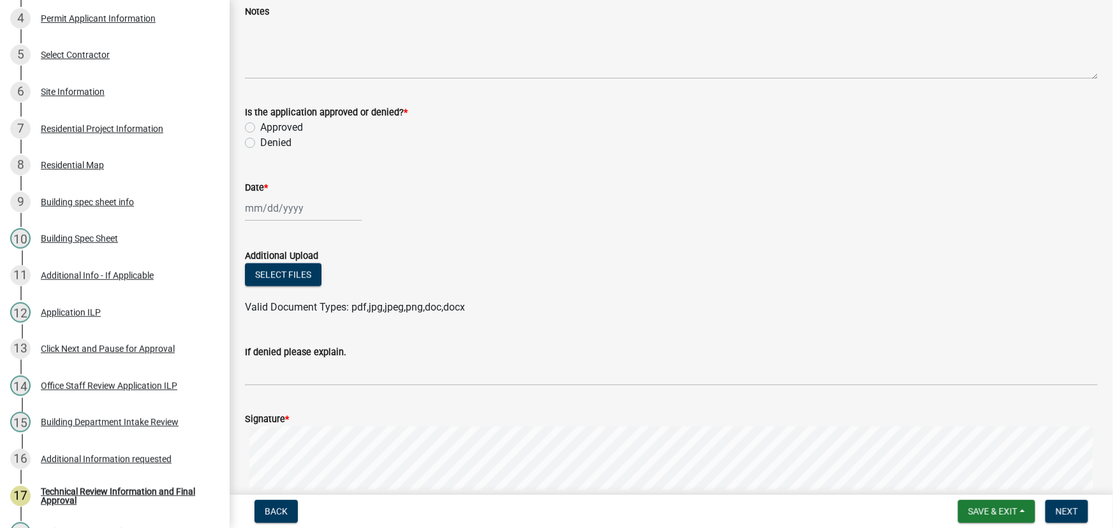
click at [260, 127] on label "Approved" at bounding box center [281, 127] width 43 height 15
click at [260, 127] on input "Approved" at bounding box center [264, 124] width 8 height 8
radio input "true"
click at [276, 208] on div at bounding box center [303, 208] width 117 height 26
select select "9"
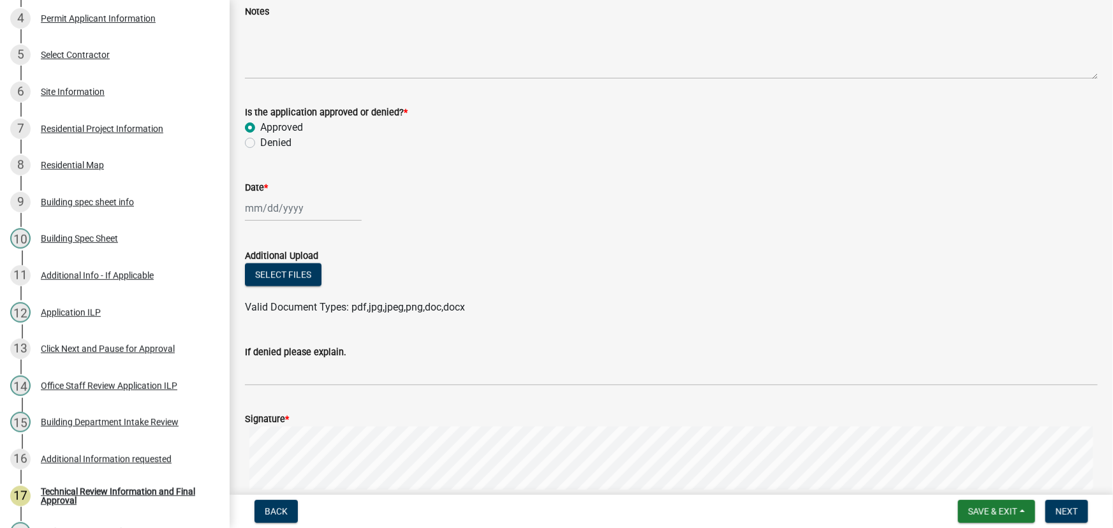
select select "2025"
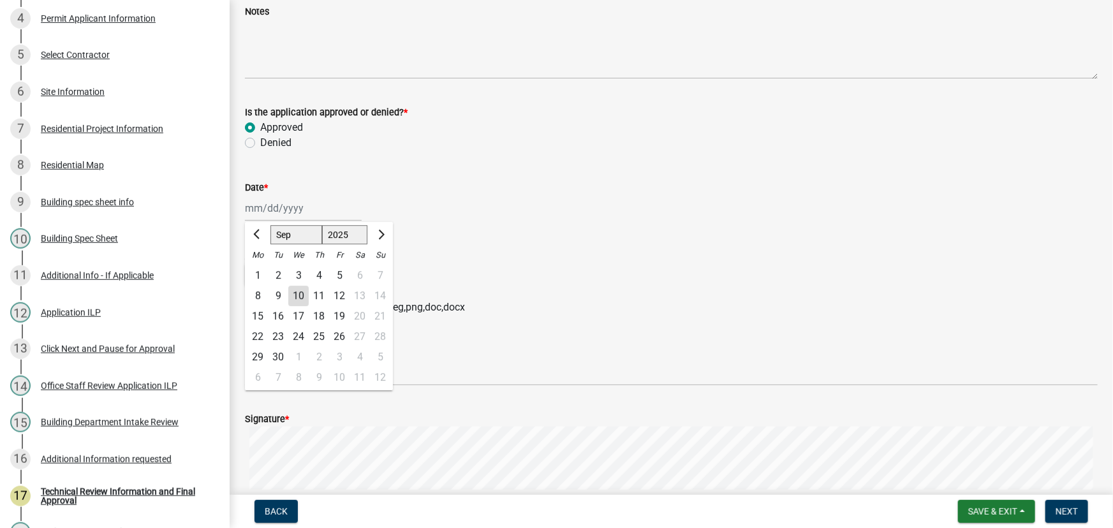
click at [299, 300] on div "10" at bounding box center [298, 296] width 20 height 20
type input "[DATE]"
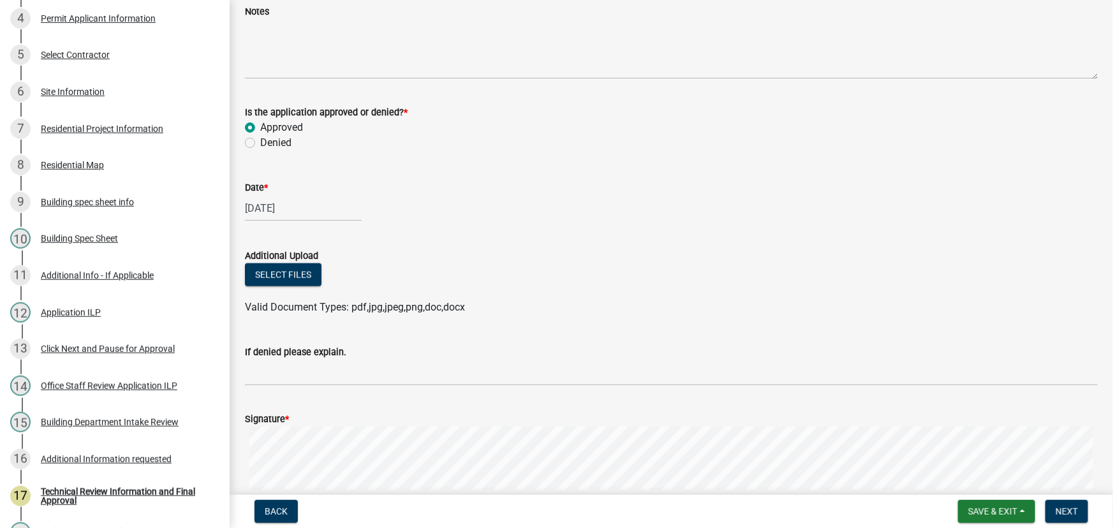
scroll to position [916, 0]
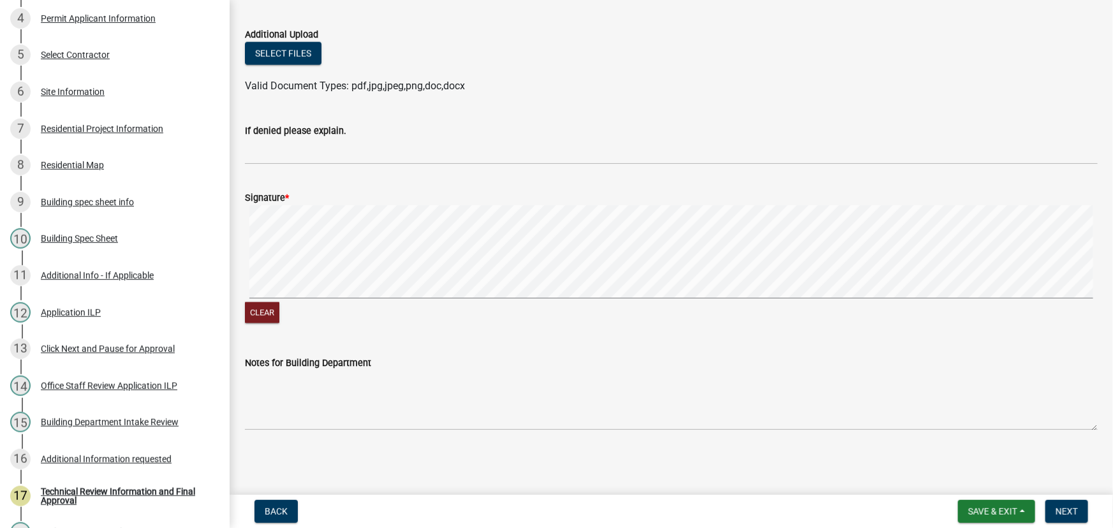
click at [441, 304] on div "Clear" at bounding box center [671, 265] width 853 height 121
click at [1068, 511] on span "Next" at bounding box center [1067, 511] width 22 height 10
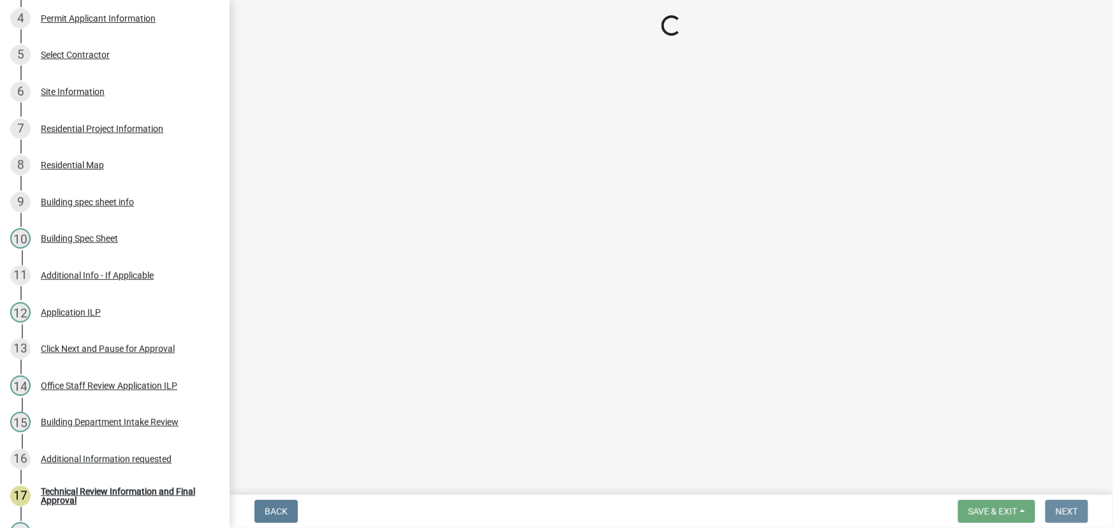
scroll to position [0, 0]
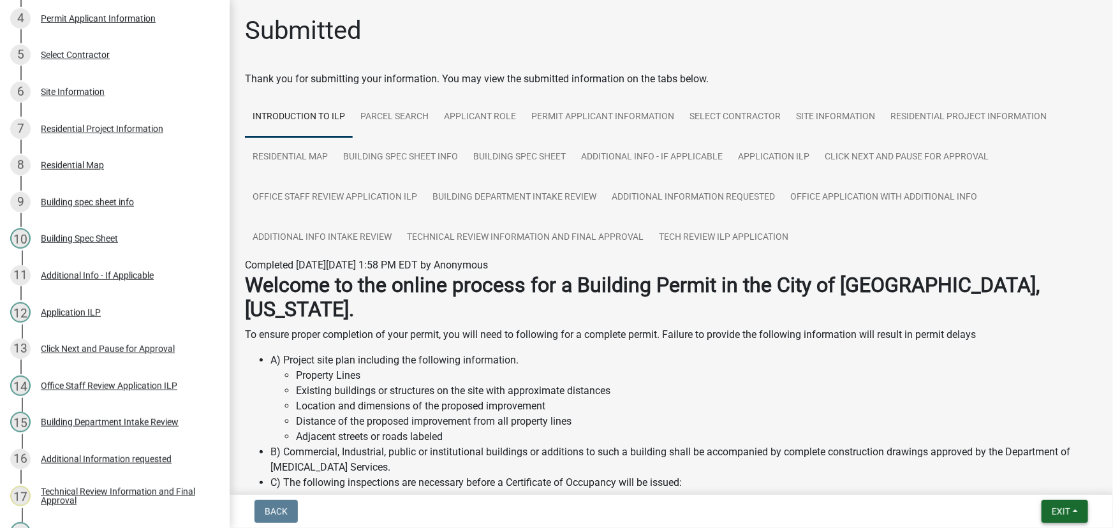
click at [1078, 506] on button "Exit" at bounding box center [1064, 511] width 47 height 23
click at [1033, 454] on button "Save" at bounding box center [1037, 447] width 102 height 31
click at [71, 124] on div "Residential Project Information" at bounding box center [102, 128] width 122 height 9
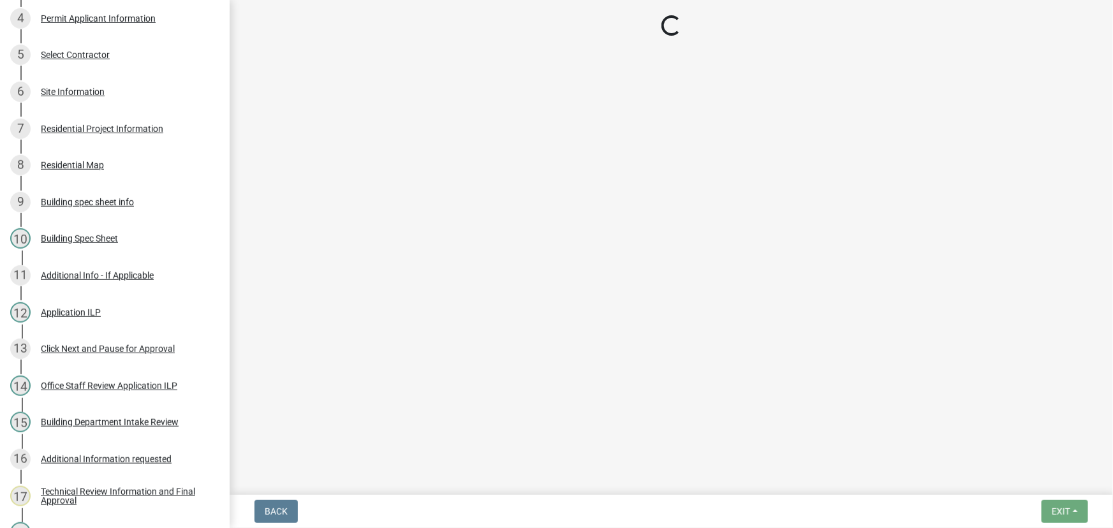
select select "10348b23-6364-40a0-8dca-30255dadf297"
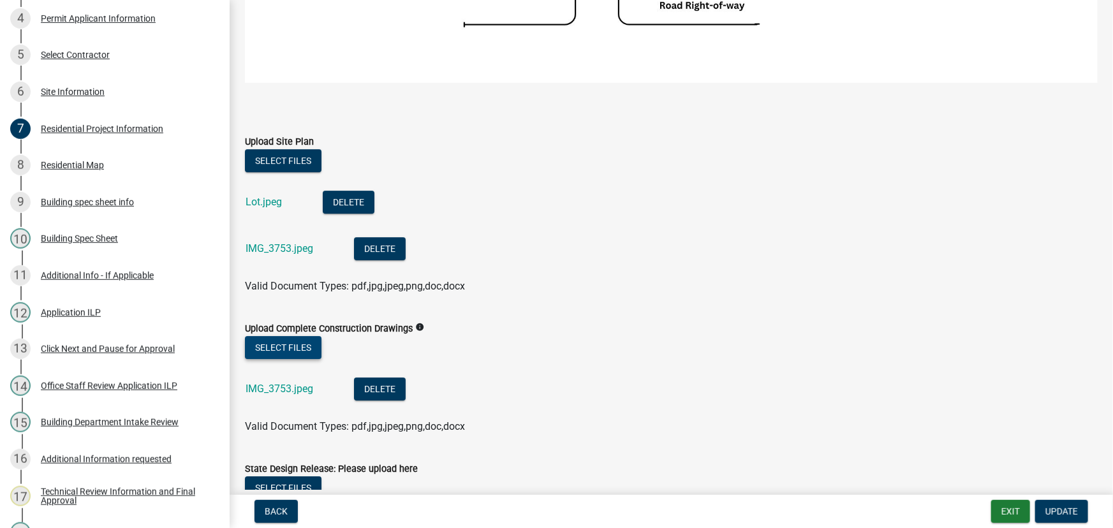
scroll to position [2029, 0]
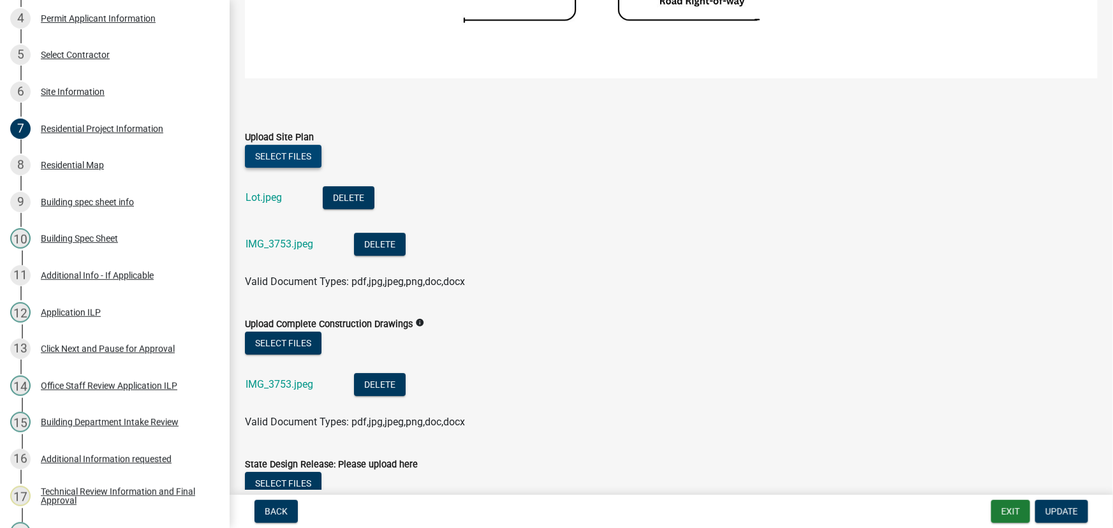
click at [279, 149] on button "Select files" at bounding box center [283, 156] width 77 height 23
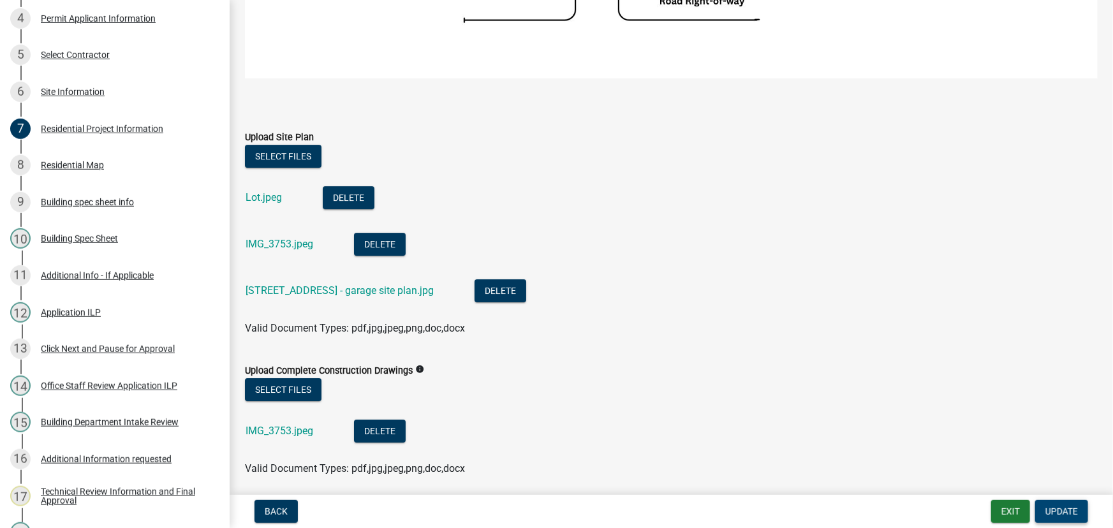
click at [1064, 513] on span "Update" at bounding box center [1061, 511] width 33 height 10
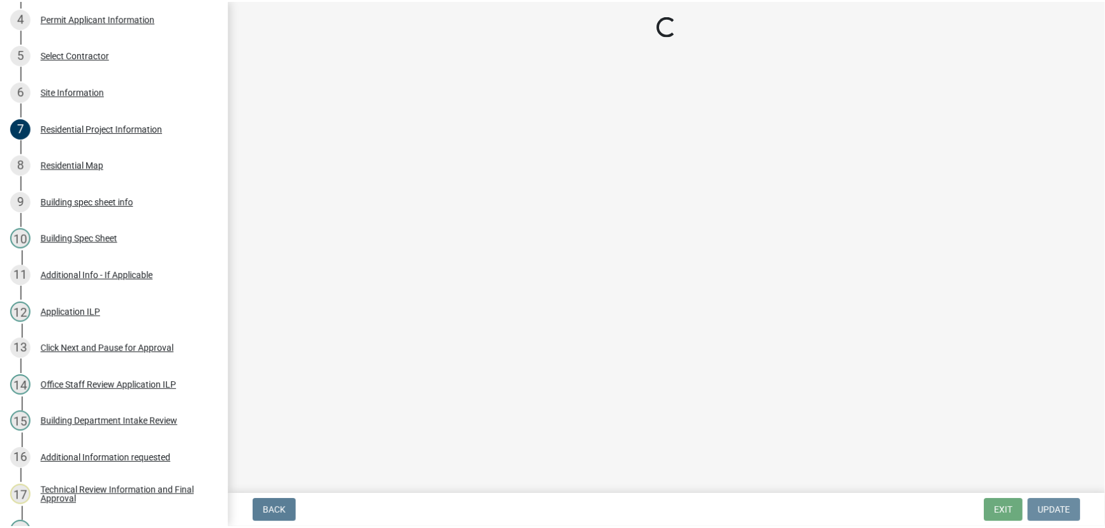
scroll to position [0, 0]
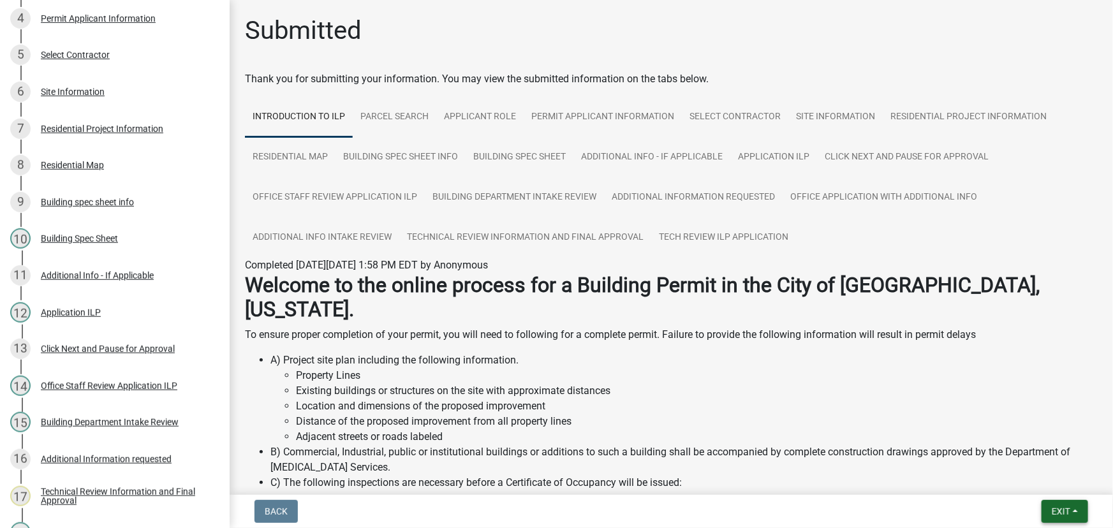
click at [1072, 504] on button "Exit" at bounding box center [1064, 511] width 47 height 23
click at [1034, 475] on button "Save & Exit" at bounding box center [1037, 478] width 102 height 31
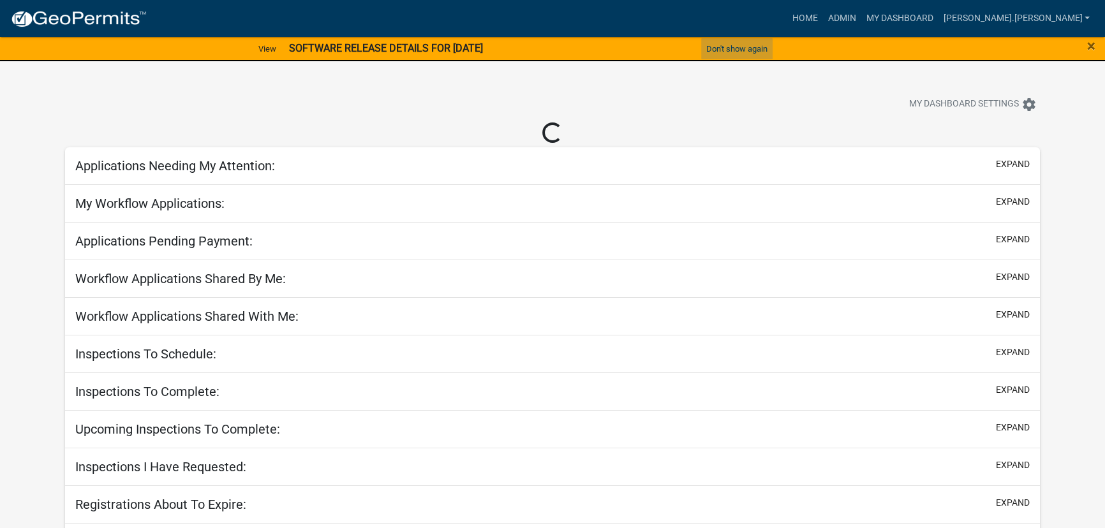
click at [737, 48] on button "Don't show again" at bounding box center [736, 48] width 71 height 21
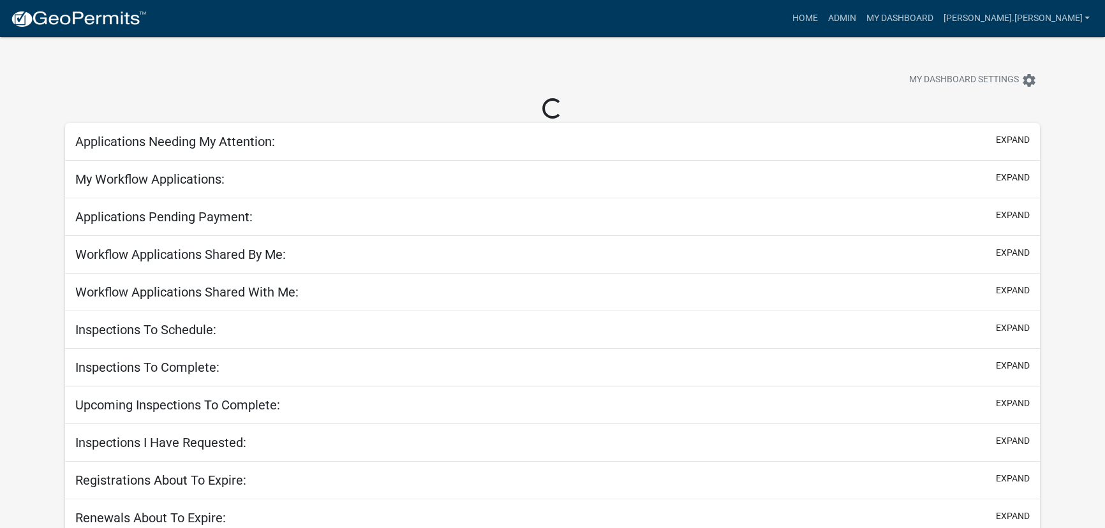
select select "3: 100"
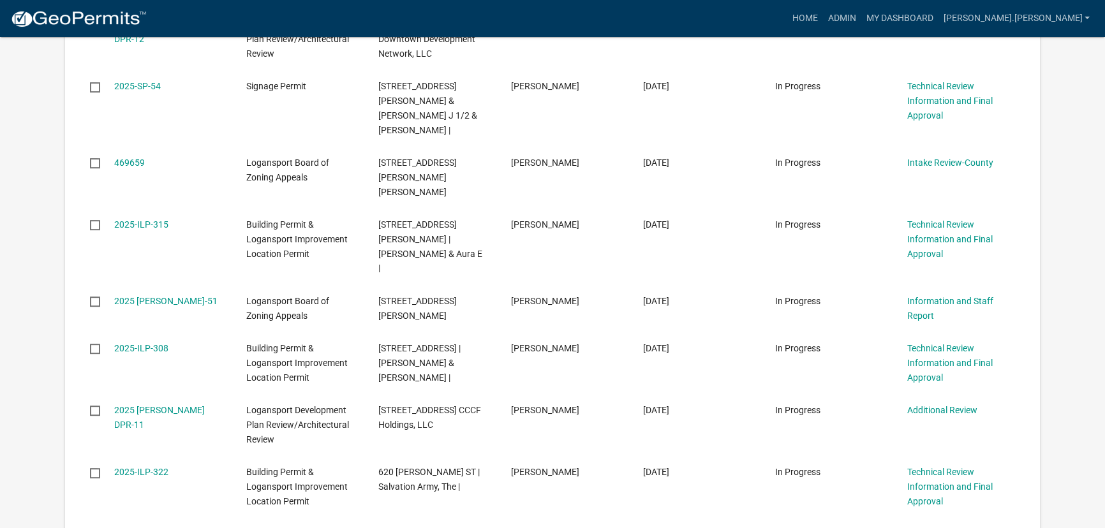
scroll to position [811, 0]
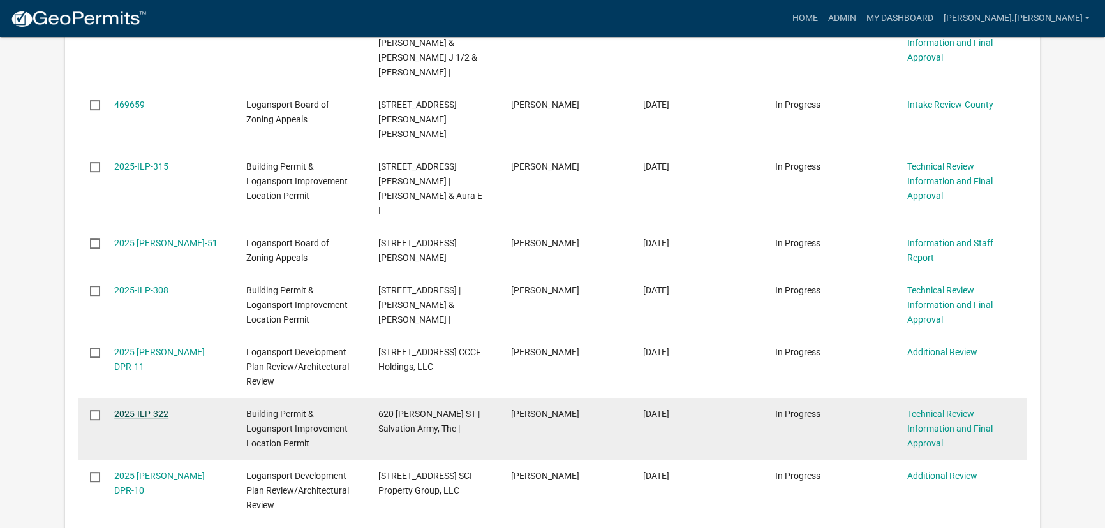
click at [135, 409] on link "2025-ILP-322" at bounding box center [141, 414] width 54 height 10
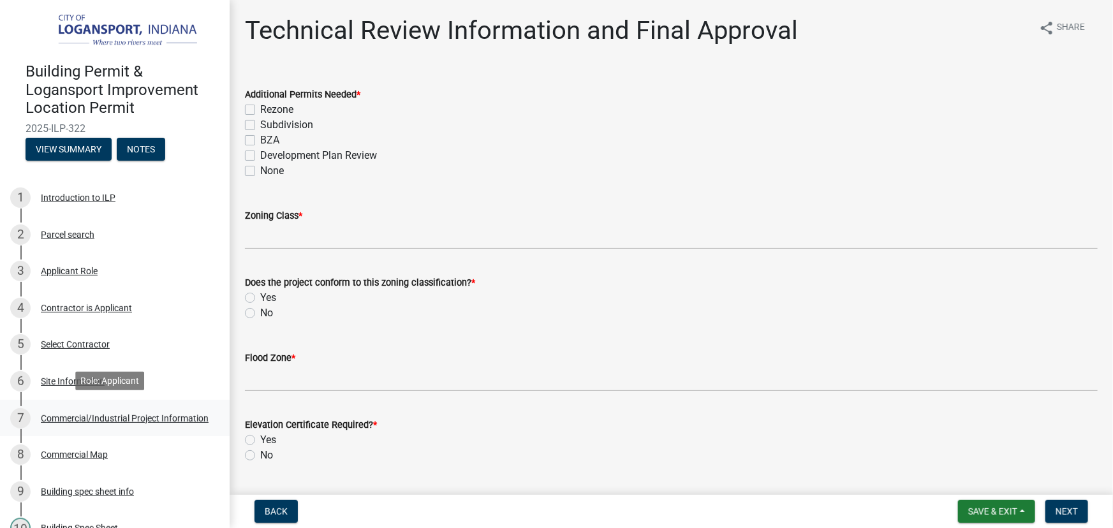
click at [78, 415] on div "Commercial/Industrial Project Information" at bounding box center [125, 418] width 168 height 9
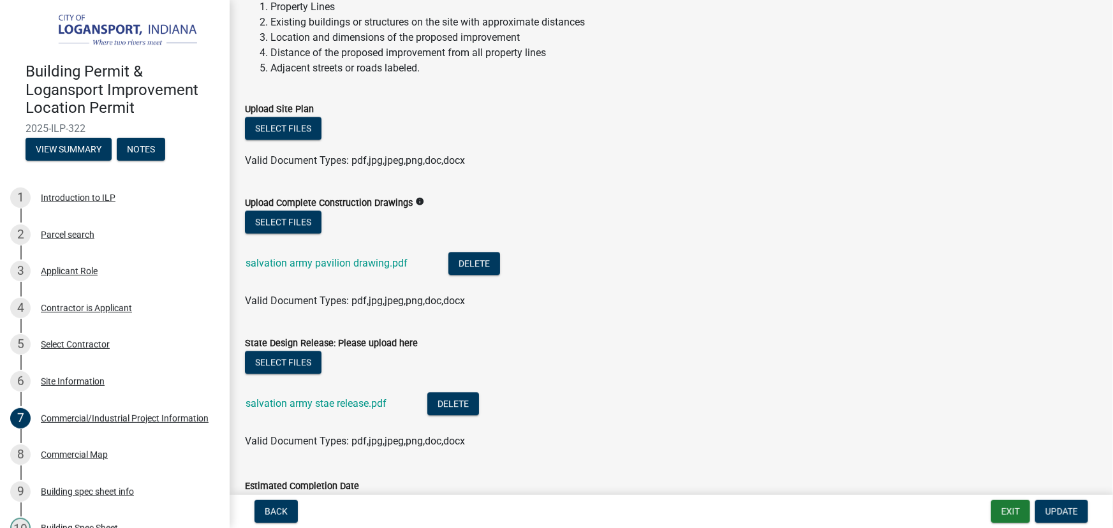
scroll to position [1449, 0]
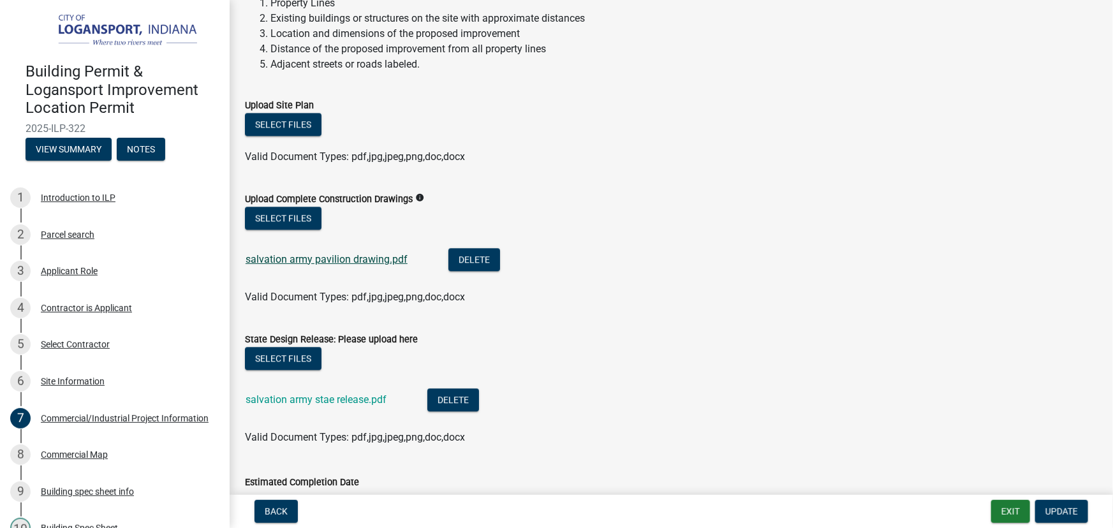
click at [313, 258] on link "salvation army pavilion drawing.pdf" at bounding box center [327, 259] width 162 height 12
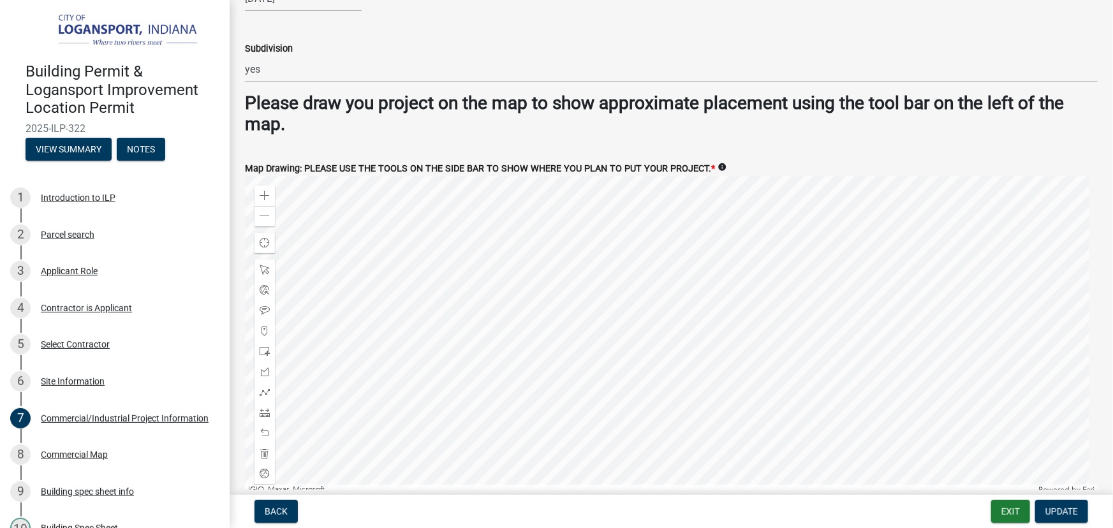
scroll to position [1971, 0]
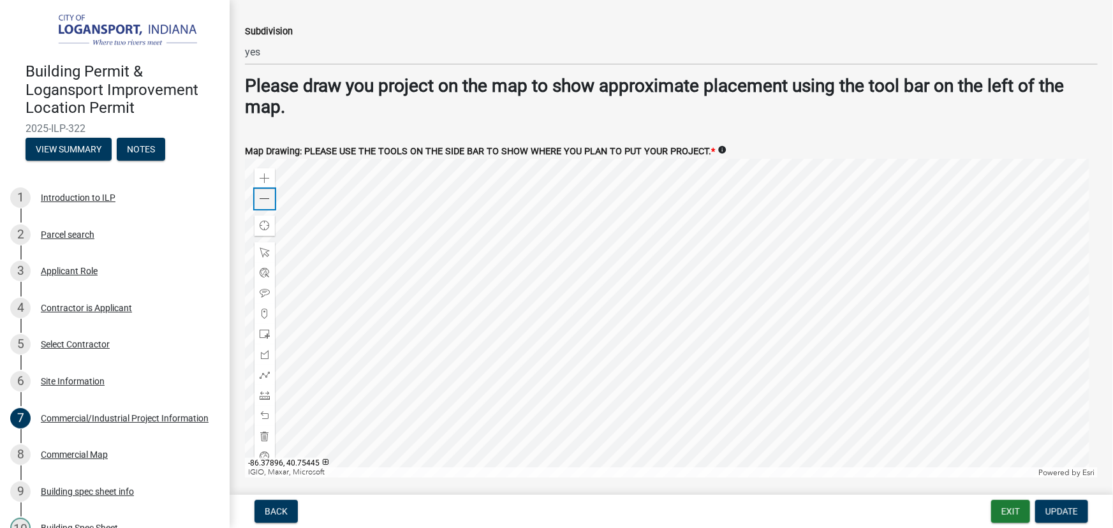
click at [260, 200] on span at bounding box center [265, 199] width 10 height 10
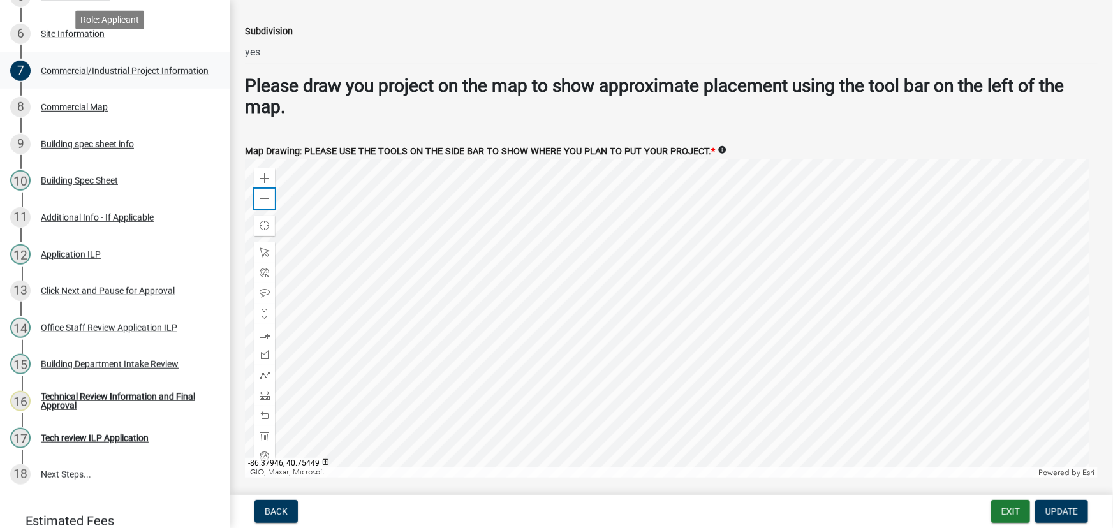
scroll to position [406, 0]
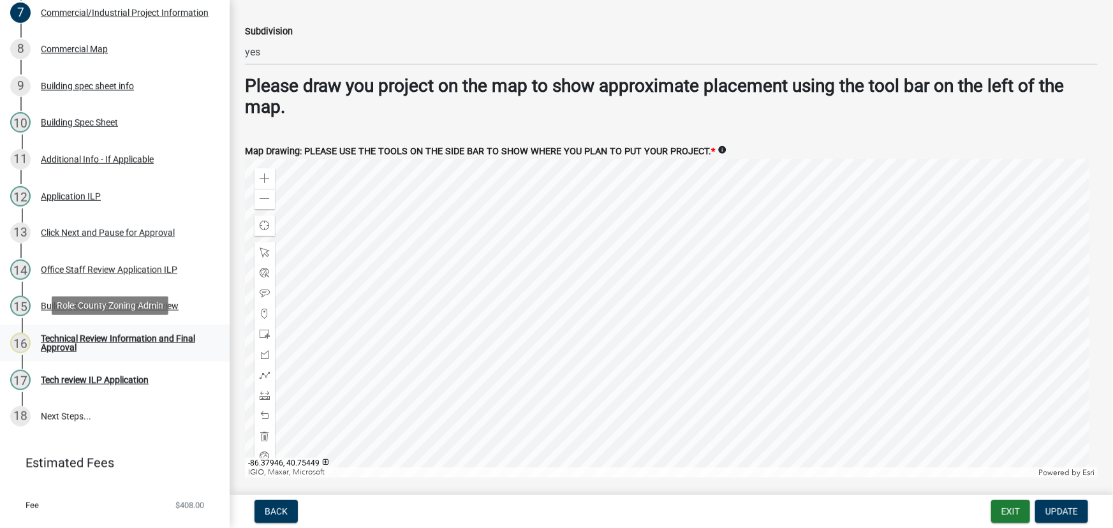
click at [64, 341] on div "Technical Review Information and Final Approval" at bounding box center [125, 343] width 168 height 18
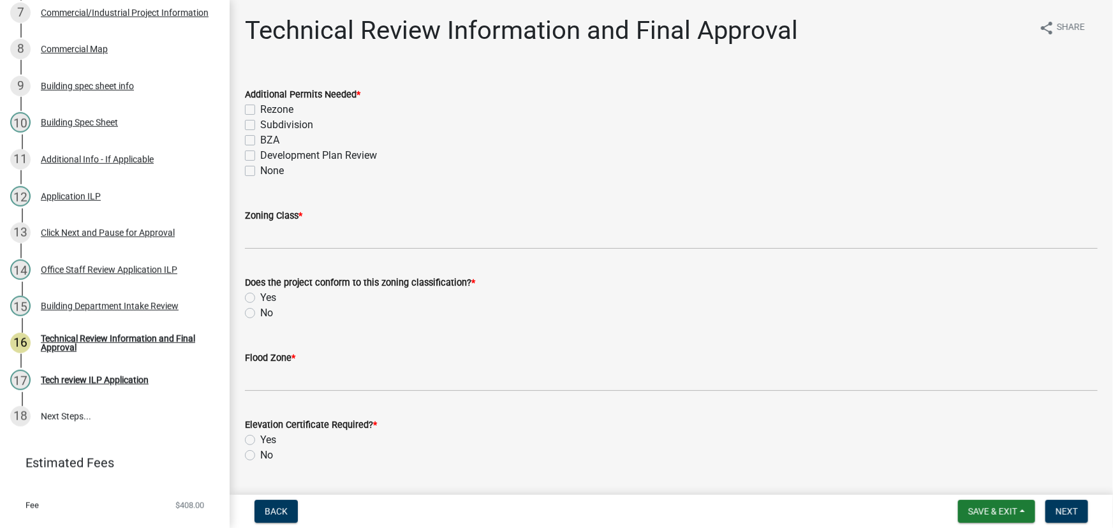
click at [260, 174] on label "None" at bounding box center [272, 170] width 24 height 15
click at [260, 172] on input "None" at bounding box center [264, 167] width 8 height 8
checkbox input "true"
checkbox input "false"
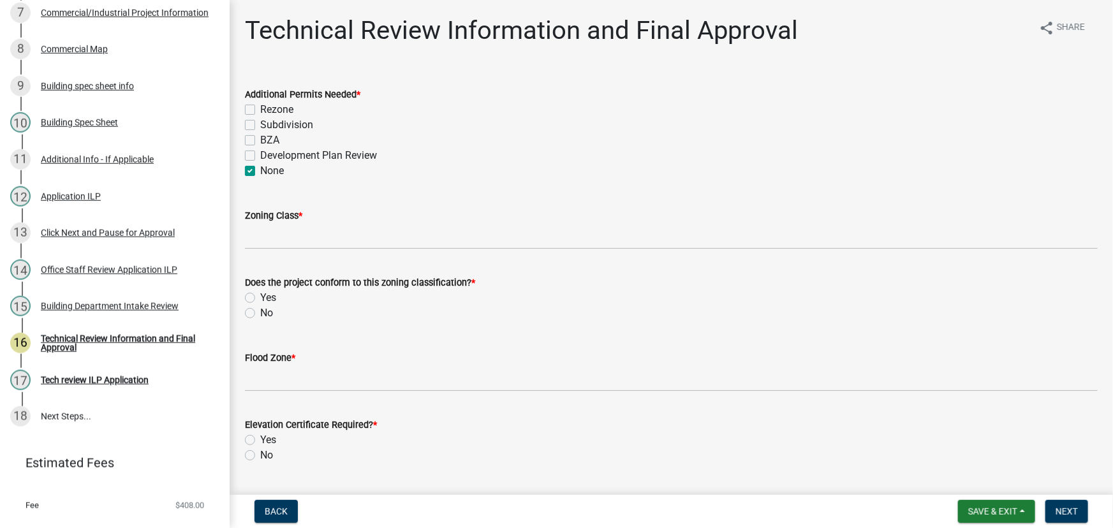
checkbox input "false"
checkbox input "true"
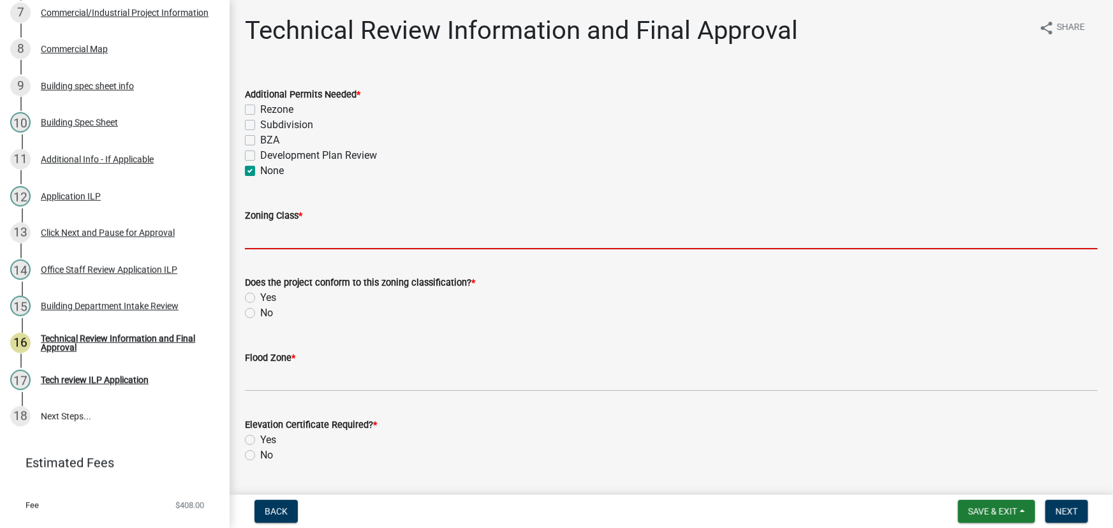
click at [277, 240] on input "Zoning Class *" at bounding box center [671, 236] width 853 height 26
type input "R3"
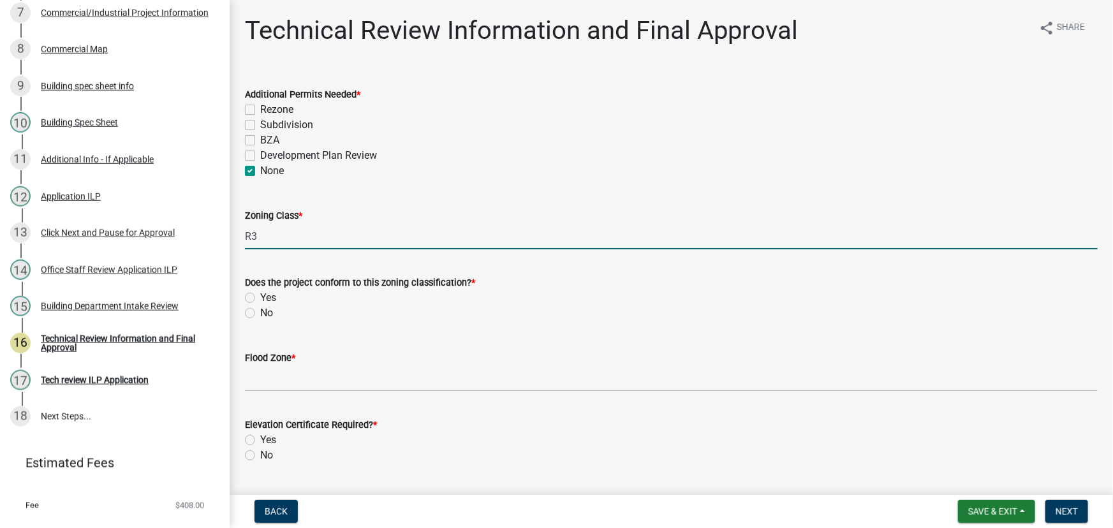
click at [260, 297] on label "Yes" at bounding box center [268, 297] width 16 height 15
click at [260, 297] on input "Yes" at bounding box center [264, 294] width 8 height 8
radio input "true"
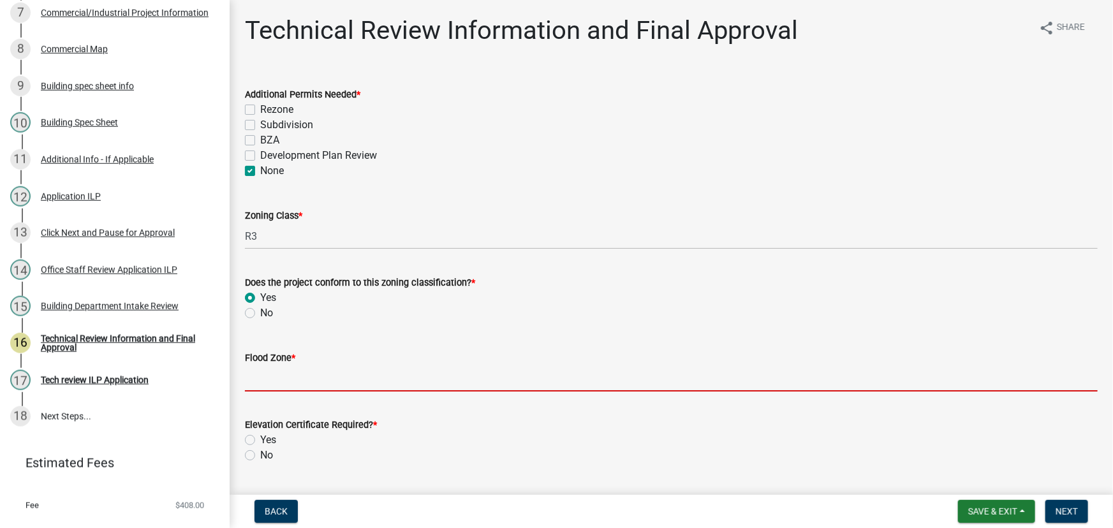
click at [274, 381] on input "Flood Zone *" at bounding box center [671, 378] width 853 height 26
type input "X"
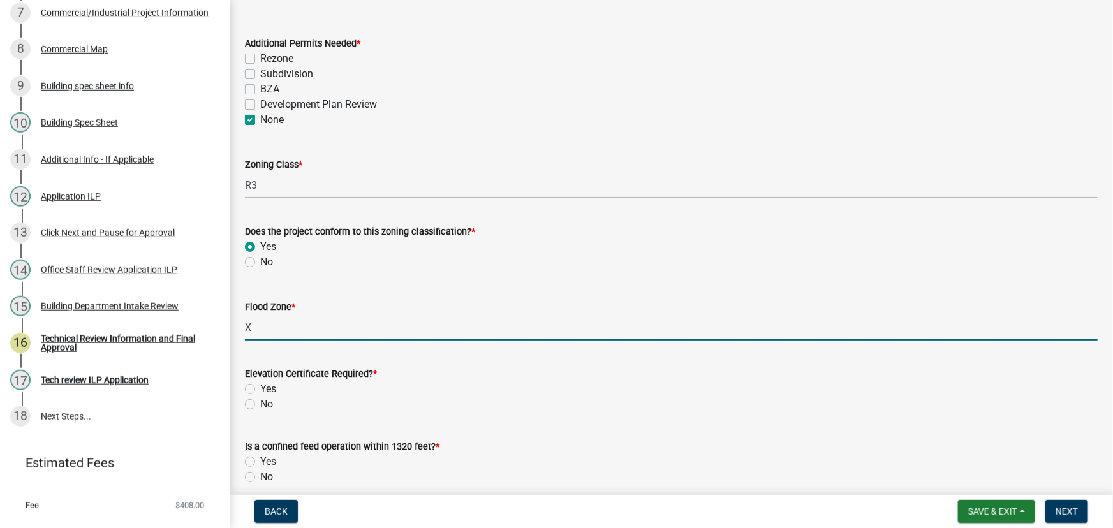
scroll to position [115, 0]
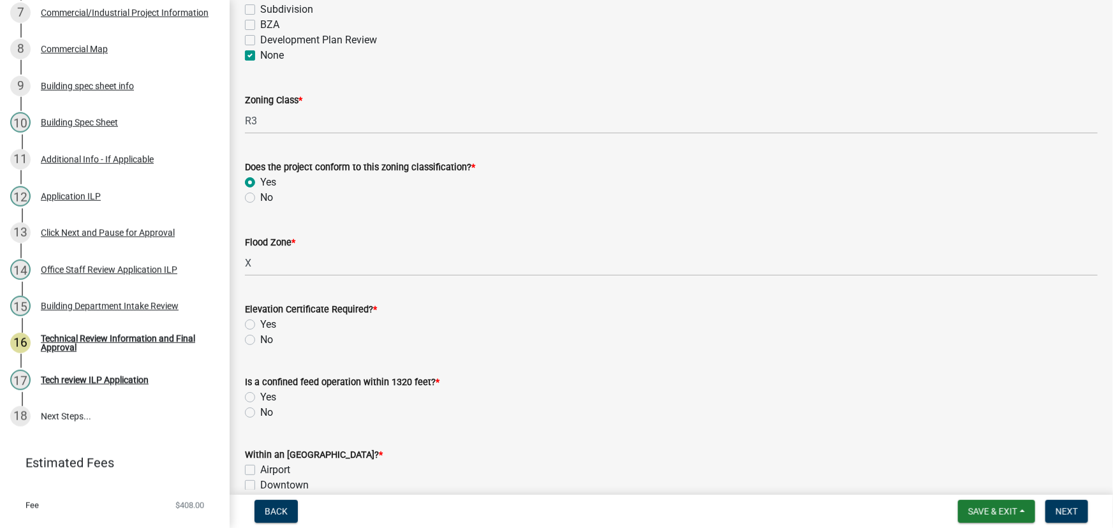
click at [260, 340] on label "No" at bounding box center [266, 339] width 13 height 15
click at [260, 340] on input "No" at bounding box center [264, 336] width 8 height 8
radio input "true"
click at [260, 411] on label "No" at bounding box center [266, 412] width 13 height 15
click at [260, 411] on input "No" at bounding box center [264, 409] width 8 height 8
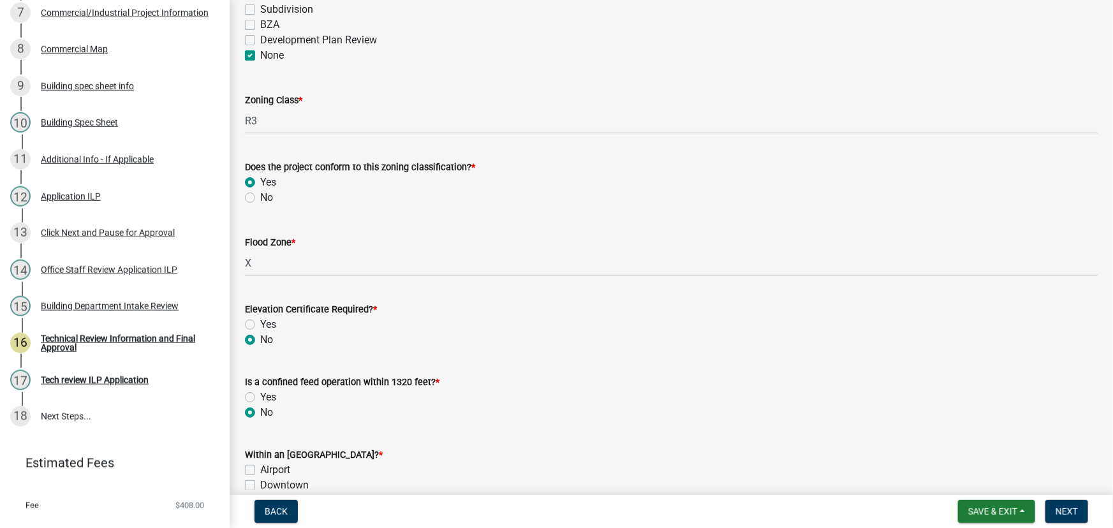
radio input "true"
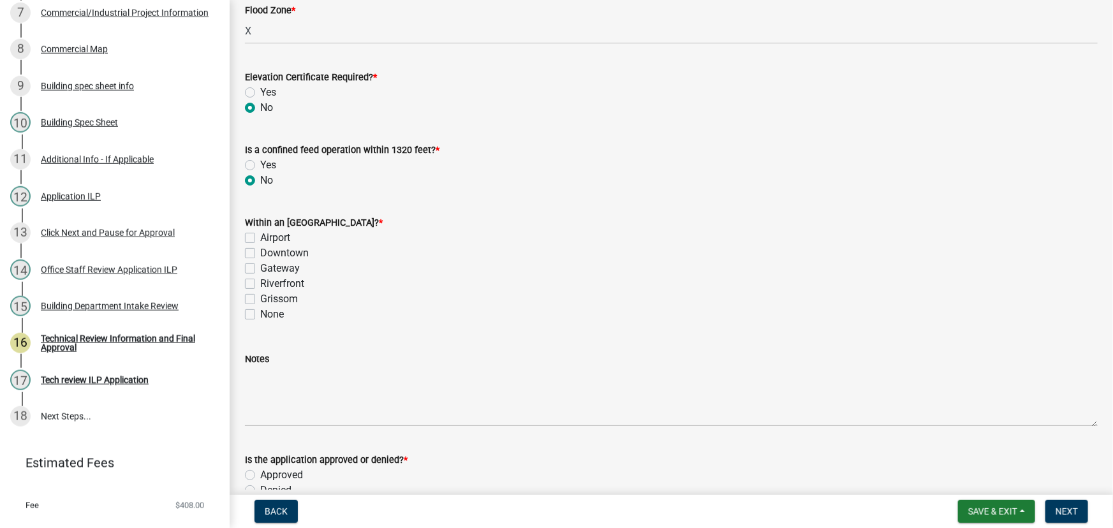
scroll to position [522, 0]
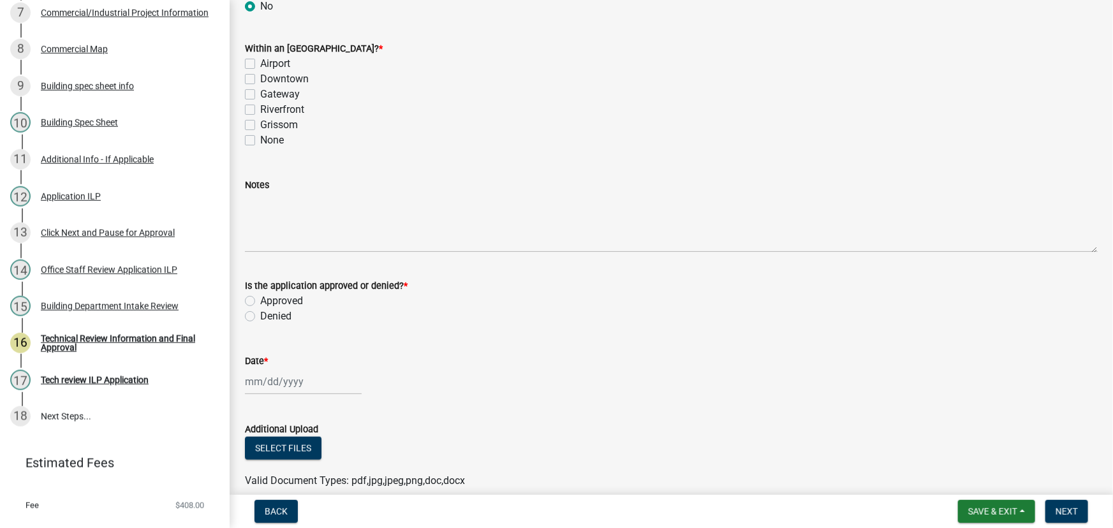
click at [260, 142] on label "None" at bounding box center [272, 140] width 24 height 15
click at [260, 141] on input "None" at bounding box center [264, 137] width 8 height 8
checkbox input "true"
checkbox input "false"
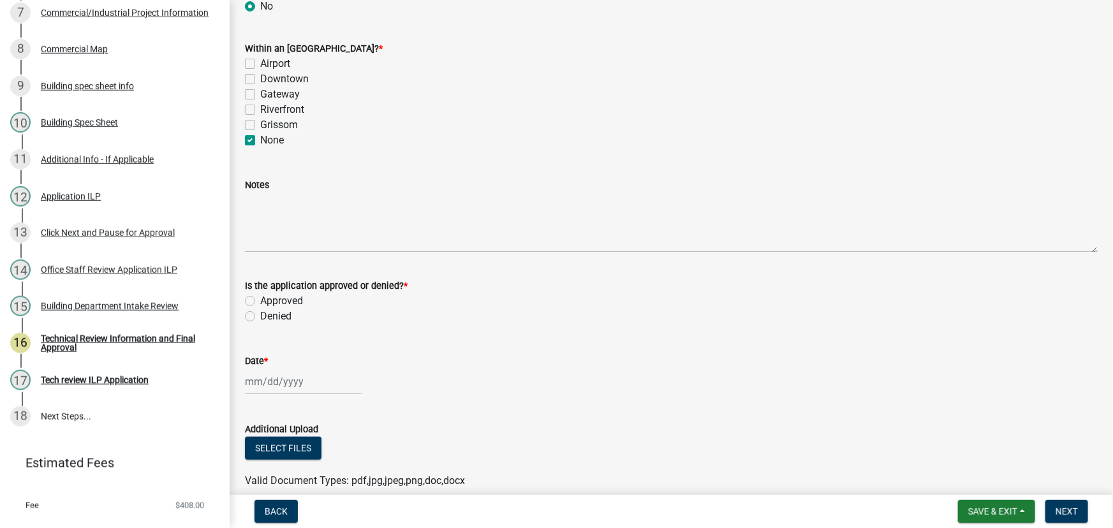
checkbox input "false"
checkbox input "true"
click at [260, 299] on label "Approved" at bounding box center [281, 300] width 43 height 15
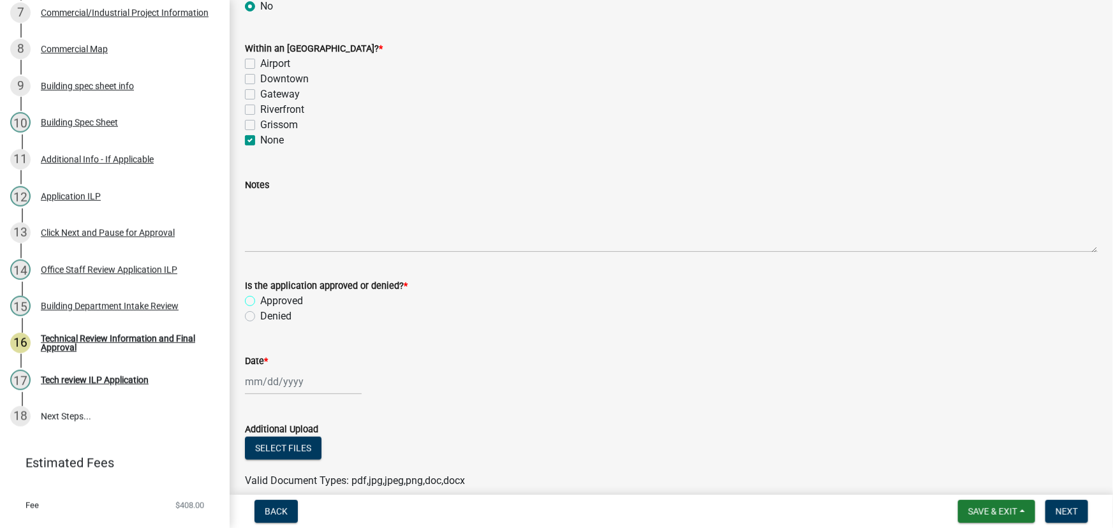
click at [260, 299] on input "Approved" at bounding box center [264, 297] width 8 height 8
radio input "true"
click at [281, 385] on div at bounding box center [303, 382] width 117 height 26
select select "9"
select select "2025"
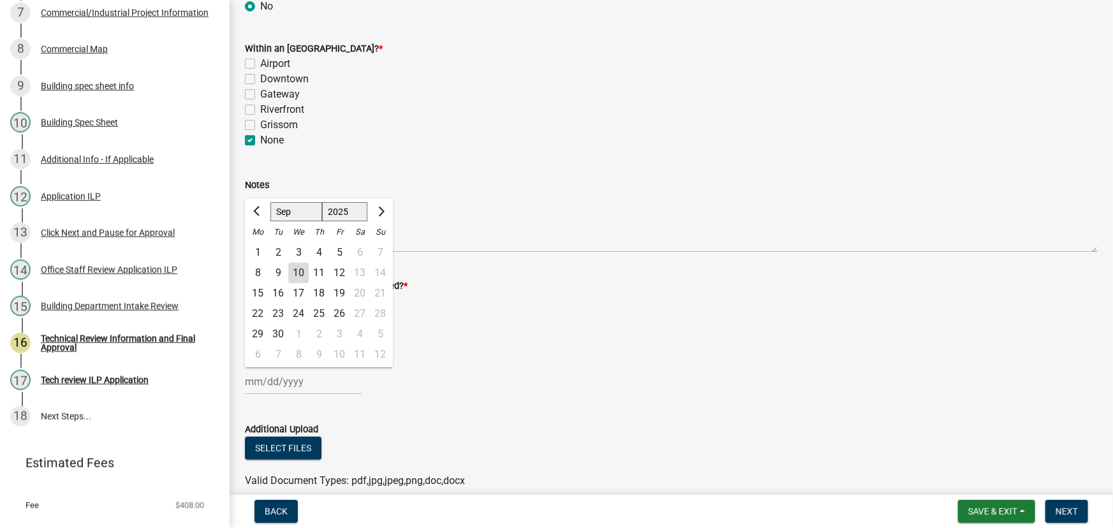
click at [297, 274] on div "10" at bounding box center [298, 273] width 20 height 20
type input "[DATE]"
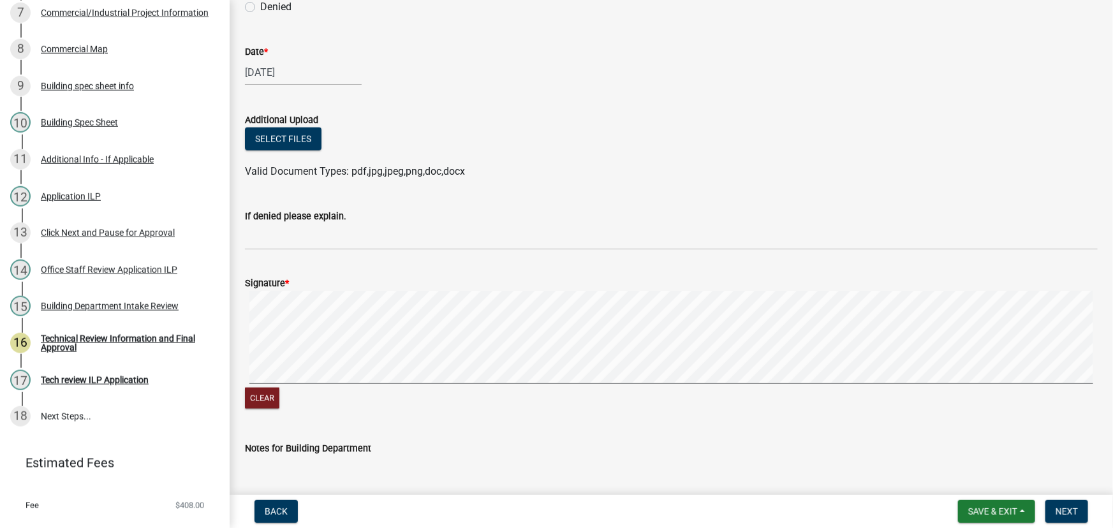
scroll to position [916, 0]
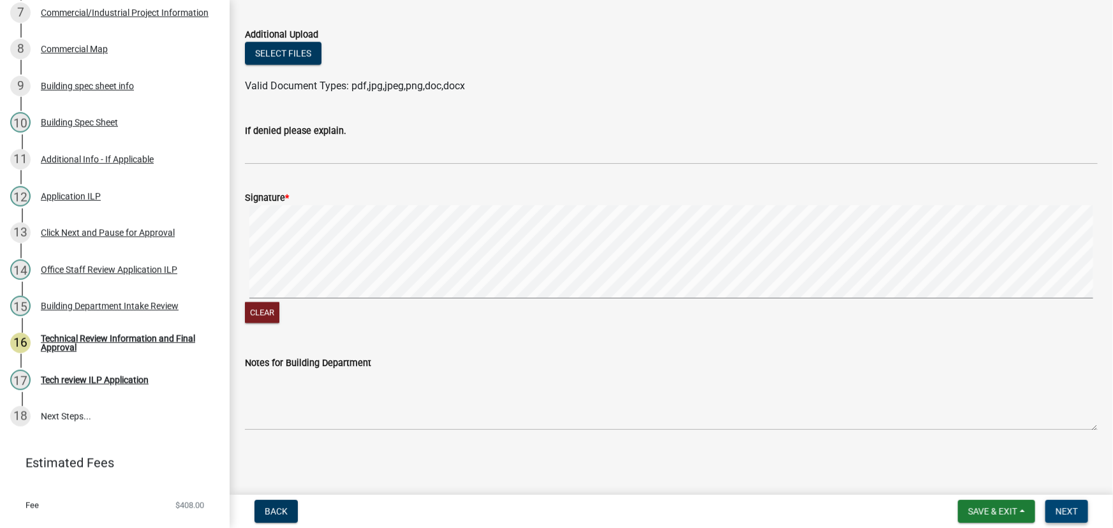
click at [1070, 513] on span "Next" at bounding box center [1067, 511] width 22 height 10
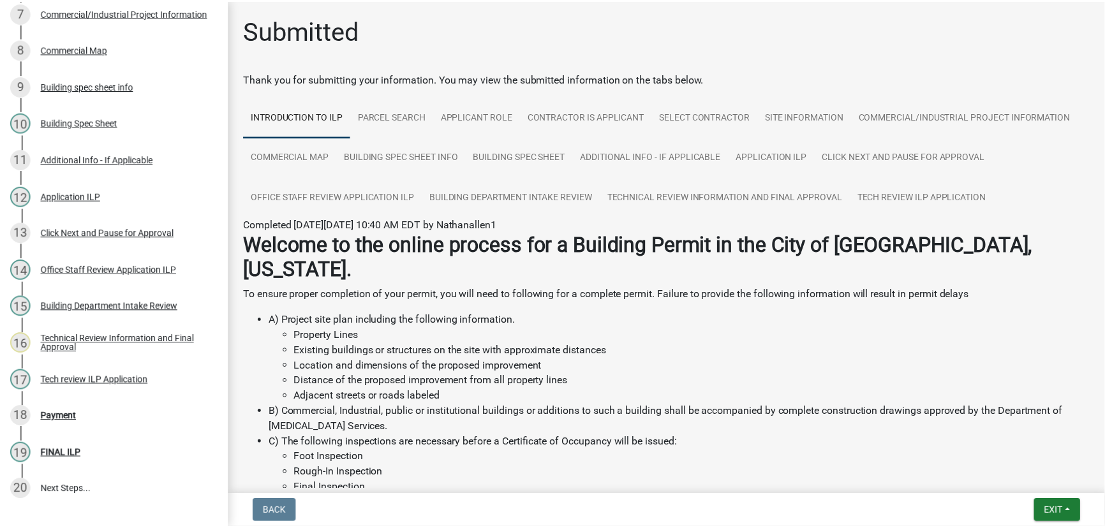
scroll to position [479, 0]
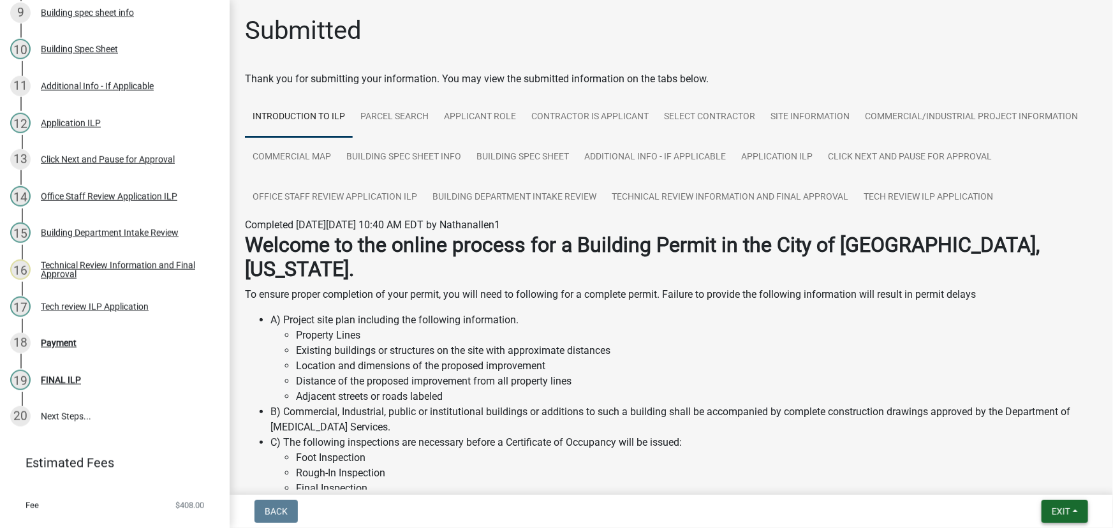
click at [1073, 515] on button "Exit" at bounding box center [1064, 511] width 47 height 23
click at [1027, 485] on button "Save & Exit" at bounding box center [1037, 478] width 102 height 31
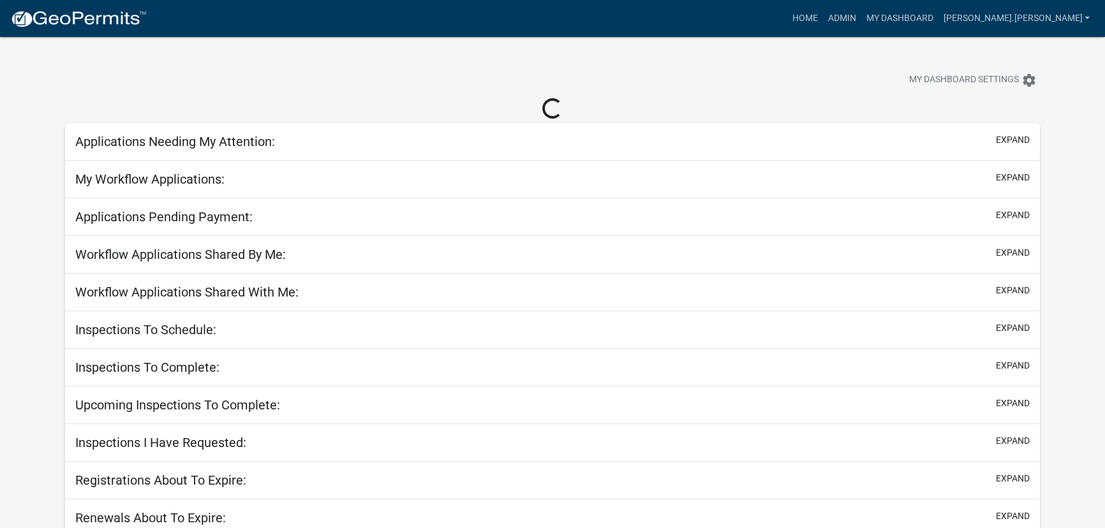
select select "3: 100"
